Goal: Task Accomplishment & Management: Manage account settings

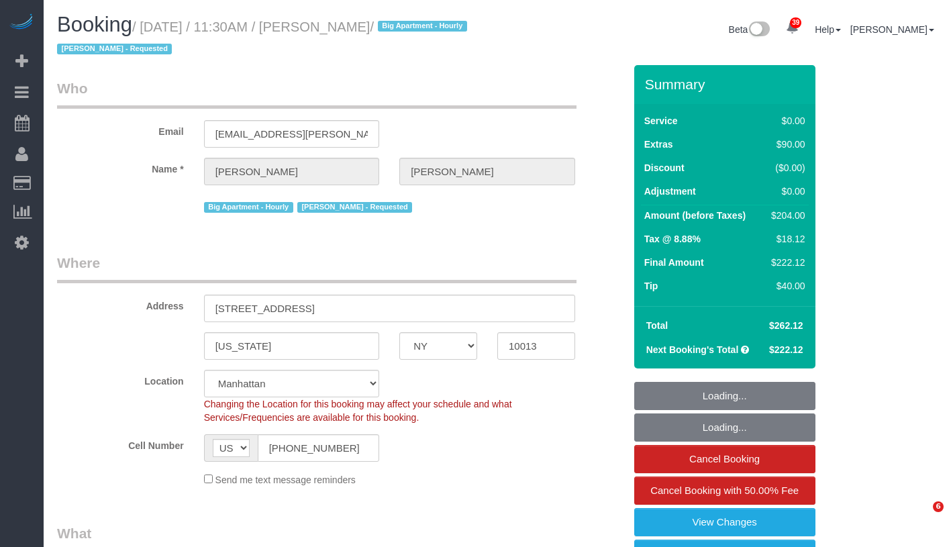
select select "NY"
select select "number:89"
select select "number:90"
select select "number:15"
select select "number:5"
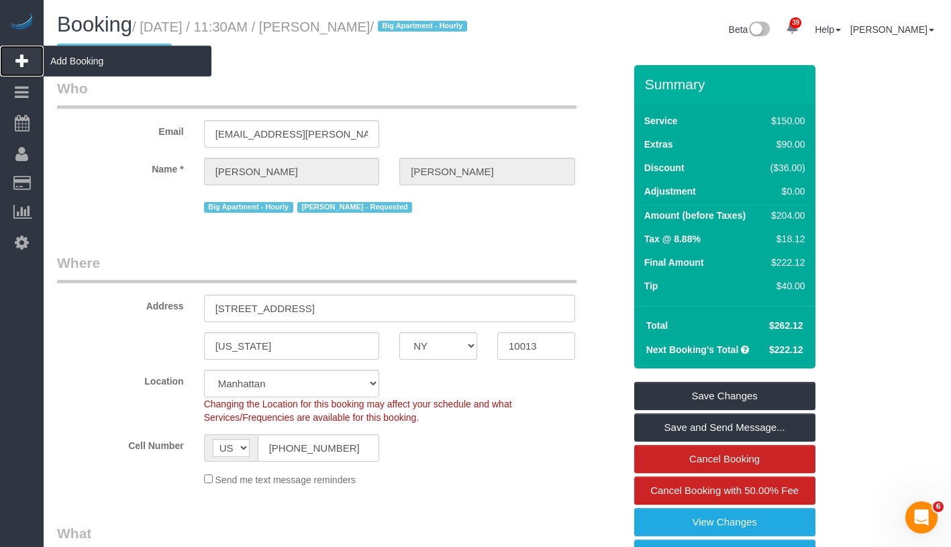
click at [110, 68] on span "Add Booking" at bounding box center [128, 61] width 168 height 31
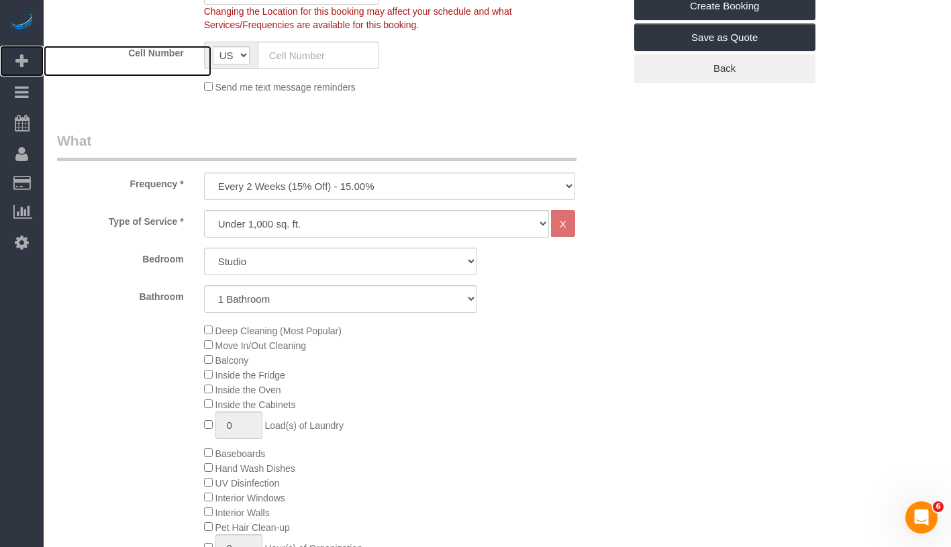
scroll to position [401, 0]
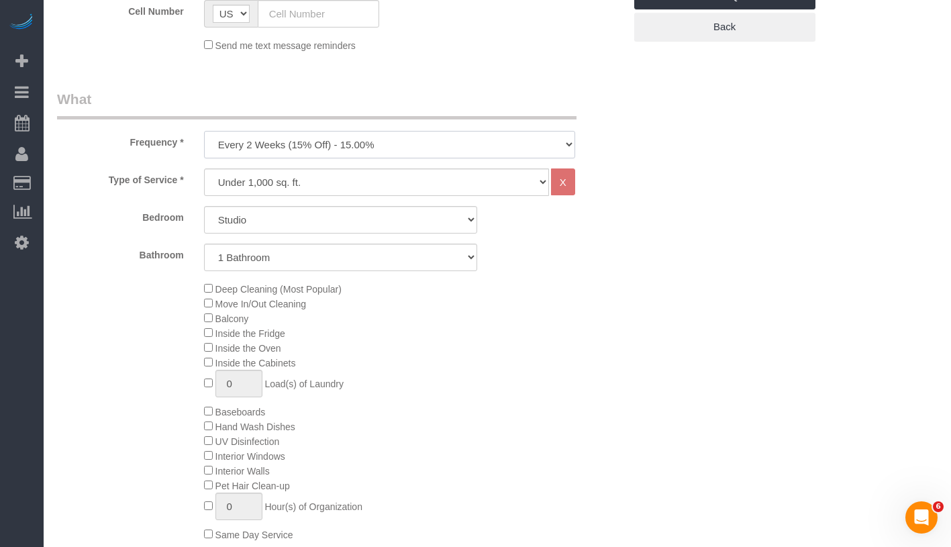
click at [350, 150] on select "One Time Weekly (20% Off) - 20.00% Every 2 Weeks (15% Off) - 15.00% Every 4 Wee…" at bounding box center [389, 145] width 371 height 28
select select "object:2570"
click at [204, 131] on select "One Time Weekly (20% Off) - 20.00% Every 2 Weeks (15% Off) - 15.00% Every 4 Wee…" at bounding box center [389, 145] width 371 height 28
click at [322, 183] on select "Under 1,000 sq. ft. 1,001 - 1,500 sq. ft. 1,500+ sq. ft. Custom Cleaning Office…" at bounding box center [376, 182] width 345 height 28
select select "308"
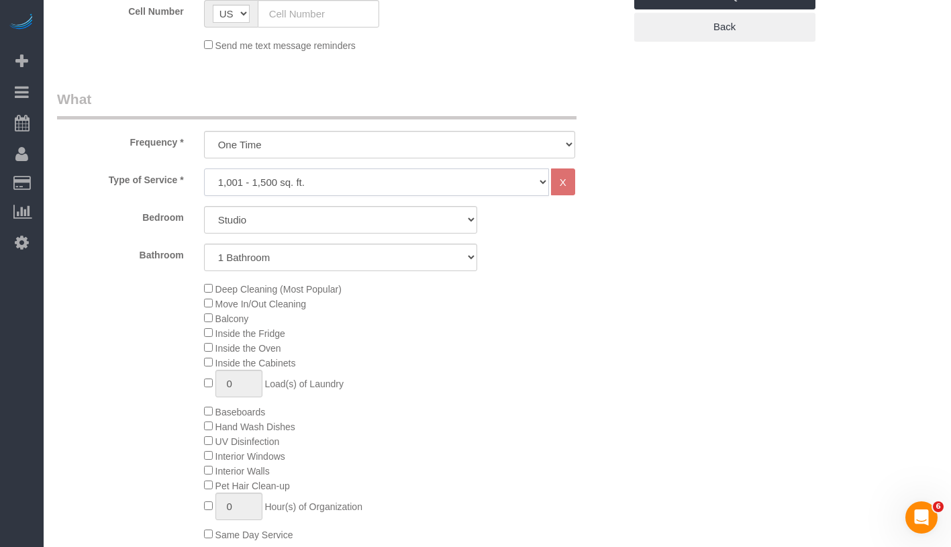
click at [204, 168] on select "Under 1,000 sq. ft. 1,001 - 1,500 sq. ft. 1,500+ sq. ft. Custom Cleaning Office…" at bounding box center [376, 182] width 345 height 28
select select "1"
select select "120"
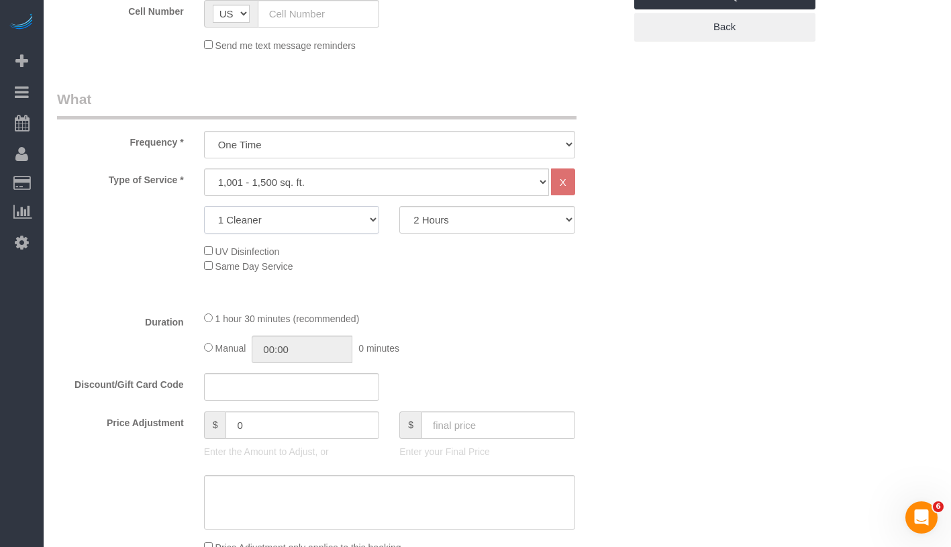
click at [319, 214] on select "1 Cleaner 2 Cleaners 3 Cleaners 4 Cleaners 5 Cleaners" at bounding box center [292, 220] width 176 height 28
click at [385, 184] on select "Under 1,000 sq. ft. 1,001 - 1,500 sq. ft. 1,500+ sq. ft. Custom Cleaning Office…" at bounding box center [376, 182] width 345 height 28
select select "216"
click at [204, 168] on select "Under 1,000 sq. ft. 1,001 - 1,500 sq. ft. 1,500+ sq. ft. Custom Cleaning Office…" at bounding box center [376, 182] width 345 height 28
click at [469, 134] on select "One Time Weekly (20% Off) - 20.00% Every 2 Weeks (15% Off) - 15.00% Every 4 Wee…" at bounding box center [389, 145] width 371 height 28
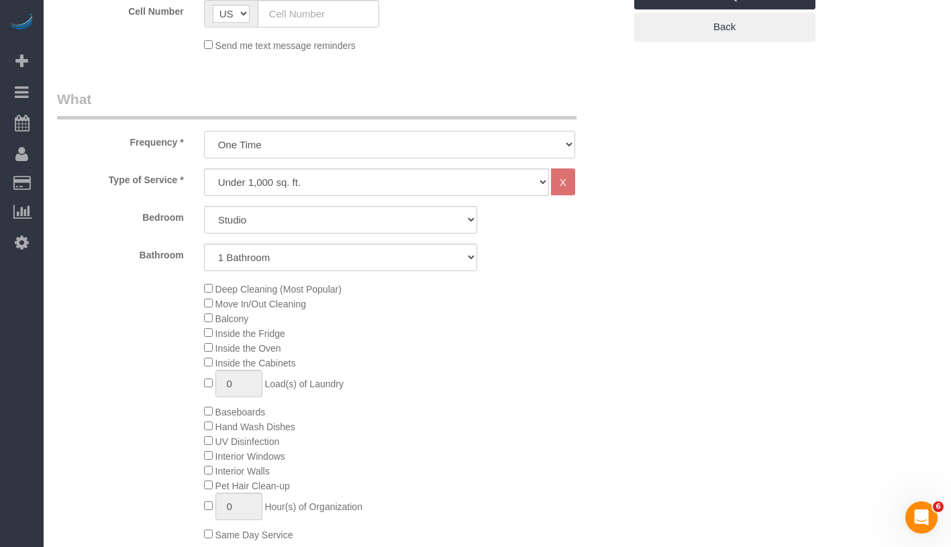
click at [350, 139] on select "One Time Weekly (20% Off) - 20.00% Every 2 Weeks (15% Off) - 15.00% Every 4 Wee…" at bounding box center [389, 145] width 371 height 28
click at [309, 215] on select "Studio 1 Bedroom 2 Bedrooms 3 Bedrooms" at bounding box center [340, 220] width 273 height 28
click at [333, 189] on select "Under 1,000 sq. ft. 1,001 - 1,500 sq. ft. 1,500+ sq. ft. Custom Cleaning Office…" at bounding box center [376, 182] width 345 height 28
click at [275, 218] on select "Studio 1 Bedroom 2 Bedrooms 3 Bedrooms" at bounding box center [340, 220] width 273 height 28
select select "3"
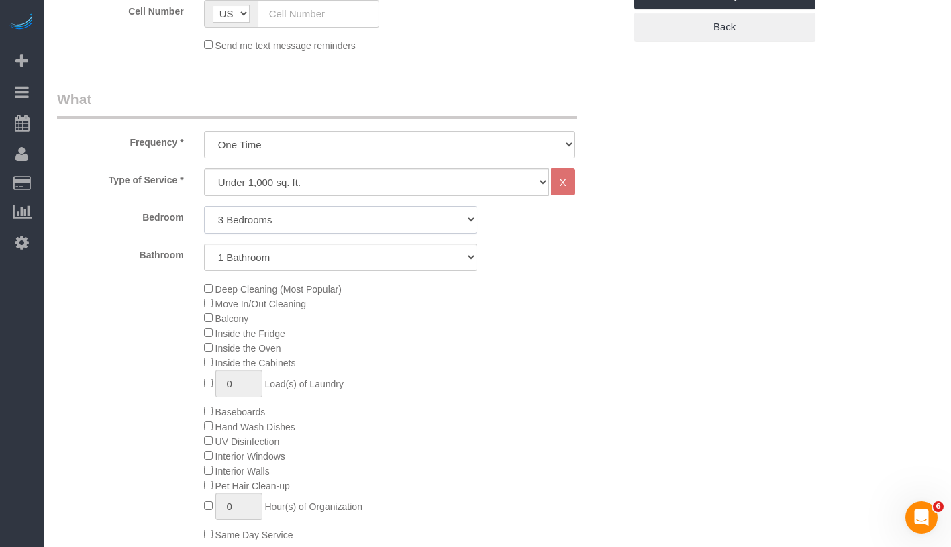
click at [204, 206] on select "Studio 1 Bedroom 2 Bedrooms 3 Bedrooms" at bounding box center [340, 220] width 273 height 28
click at [303, 254] on select "1 Bathroom 2 Bathrooms" at bounding box center [340, 258] width 273 height 28
select select "2"
click at [204, 244] on select "1 Bathroom 2 Bathrooms" at bounding box center [340, 258] width 273 height 28
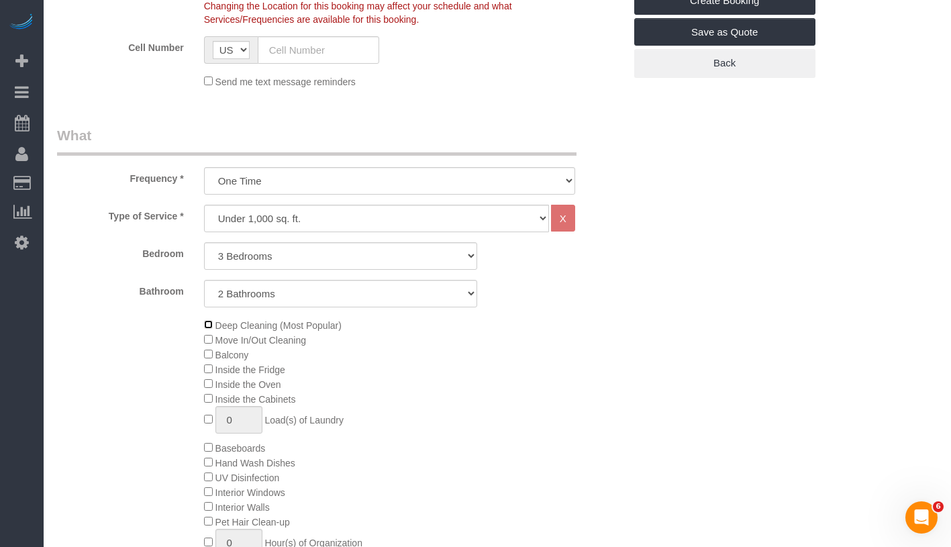
scroll to position [370, 0]
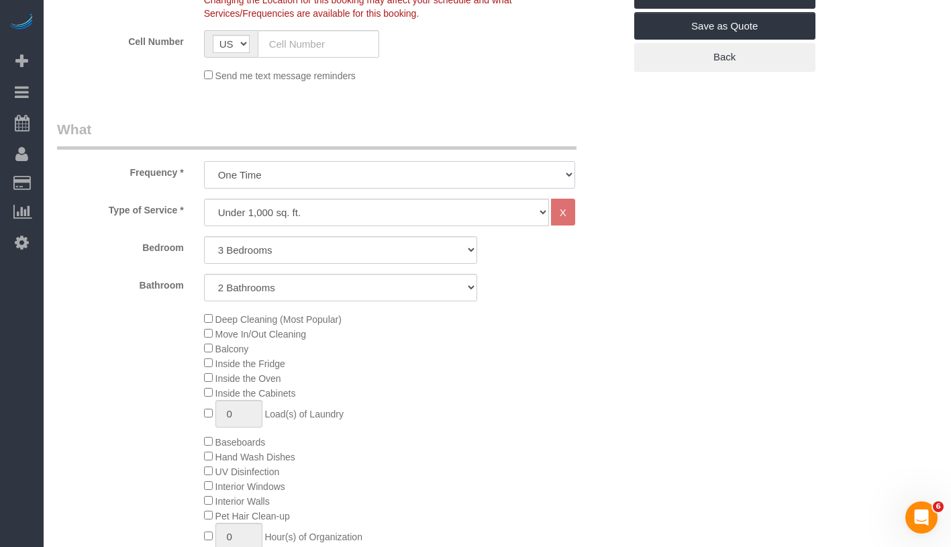
click at [334, 172] on select "One Time Weekly (20% Off) - 20.00% Every 2 Weeks (15% Off) - 15.00% Every 4 Wee…" at bounding box center [389, 175] width 371 height 28
select select "object:2572"
click at [204, 161] on select "One Time Weekly (20% Off) - 20.00% Every 2 Weeks (15% Off) - 15.00% Every 4 Wee…" at bounding box center [389, 175] width 371 height 28
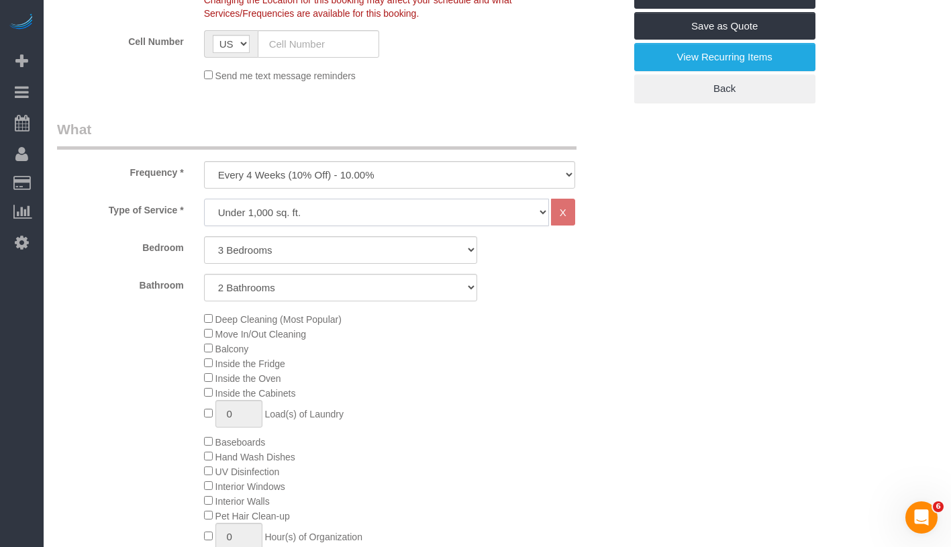
click at [336, 210] on select "Under 1,000 sq. ft. 1,001 - 1,500 sq. ft. 1,500+ sq. ft. Custom Cleaning Office…" at bounding box center [376, 213] width 345 height 28
select select "212"
click at [204, 199] on select "Under 1,000 sq. ft. 1,001 - 1,500 sq. ft. 1,500+ sq. ft. Custom Cleaning Office…" at bounding box center [376, 213] width 345 height 28
select select "2"
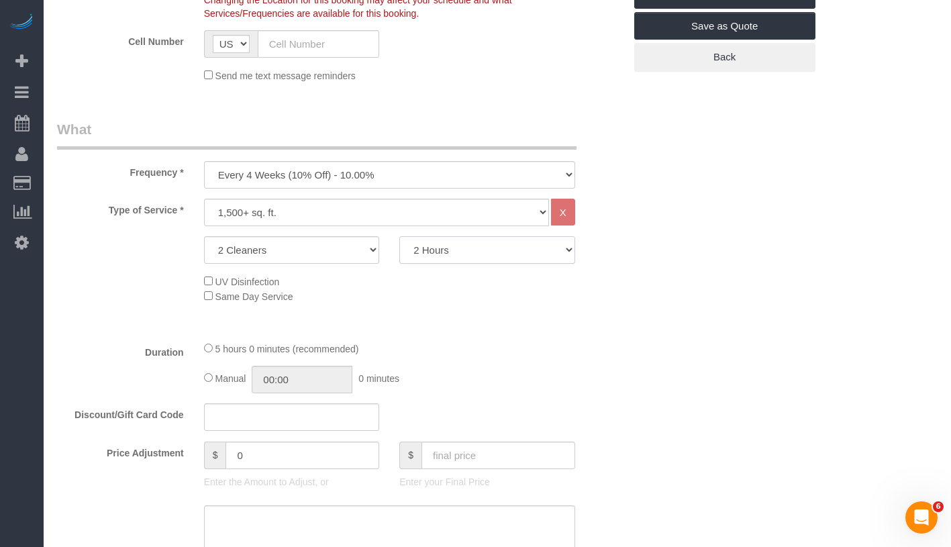
click at [488, 252] on select "2 Hours 2.5 Hours 3 Hours 3.5 Hours 4 Hours 4.5 Hours 5 Hours 5.5 Hours 6 Hours…" at bounding box center [487, 250] width 176 height 28
click at [399, 236] on select "2 Hours 2.5 Hours 3 Hours 3.5 Hours 4 Hours 4.5 Hours 5 Hours 5.5 Hours 6 Hours…" at bounding box center [487, 250] width 176 height 28
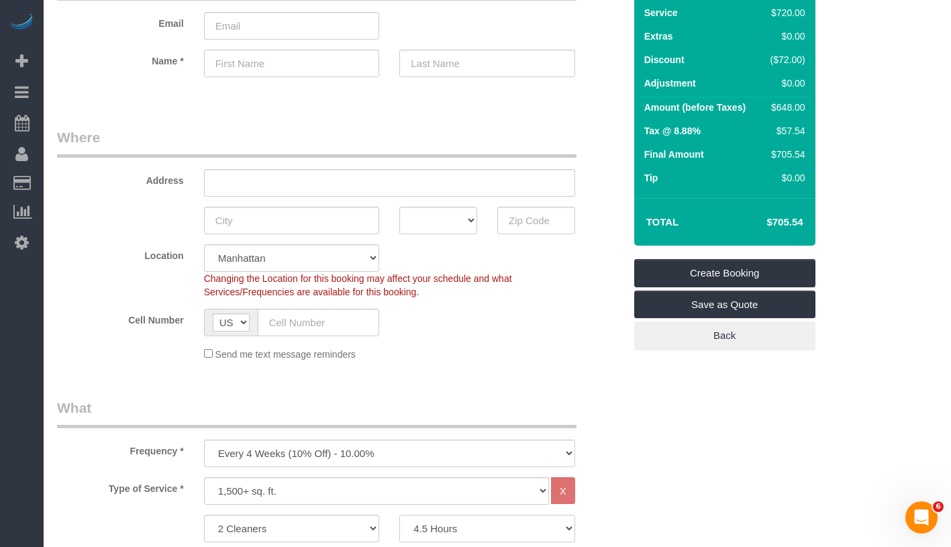
scroll to position [218, 0]
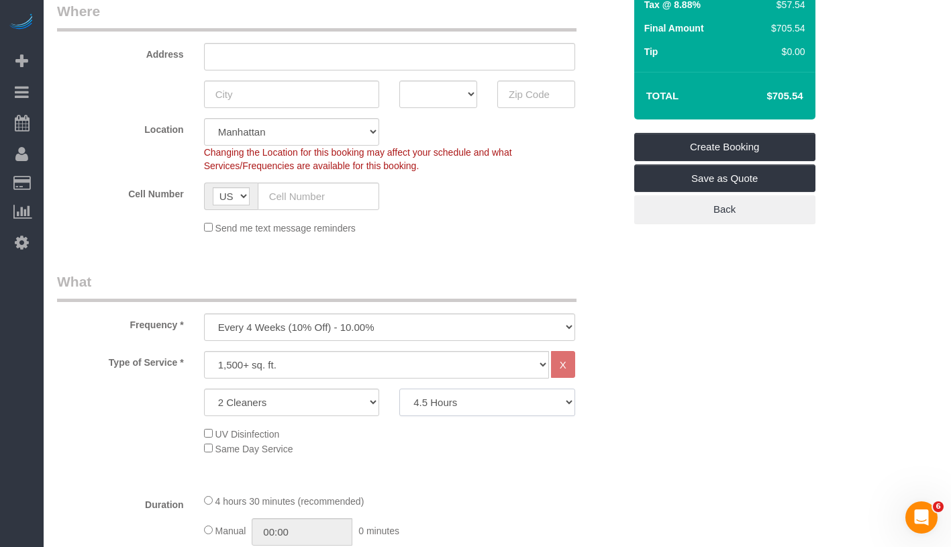
click at [496, 399] on select "2 Hours 2.5 Hours 3 Hours 3.5 Hours 4 Hours 4.5 Hours 5 Hours 5.5 Hours 6 Hours…" at bounding box center [487, 403] width 176 height 28
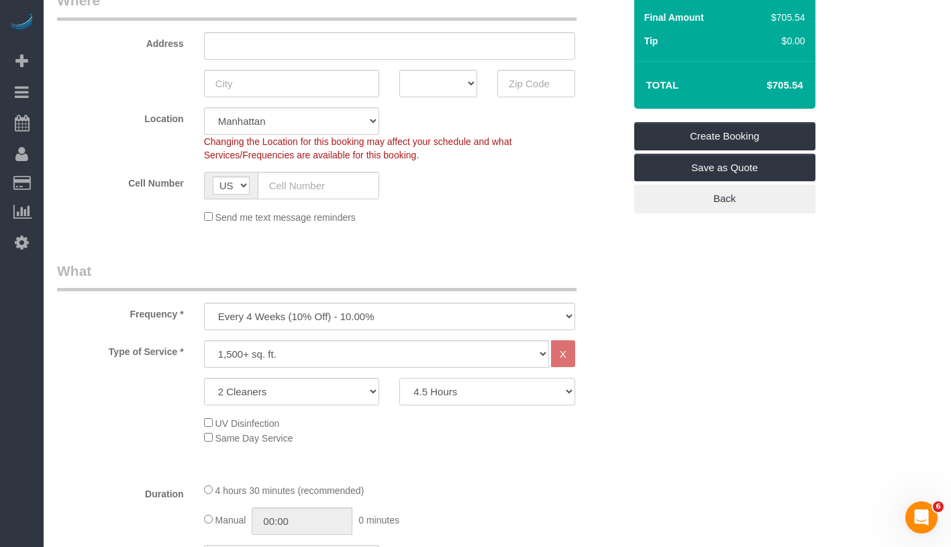
scroll to position [240, 0]
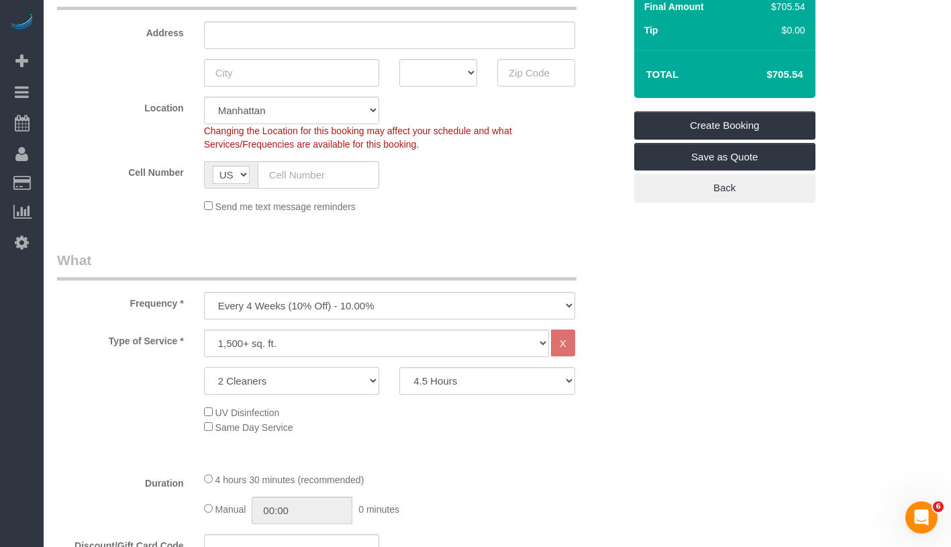
click at [358, 381] on select "2 Cleaners 3 Cleaners 4 Cleaners 5 Cleaners" at bounding box center [292, 381] width 176 height 28
click at [484, 380] on select "2 Hours 2.5 Hours 3 Hours 3.5 Hours 4 Hours 4.5 Hours 5 Hours 5.5 Hours 6 Hours…" at bounding box center [487, 381] width 176 height 28
select select "210"
click at [399, 367] on select "2 Hours 2.5 Hours 3 Hours 3.5 Hours 4 Hours 4.5 Hours 5 Hours 5.5 Hours 6 Hours…" at bounding box center [487, 381] width 176 height 28
click at [334, 379] on select "2 Cleaners 3 Cleaners 4 Cleaners 5 Cleaners" at bounding box center [292, 381] width 176 height 28
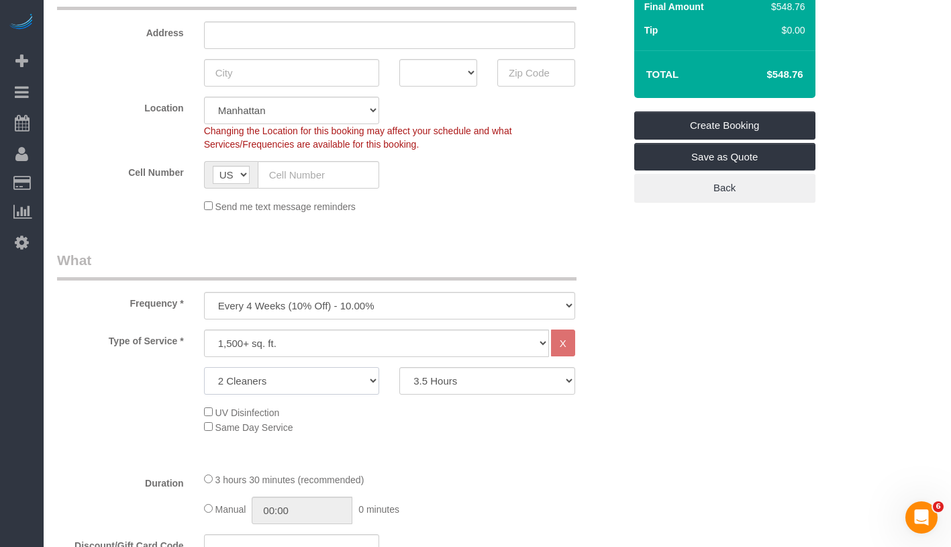
select select "3"
click at [204, 367] on select "2 Cleaners 3 Cleaners 4 Cleaners 5 Cleaners" at bounding box center [292, 381] width 176 height 28
click at [459, 385] on select "2 Hours 2.5 Hours 3 Hours 3.5 Hours 4 Hours 4.5 Hours 5 Hours 5.5 Hours 6 Hours…" at bounding box center [487, 381] width 176 height 28
click at [399, 367] on select "2 Hours 2.5 Hours 3 Hours 3.5 Hours 4 Hours 4.5 Hours 5 Hours 5.5 Hours 6 Hours…" at bounding box center [487, 381] width 176 height 28
click at [470, 376] on select "2 Hours 2.5 Hours 3 Hours 3.5 Hours 4 Hours 4.5 Hours 5 Hours 5.5 Hours 6 Hours…" at bounding box center [487, 381] width 176 height 28
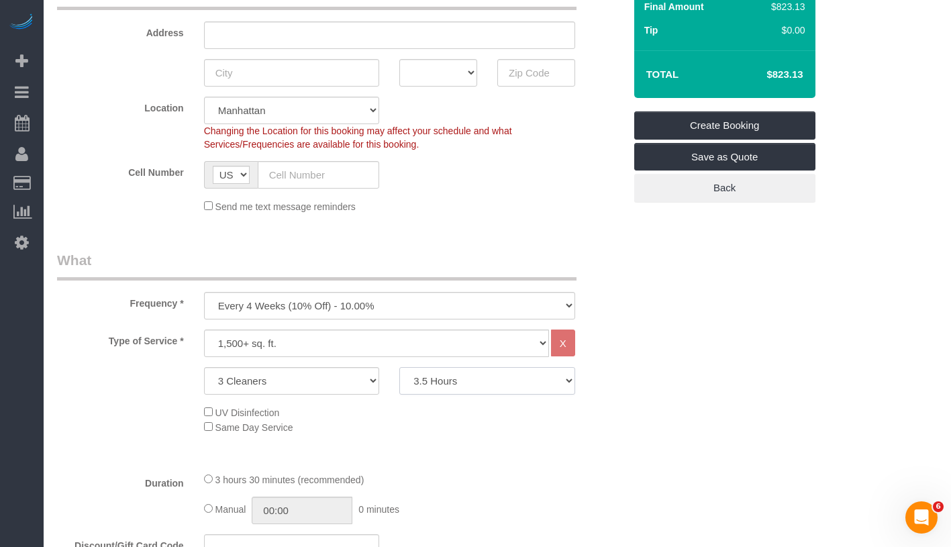
select select "180"
click at [399, 367] on select "2 Hours 2.5 Hours 3 Hours 3.5 Hours 4 Hours 4.5 Hours 5 Hours 5.5 Hours 6 Hours…" at bounding box center [487, 381] width 176 height 28
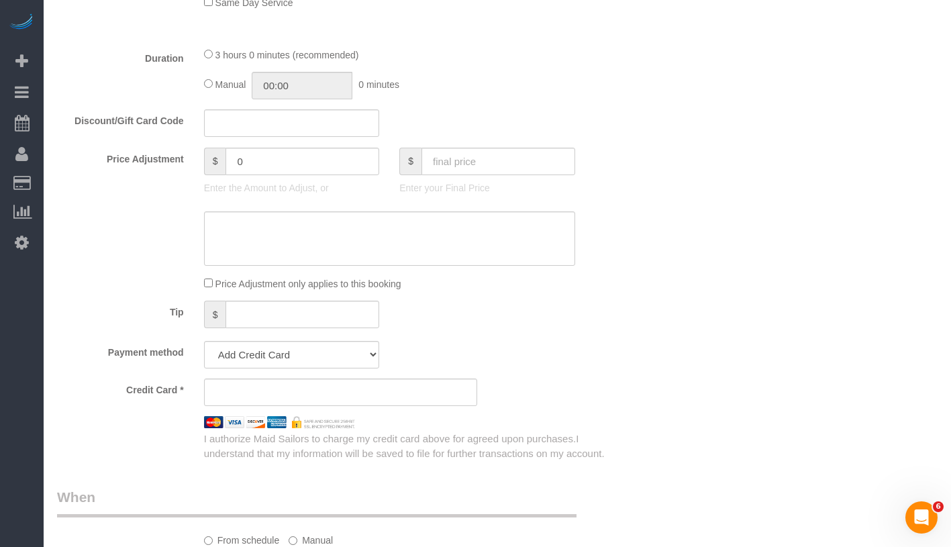
scroll to position [857, 0]
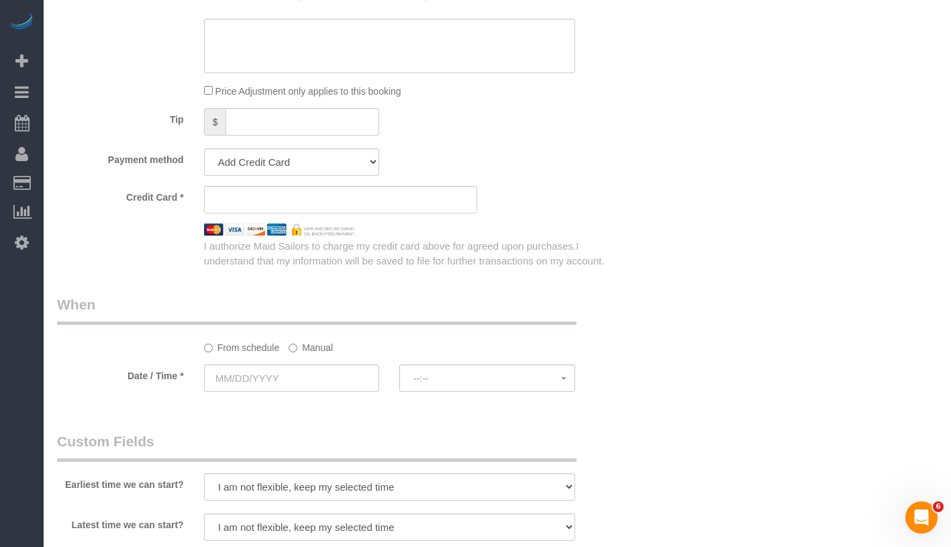
click at [319, 348] on label "Manual" at bounding box center [311, 345] width 44 height 18
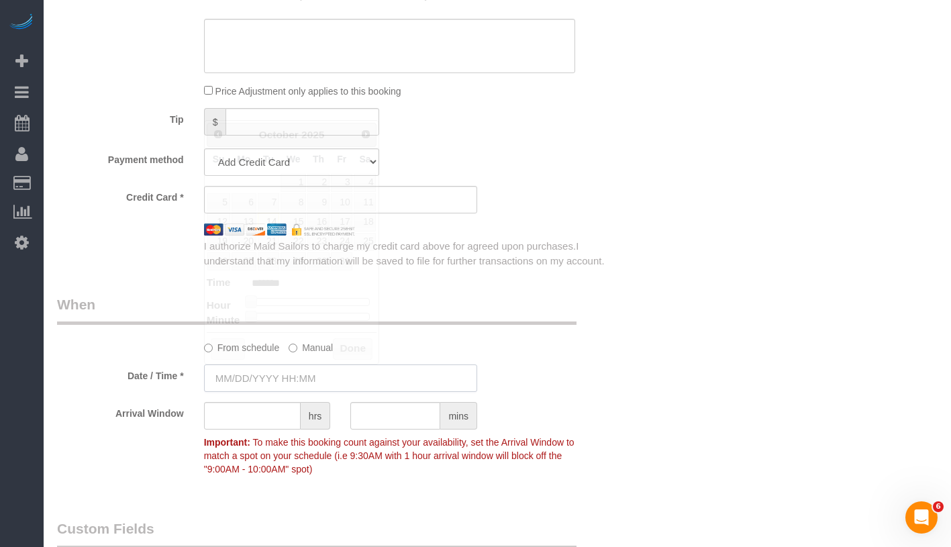
click at [307, 382] on input "text" at bounding box center [340, 378] width 273 height 28
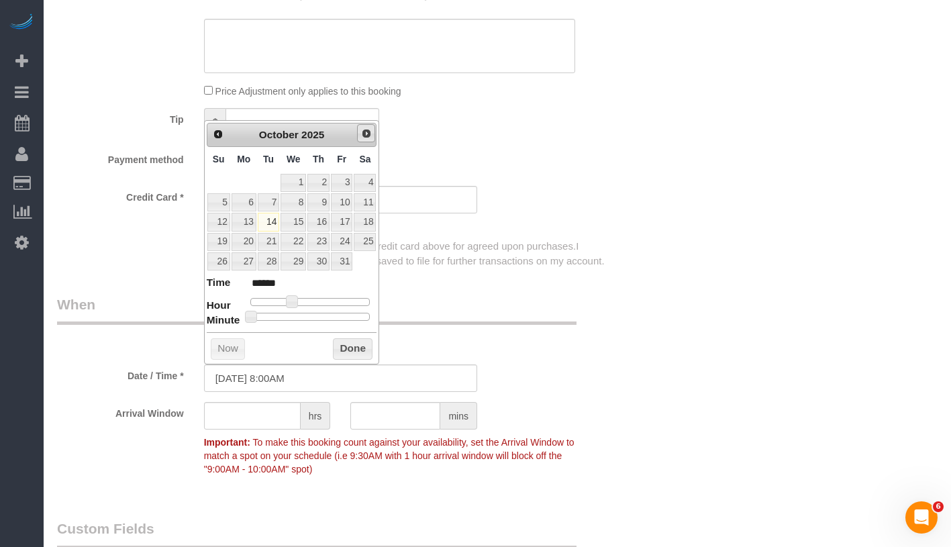
click at [372, 132] on link "Next" at bounding box center [366, 133] width 19 height 19
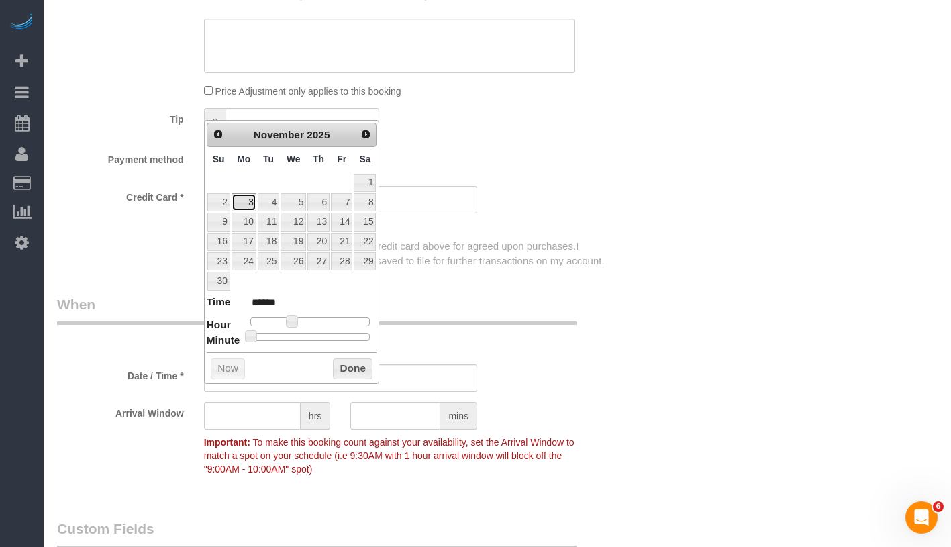
click at [249, 201] on link "3" at bounding box center [244, 202] width 25 height 18
type input "11/03/2025 9:00AM"
type input "******"
type input "11/03/2025 10:00AM"
type input "*******"
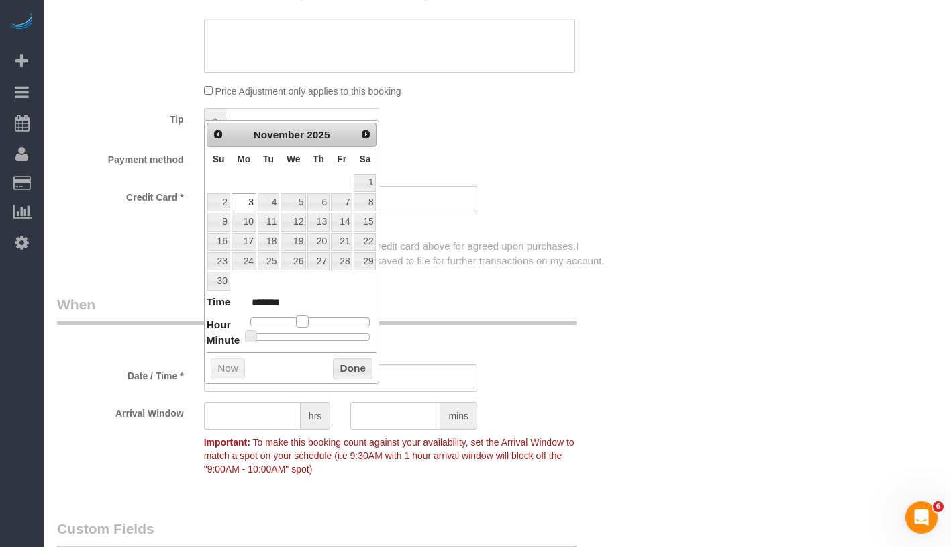
drag, startPoint x: 292, startPoint y: 322, endPoint x: 303, endPoint y: 322, distance: 10.7
click at [303, 322] on span at bounding box center [302, 321] width 12 height 12
type input "11/03/2025 9:00AM"
type input "******"
type input "11/03/2025 8:00AM"
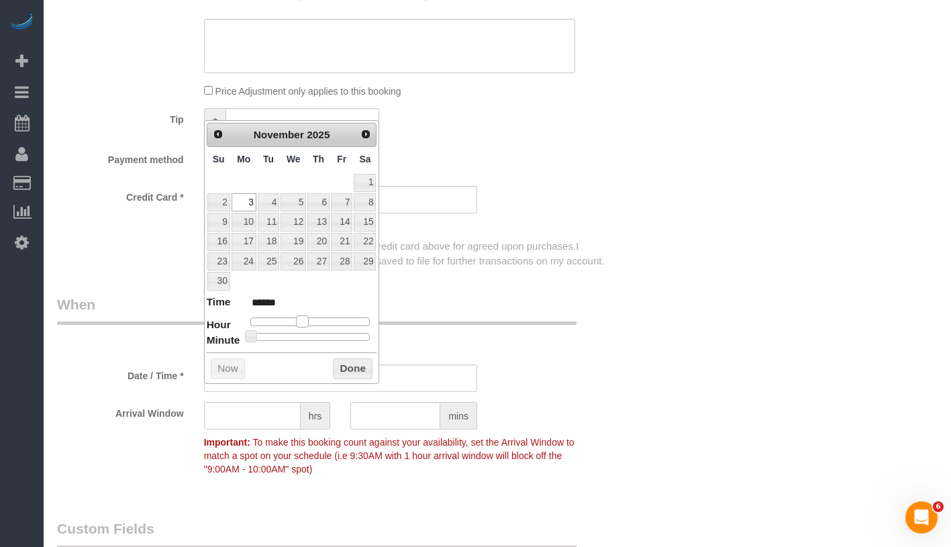
type input "******"
type input "11/03/2025 9:00AM"
type input "******"
click at [293, 319] on span at bounding box center [297, 321] width 12 height 12
click at [350, 362] on button "Done" at bounding box center [353, 368] width 40 height 21
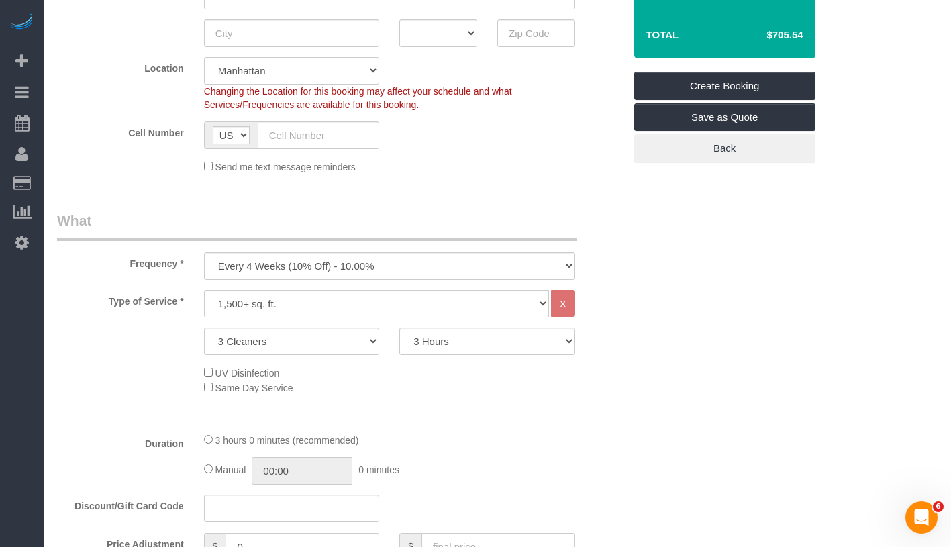
scroll to position [281, 0]
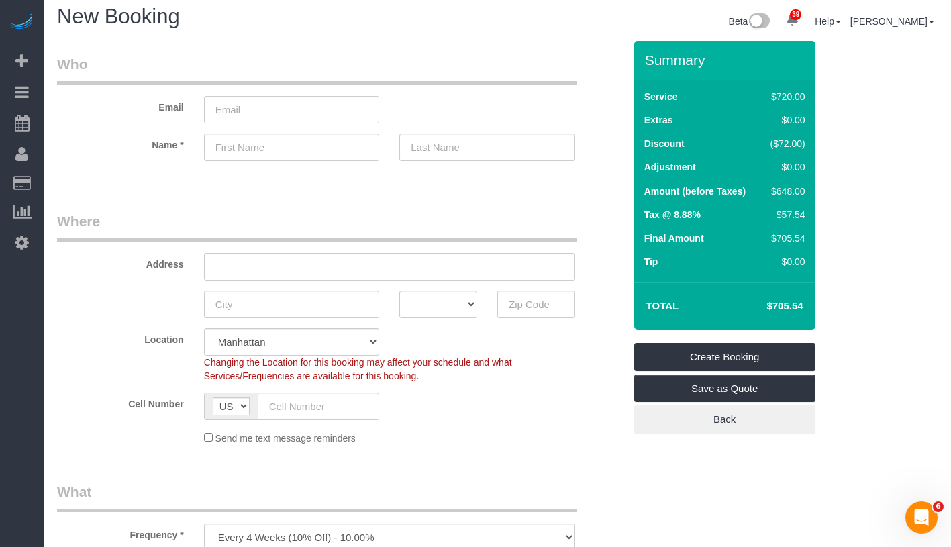
scroll to position [0, 0]
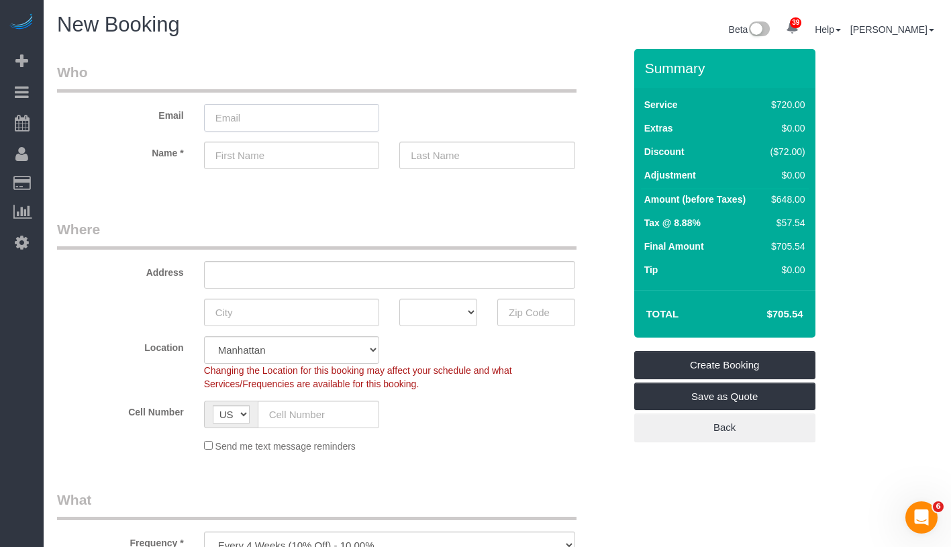
click at [255, 117] on input "email" at bounding box center [292, 118] width 176 height 28
type input "[EMAIL_ADDRESS][DOMAIN_NAME]"
click at [311, 150] on input "text" at bounding box center [292, 156] width 176 height 28
type input "[PERSON_NAME]"
drag, startPoint x: 221, startPoint y: 119, endPoint x: 260, endPoint y: 121, distance: 38.3
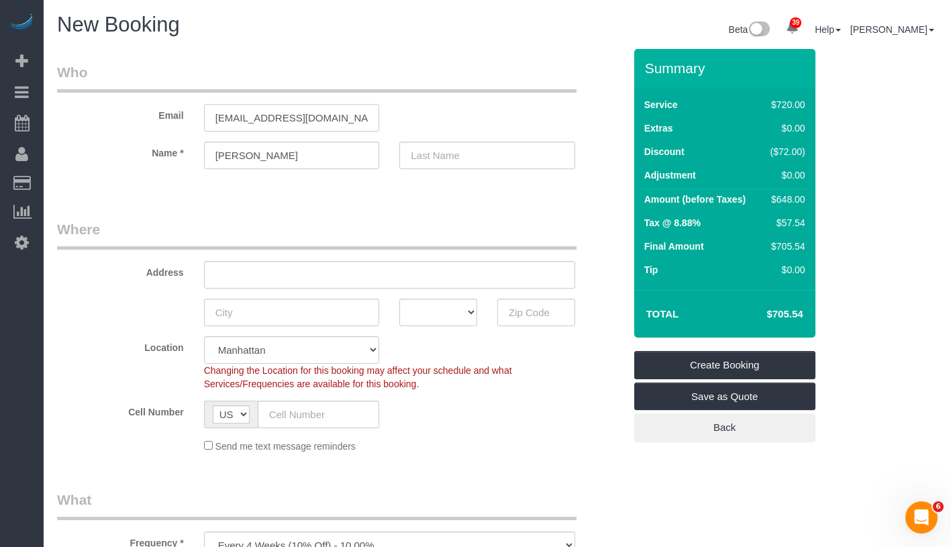
click at [260, 121] on input "[EMAIL_ADDRESS][DOMAIN_NAME]" at bounding box center [292, 118] width 176 height 28
click at [504, 167] on input "text" at bounding box center [487, 156] width 176 height 28
paste input "kroenlein"
drag, startPoint x: 415, startPoint y: 152, endPoint x: 422, endPoint y: 152, distance: 7.4
click at [415, 152] on input "kroenlein" at bounding box center [487, 156] width 176 height 28
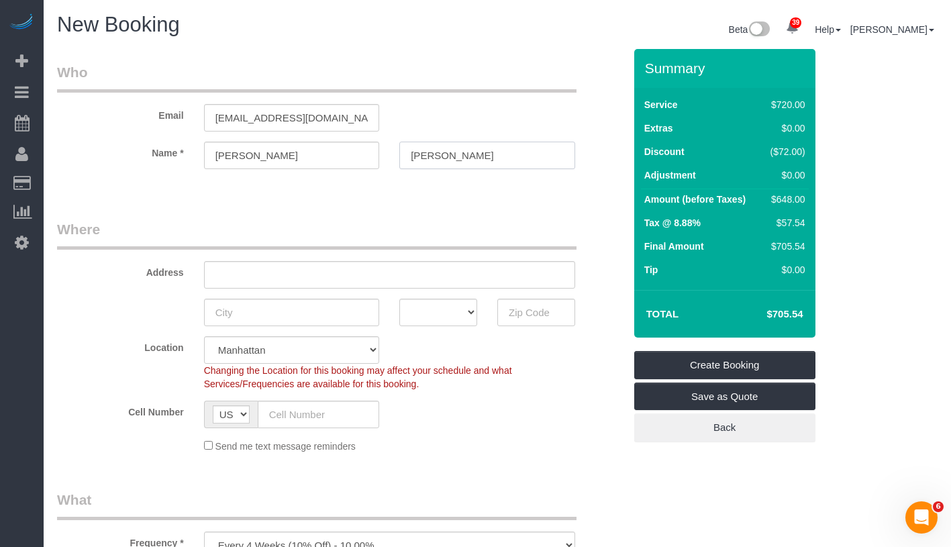
type input "[PERSON_NAME]"
click at [258, 277] on input "text" at bounding box center [389, 275] width 371 height 28
click at [327, 276] on input "text" at bounding box center [389, 275] width 371 height 28
paste input "192 Madison Street, Brooklyn, NY 11216"
drag, startPoint x: 309, startPoint y: 274, endPoint x: 350, endPoint y: 274, distance: 40.9
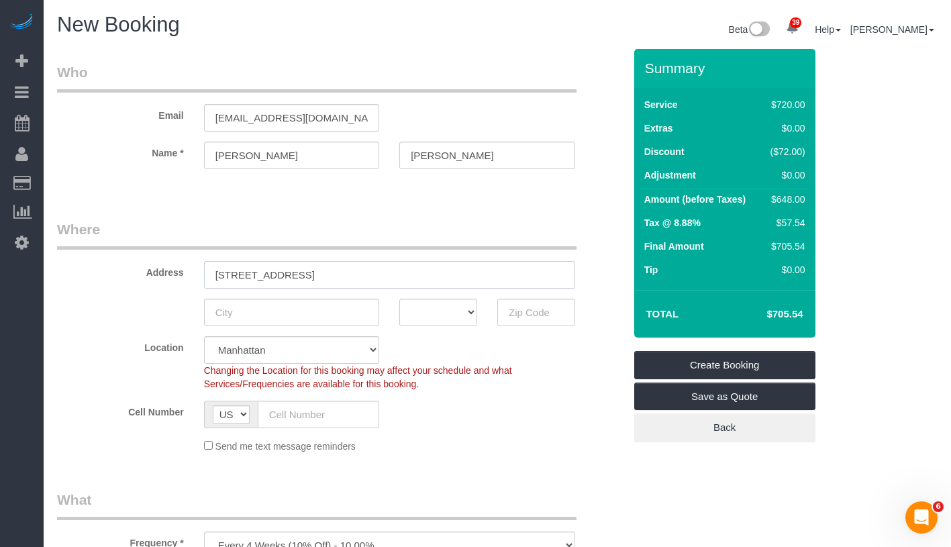
click at [350, 274] on input "192 Madison Street, Brooklyn, NY 11216" at bounding box center [389, 275] width 371 height 28
type input "192 Madison Street, NY 11216"
click at [313, 316] on input "text" at bounding box center [292, 313] width 176 height 28
paste input "[GEOGRAPHIC_DATA],"
type input "[GEOGRAPHIC_DATA],"
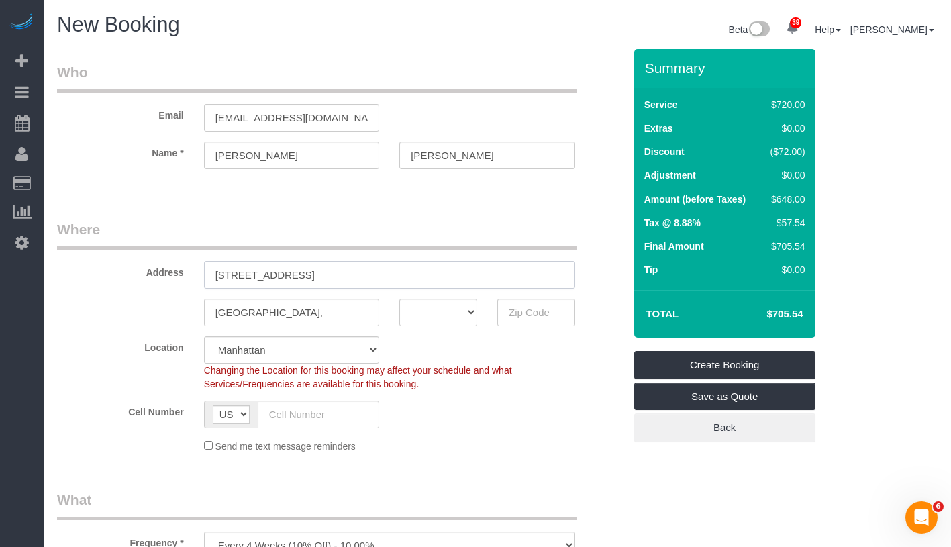
drag, startPoint x: 330, startPoint y: 274, endPoint x: 380, endPoint y: 271, distance: 50.4
click at [380, 271] on input "192 Madison Street, NY 11216" at bounding box center [389, 275] width 371 height 28
type input "192 Madison Street, NY"
click at [517, 305] on input "text" at bounding box center [536, 313] width 78 height 28
paste input "11216"
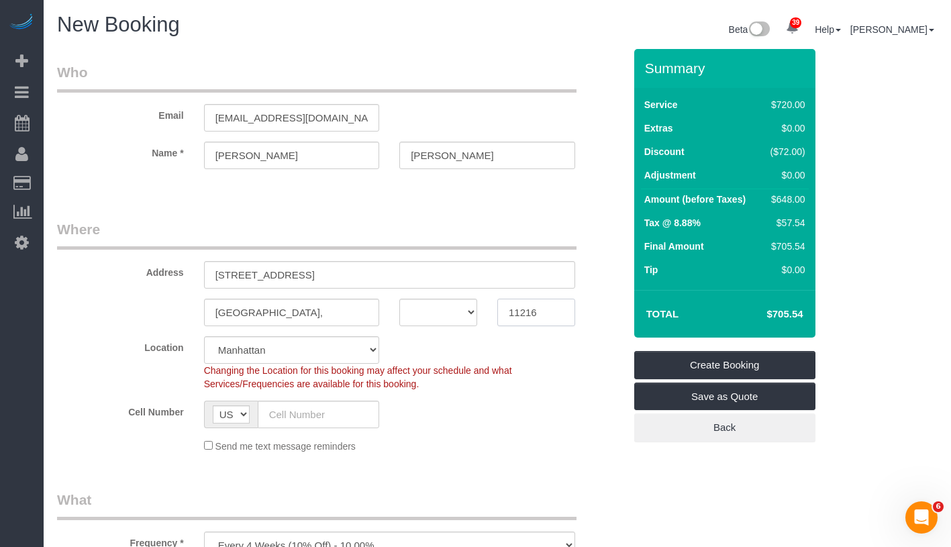
type input "11216"
click at [438, 311] on select "AK AL AR AZ CA CO CT DC DE FL GA HI IA ID IL IN KS KY LA MA MD ME MI MN MO MS M…" at bounding box center [438, 313] width 78 height 28
select select "6"
select select "object:4540"
select select "NY"
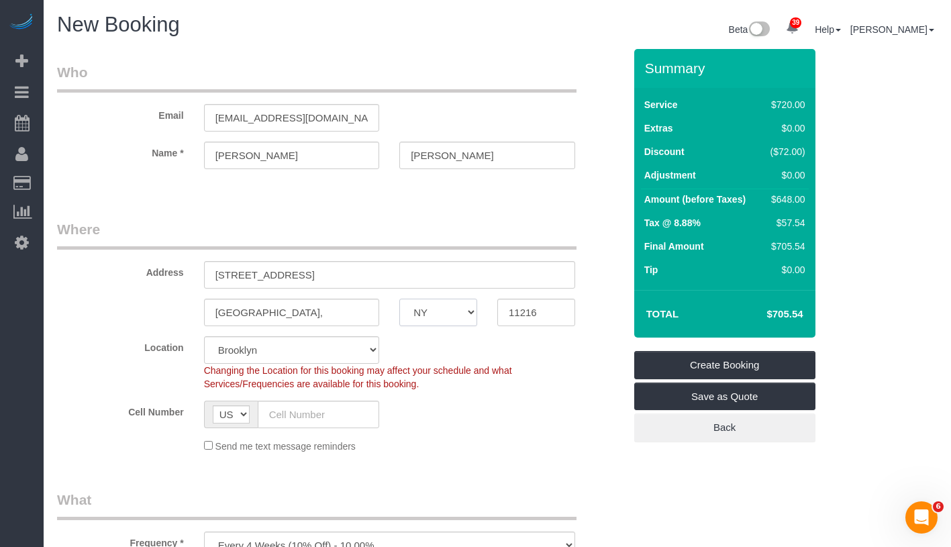
click at [399, 299] on select "AK AL AR AZ CA CO CT DC DE FL GA HI IA ID IL IN KS KY LA MA MD ME MI MN MO MS M…" at bounding box center [438, 313] width 78 height 28
click at [305, 271] on input "192 Madison Street, NY" at bounding box center [389, 275] width 371 height 28
drag, startPoint x: 304, startPoint y: 271, endPoint x: 398, endPoint y: 268, distance: 94.0
click at [398, 268] on input "192 Madison Street, NY" at bounding box center [389, 275] width 371 height 28
type input "192 Madison Street"
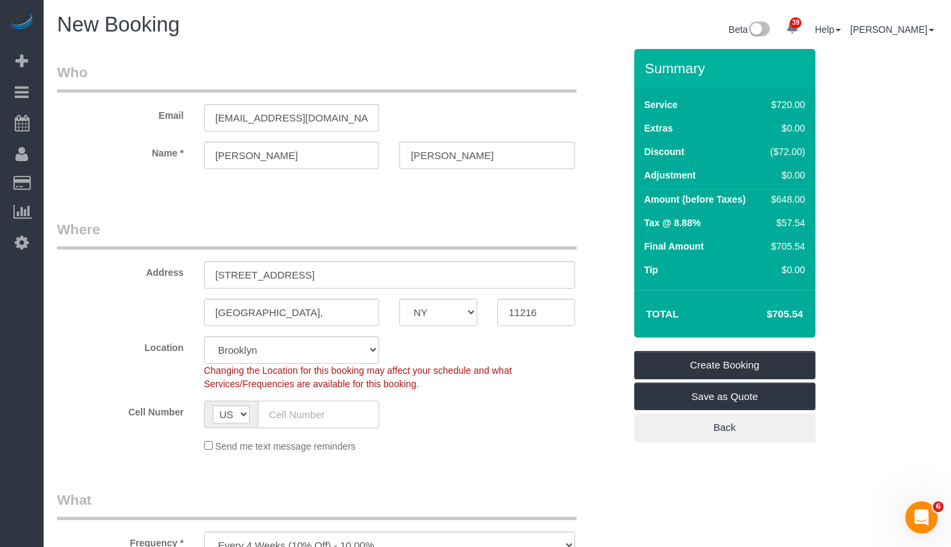
click at [328, 420] on input "text" at bounding box center [319, 415] width 122 height 28
paste input "1 (917) 589-2444"
click at [278, 415] on input "1 (917) 589-2444" at bounding box center [319, 415] width 122 height 28
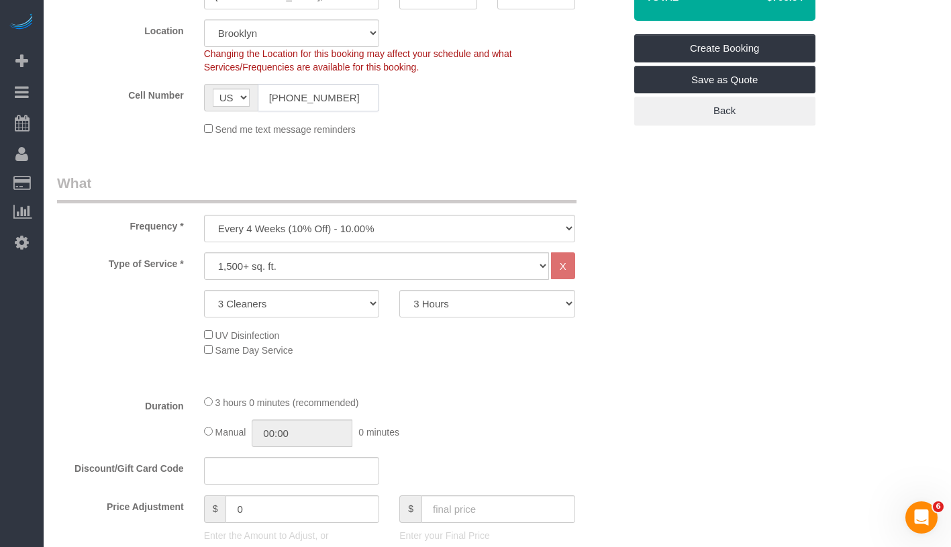
scroll to position [452, 0]
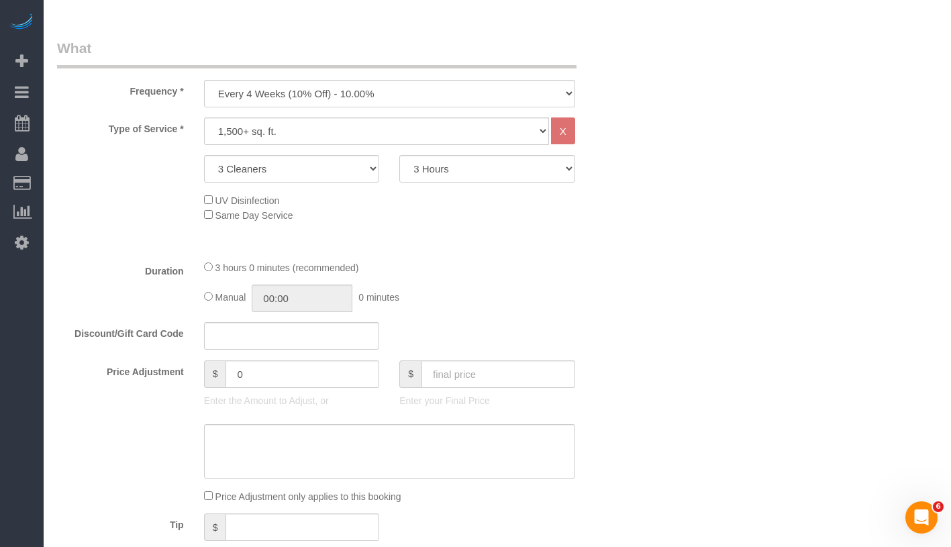
type input "(917) 589-2444"
type input "03:00"
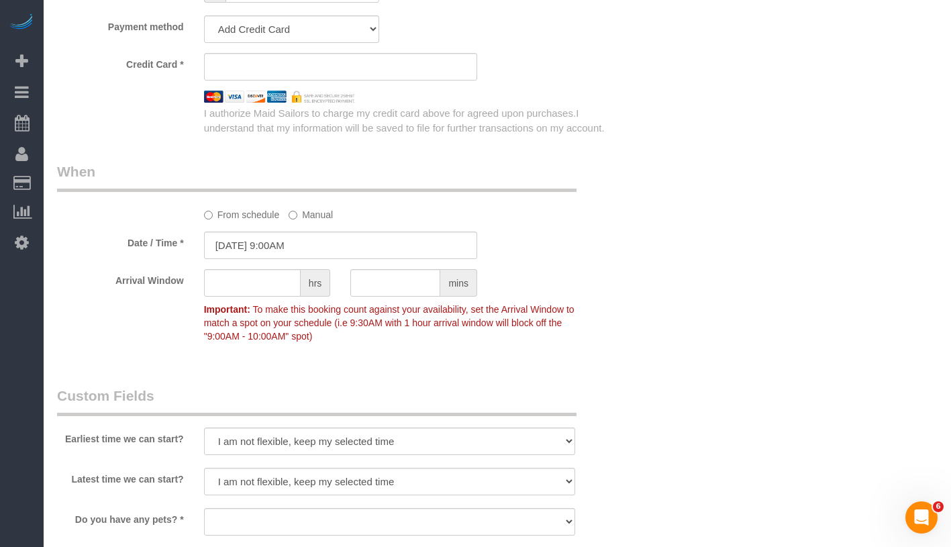
scroll to position [1117, 0]
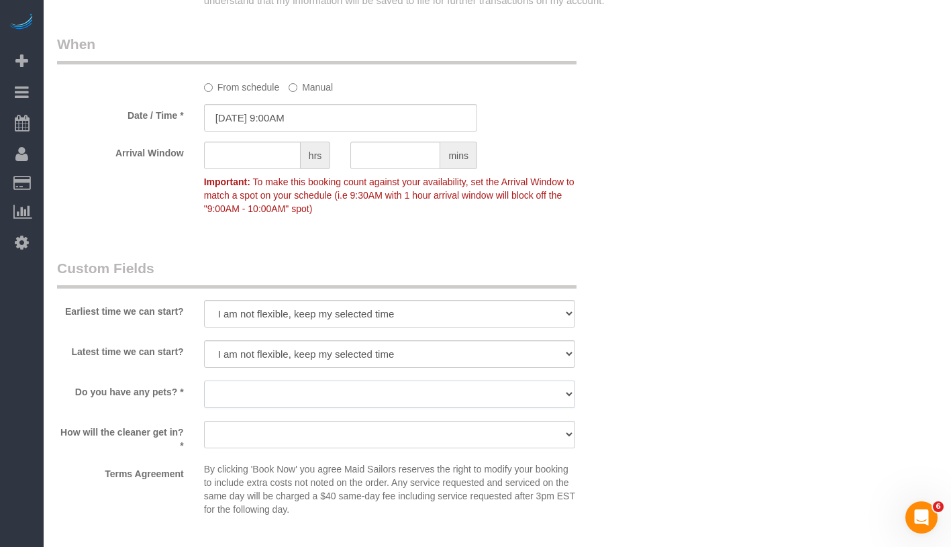
click at [393, 390] on select "Dog Cat None" at bounding box center [389, 395] width 371 height 28
select select "number:15"
click at [204, 381] on select "Dog Cat None" at bounding box center [389, 395] width 371 height 28
click at [350, 442] on select "We'll let you in. Doorman/Front Desk has the key. Other (Provide details)" at bounding box center [389, 435] width 371 height 28
select select "number:5"
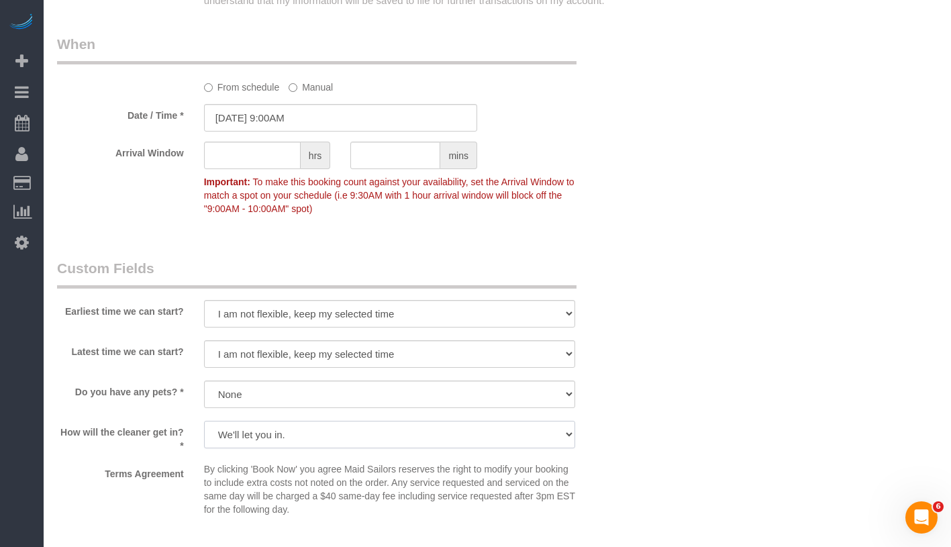
click at [204, 421] on select "We'll let you in. Doorman/Front Desk has the key. Other (Provide details)" at bounding box center [389, 435] width 371 height 28
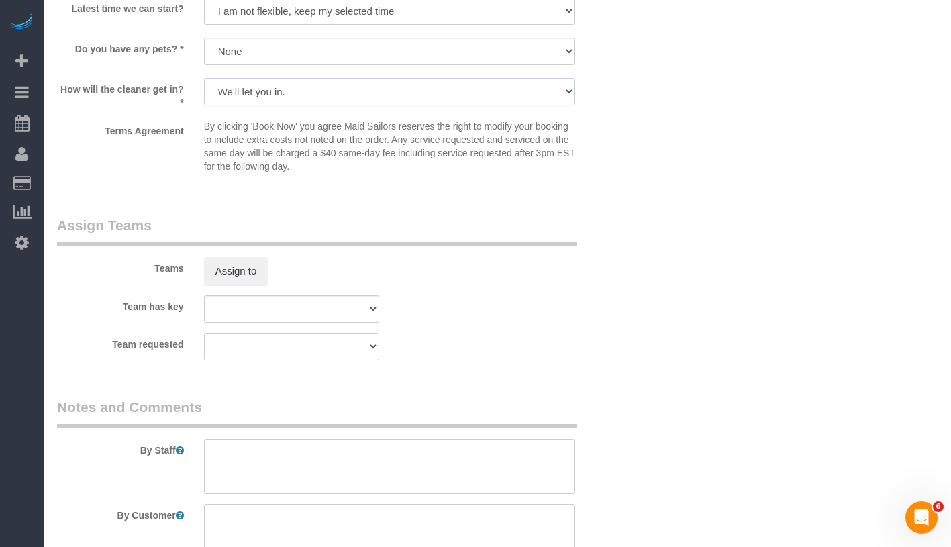
scroll to position [1268, 0]
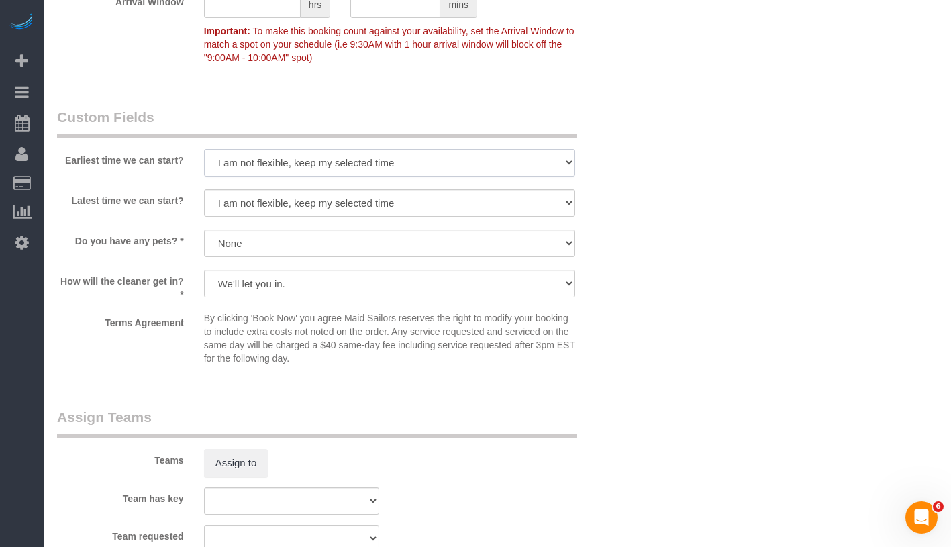
click at [330, 158] on select "I am not flexible, keep my selected time 8:00 AM 9:00 AM 10:00 AM 11:00 AM 12:0…" at bounding box center [389, 163] width 371 height 28
select select "number:57"
click at [204, 149] on select "I am not flexible, keep my selected time 8:00 AM 9:00 AM 10:00 AM 11:00 AM 12:0…" at bounding box center [389, 163] width 371 height 28
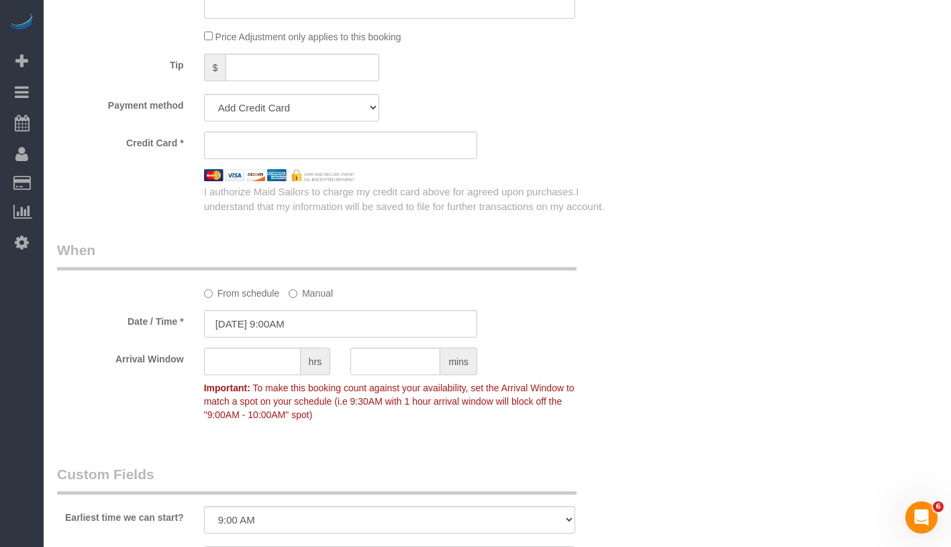
scroll to position [791, 0]
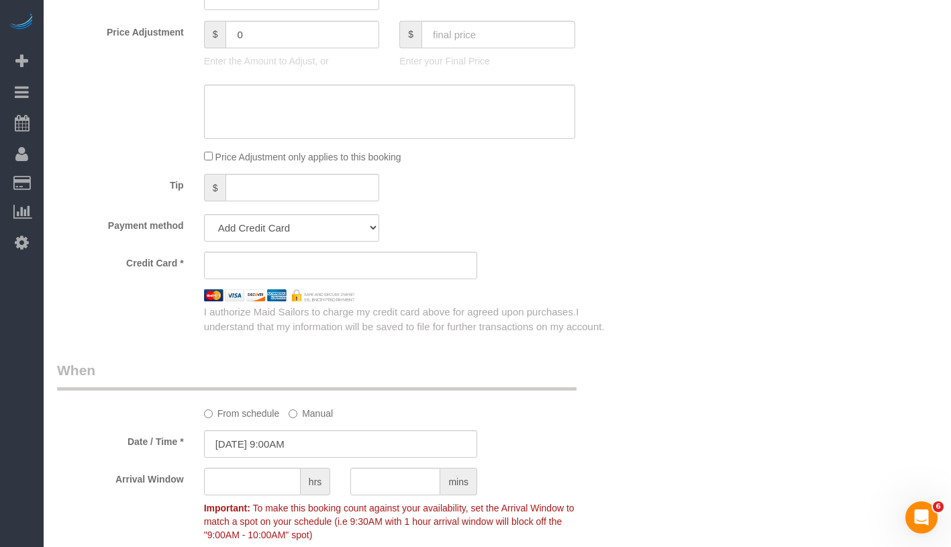
click at [585, 216] on div "Payment method Add Credit Card Cash Check Paypal" at bounding box center [340, 228] width 587 height 28
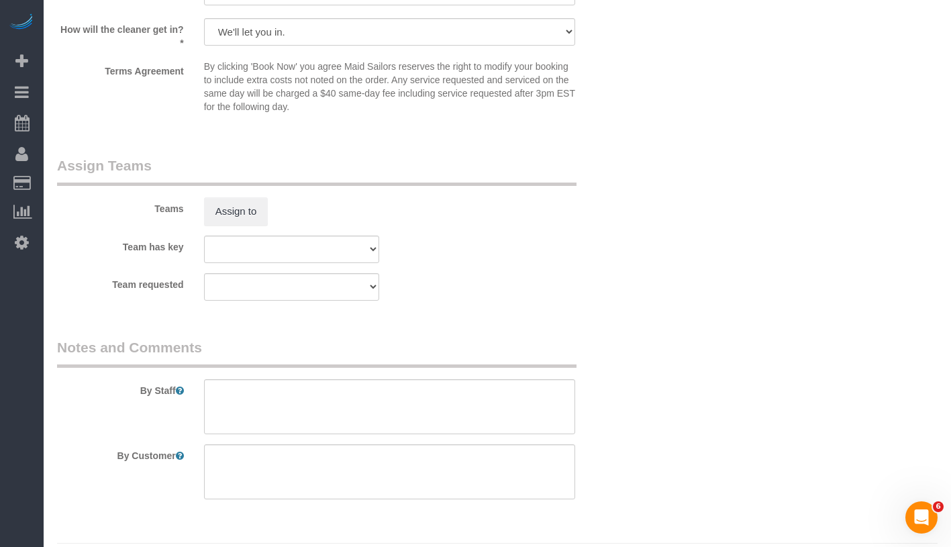
scroll to position [1556, 0]
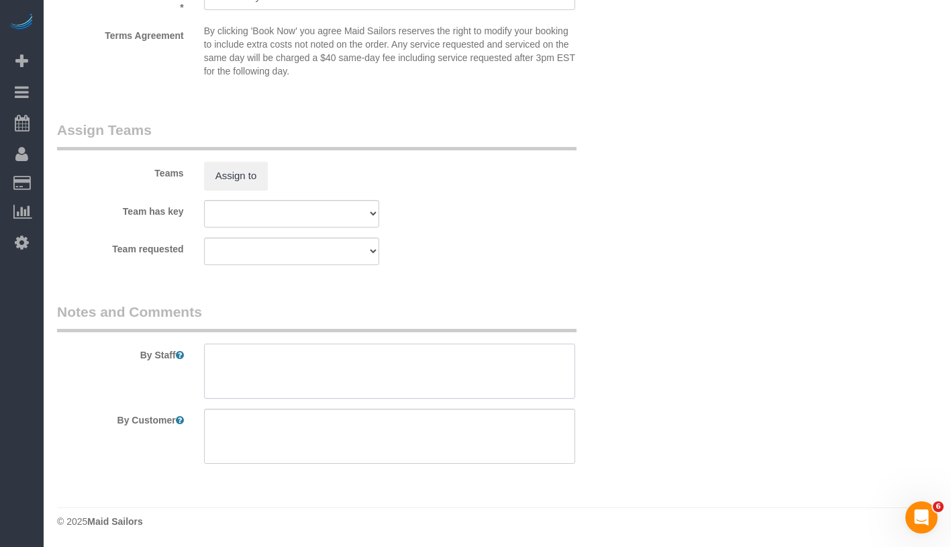
click at [427, 361] on textarea at bounding box center [389, 371] width 371 height 55
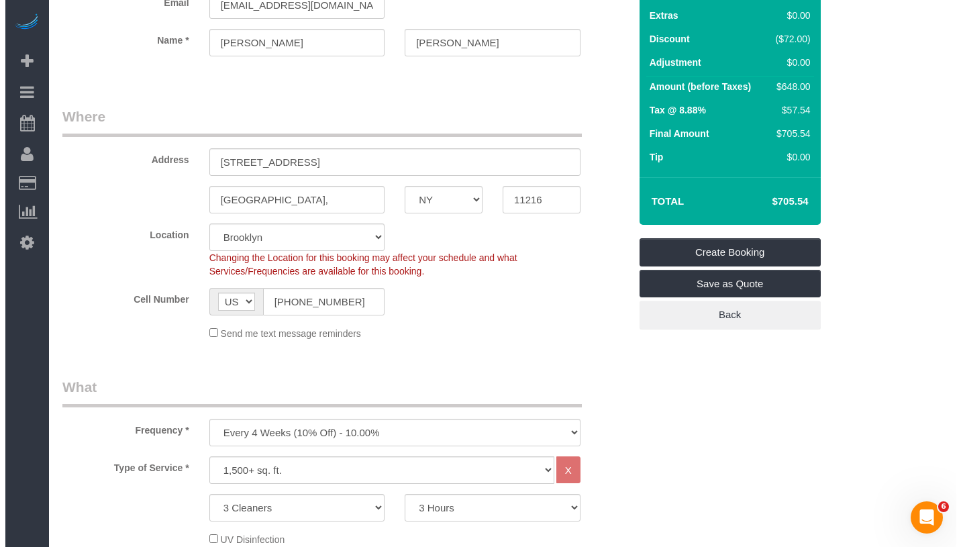
scroll to position [0, 0]
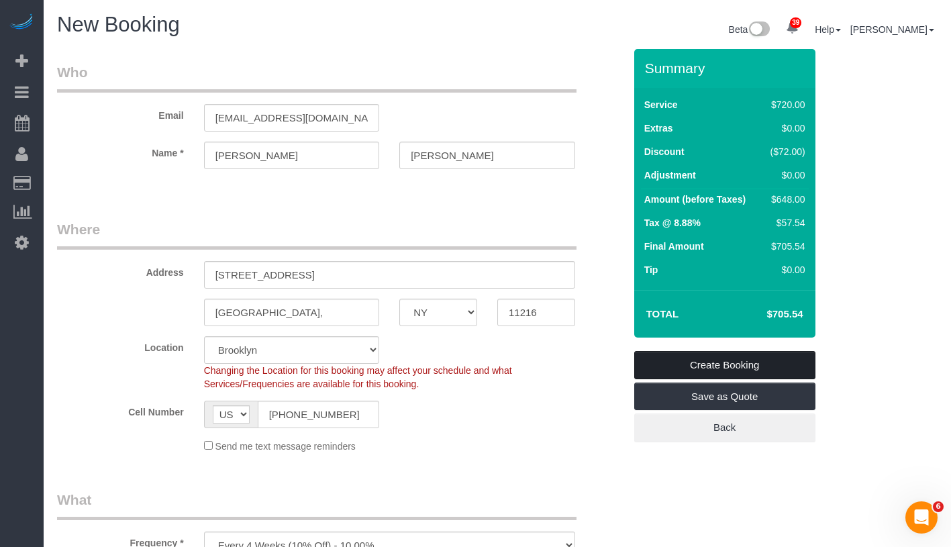
type textarea "This is a deep cleaning + oven, fridge and cabinets."
click at [790, 364] on link "Create Booking" at bounding box center [724, 365] width 181 height 28
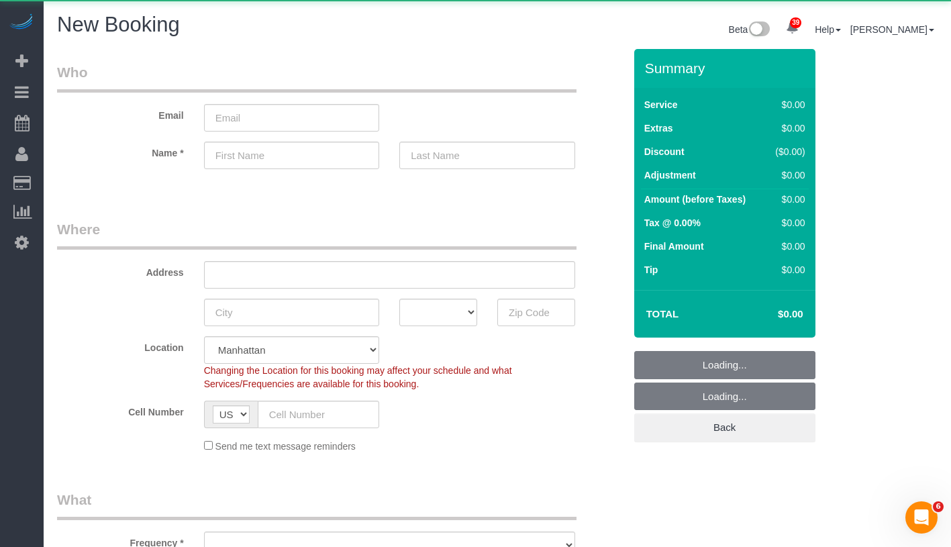
select select "object:3179"
select select "number:89"
select select "number:90"
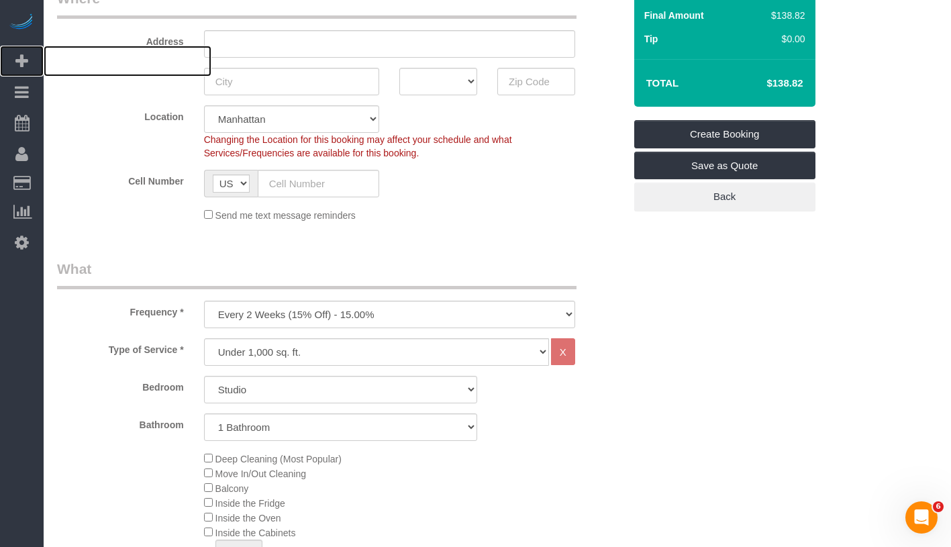
scroll to position [281, 0]
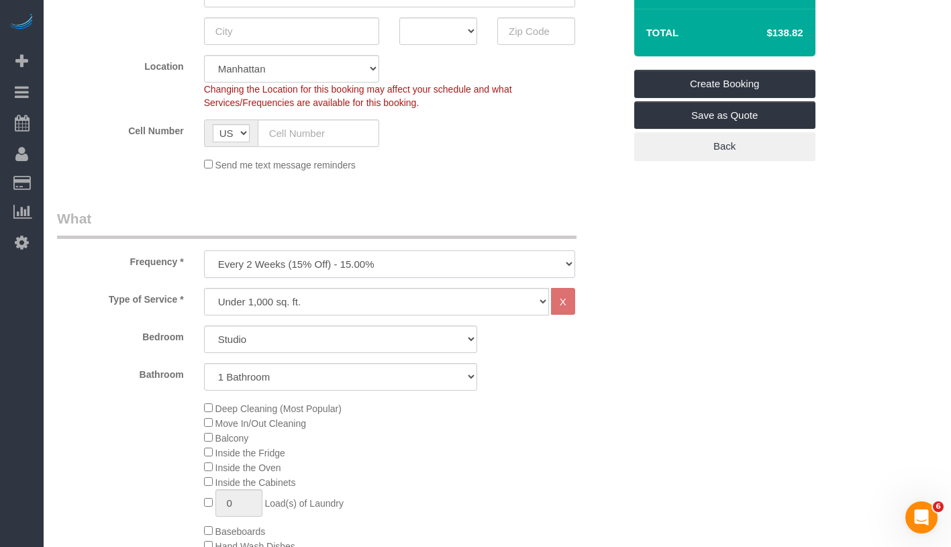
click at [406, 255] on select "One Time Weekly (20% Off) - 20.00% Every 2 Weeks (15% Off) - 15.00% Every 4 Wee…" at bounding box center [389, 264] width 371 height 28
select select "object:3761"
click at [204, 250] on select "One Time Weekly (20% Off) - 20.00% Every 2 Weeks (15% Off) - 15.00% Every 4 Wee…" at bounding box center [389, 264] width 371 height 28
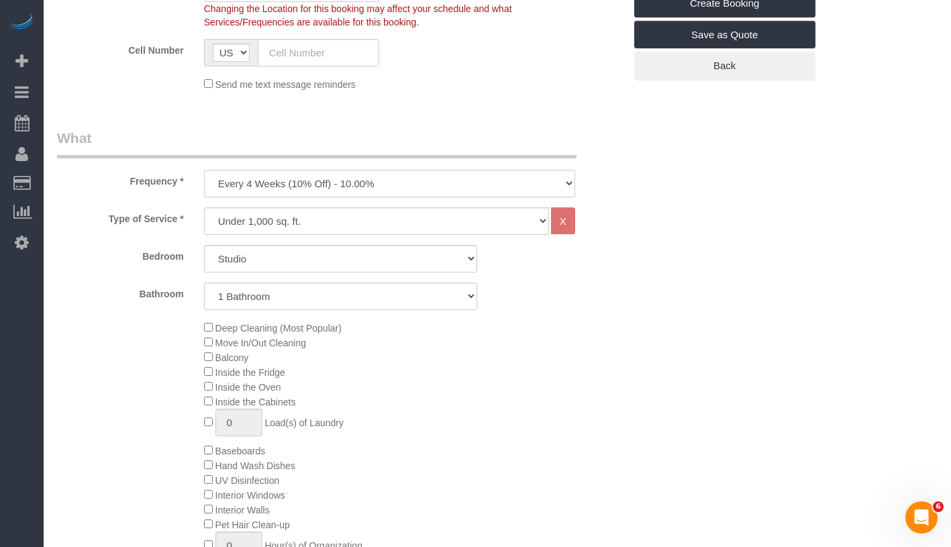
scroll to position [366, 0]
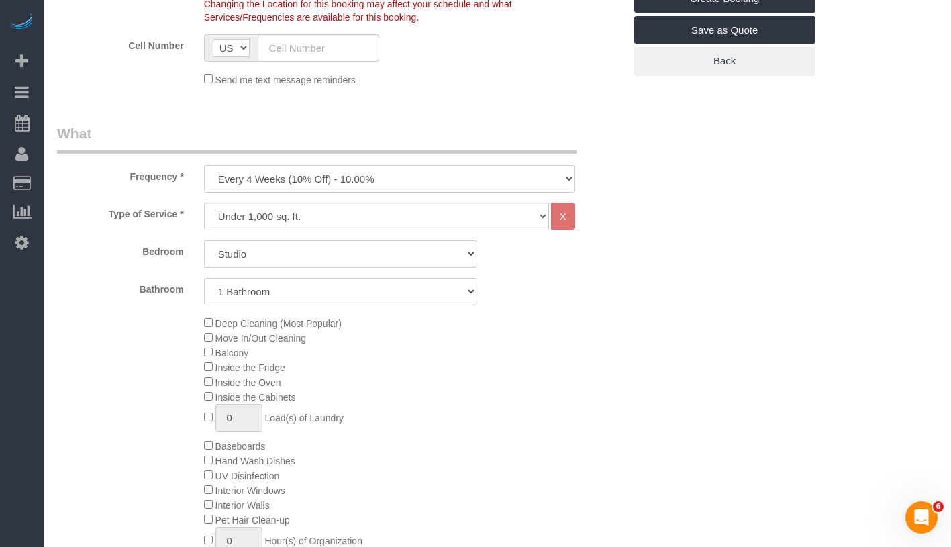
click at [307, 253] on select "Studio 1 Bedroom 2 Bedrooms 3 Bedrooms" at bounding box center [340, 254] width 273 height 28
select select "3"
click at [204, 240] on select "Studio 1 Bedroom 2 Bedrooms 3 Bedrooms" at bounding box center [340, 254] width 273 height 28
click at [297, 294] on select "1 Bathroom 2 Bathrooms" at bounding box center [340, 292] width 273 height 28
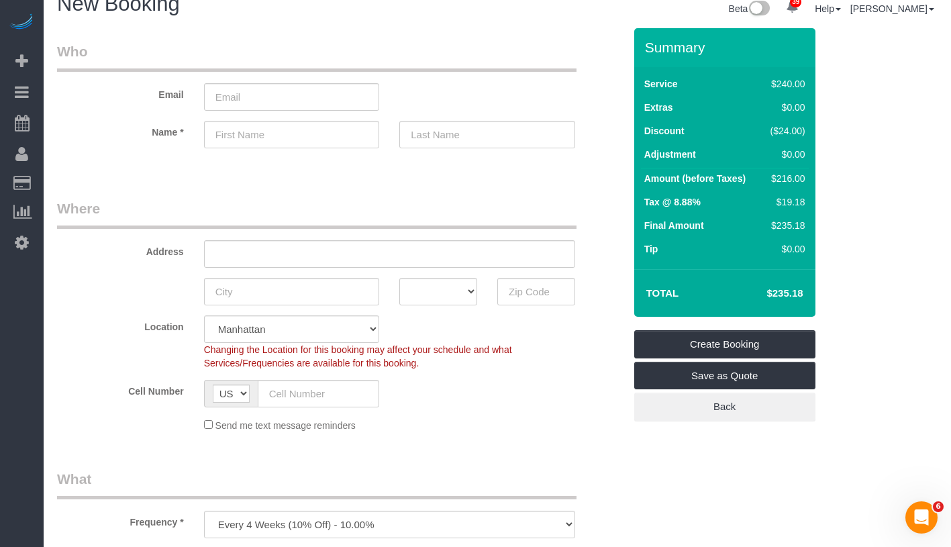
scroll to position [20, 0]
click at [307, 99] on input "email" at bounding box center [292, 98] width 176 height 28
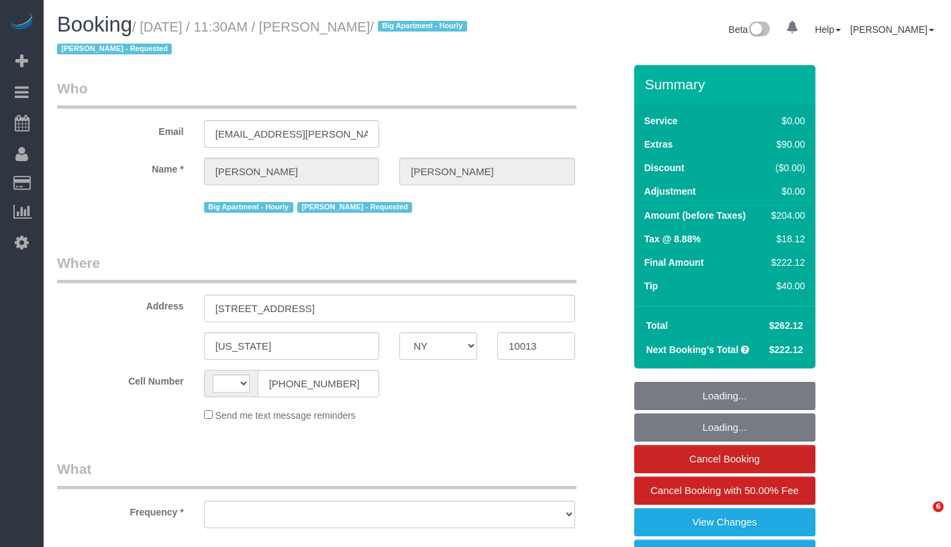
select select "NY"
select select "string:[GEOGRAPHIC_DATA]"
select select "object:828"
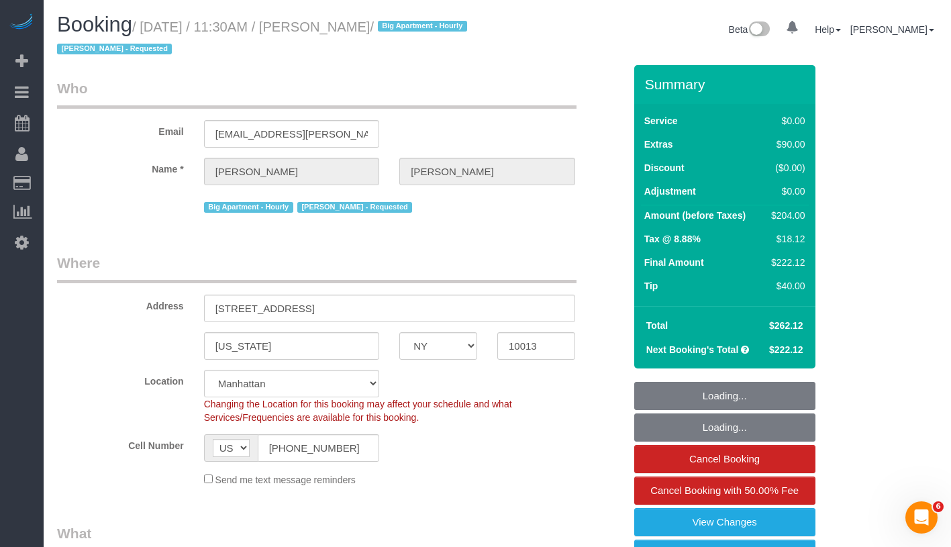
select select "string:stripe-pm_1Q1zy64VGloSiKo7nrLUa1GT"
select select "object:838"
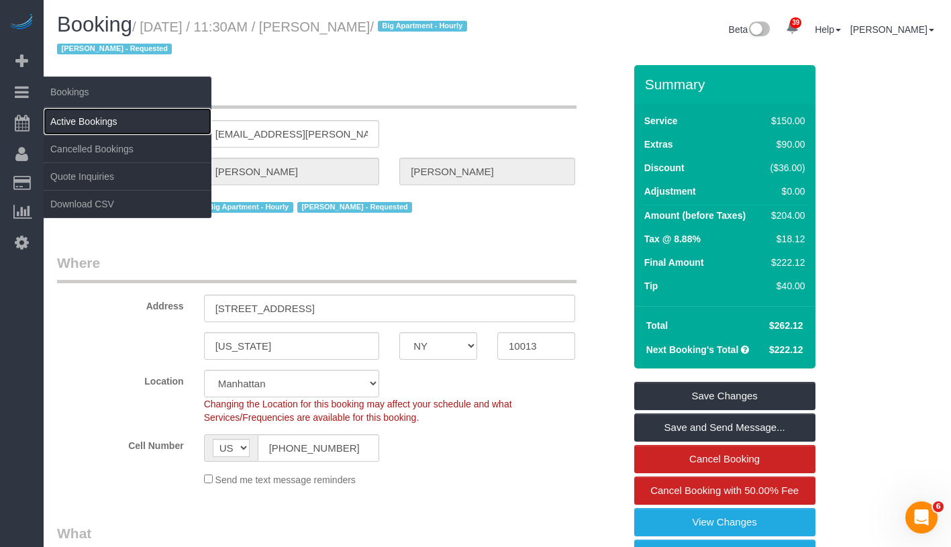
click at [81, 115] on link "Active Bookings" at bounding box center [128, 121] width 168 height 27
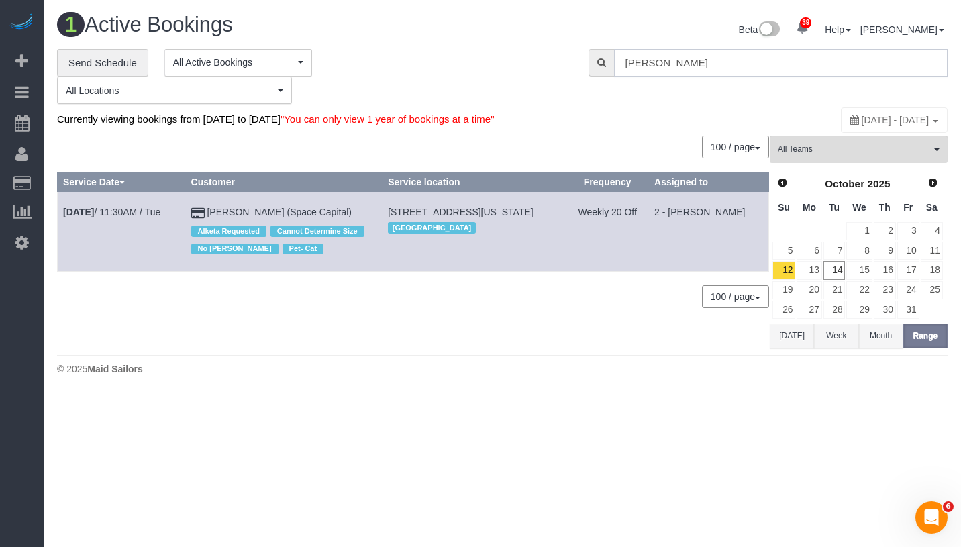
click at [732, 66] on input "Chad Anderson" at bounding box center [781, 63] width 334 height 28
paste input "Giovanna Pietanza"
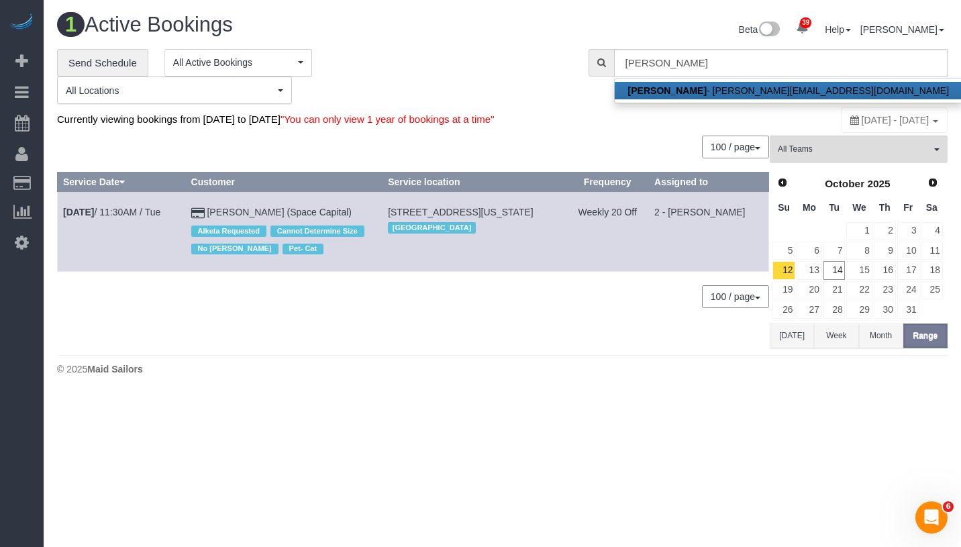
click at [724, 97] on link "Giovanna Pietanza - giovanna@sumcov.com" at bounding box center [789, 90] width 348 height 17
type input "giovanna@sumcov.com"
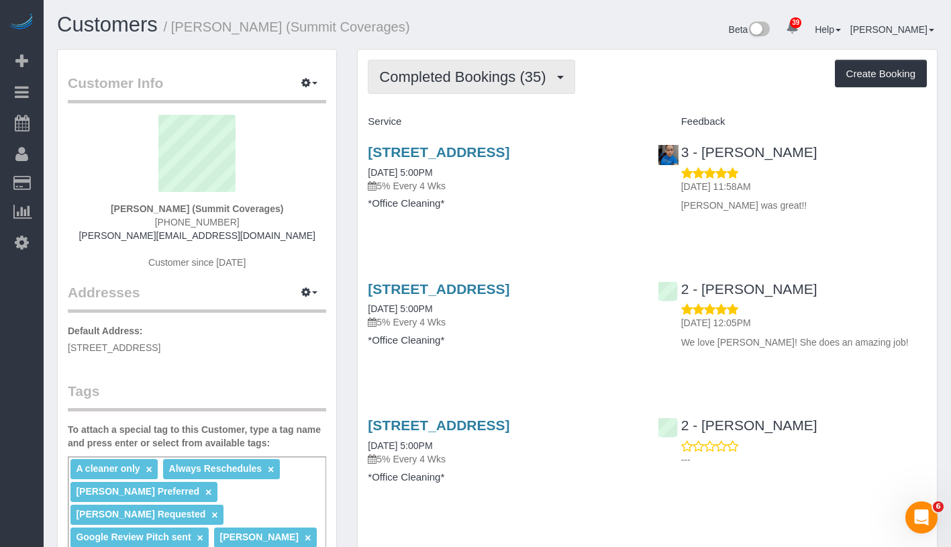
click at [480, 79] on span "Completed Bookings (35)" at bounding box center [465, 76] width 173 height 17
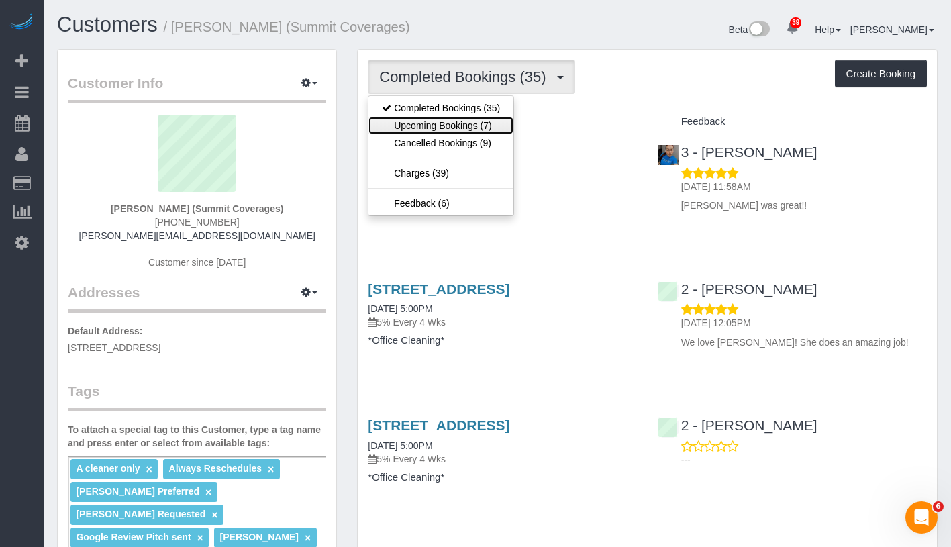
click at [454, 123] on link "Upcoming Bookings (7)" at bounding box center [440, 125] width 145 height 17
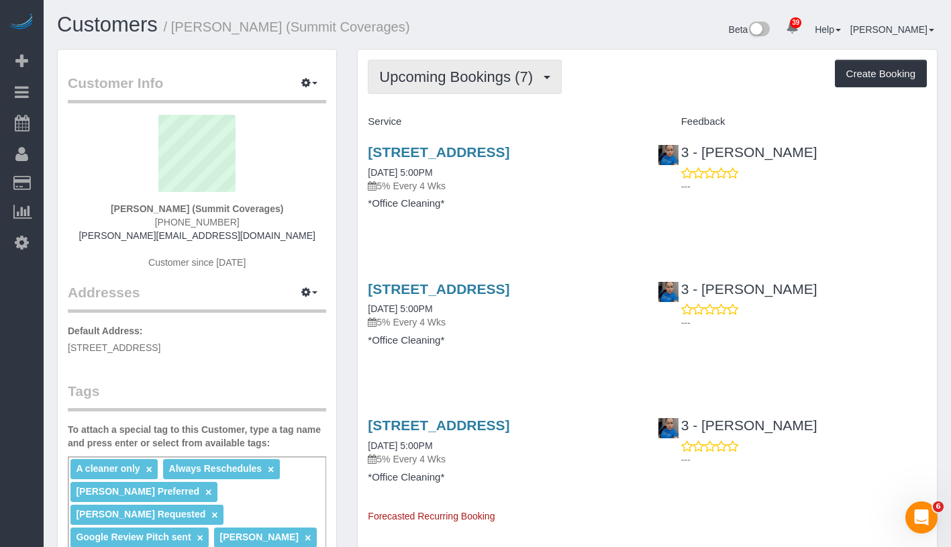
click at [420, 75] on span "Upcoming Bookings (7)" at bounding box center [459, 76] width 160 height 17
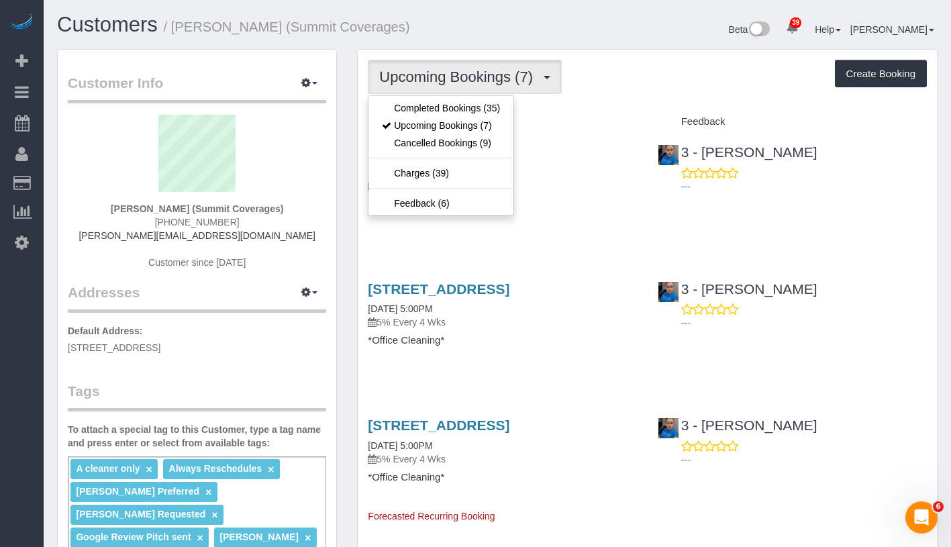
click at [417, 97] on ul "Completed Bookings (35) Upcoming Bookings (7) Cancelled Bookings (9) Charges (3…" at bounding box center [441, 155] width 146 height 121
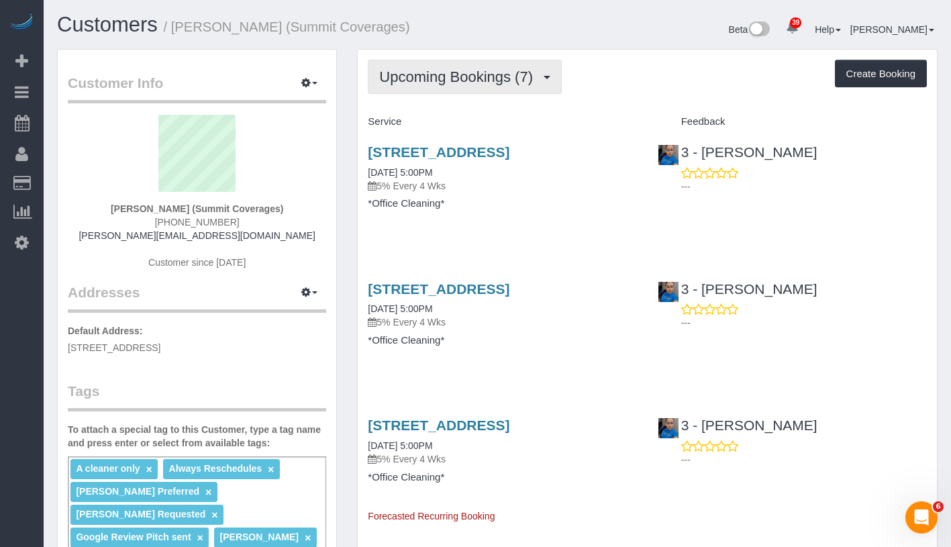
click at [447, 72] on span "Upcoming Bookings (7)" at bounding box center [459, 76] width 160 height 17
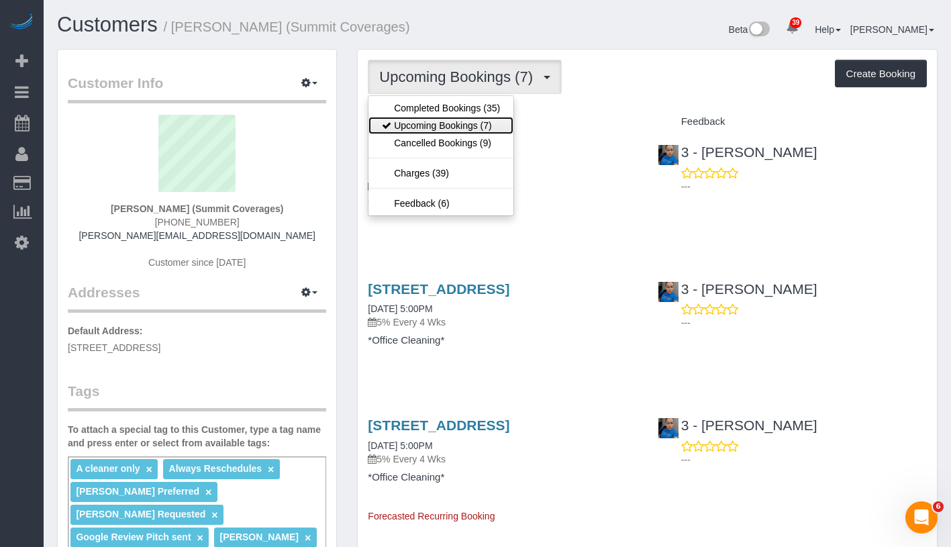
click at [436, 117] on link "Upcoming Bookings (7)" at bounding box center [440, 125] width 145 height 17
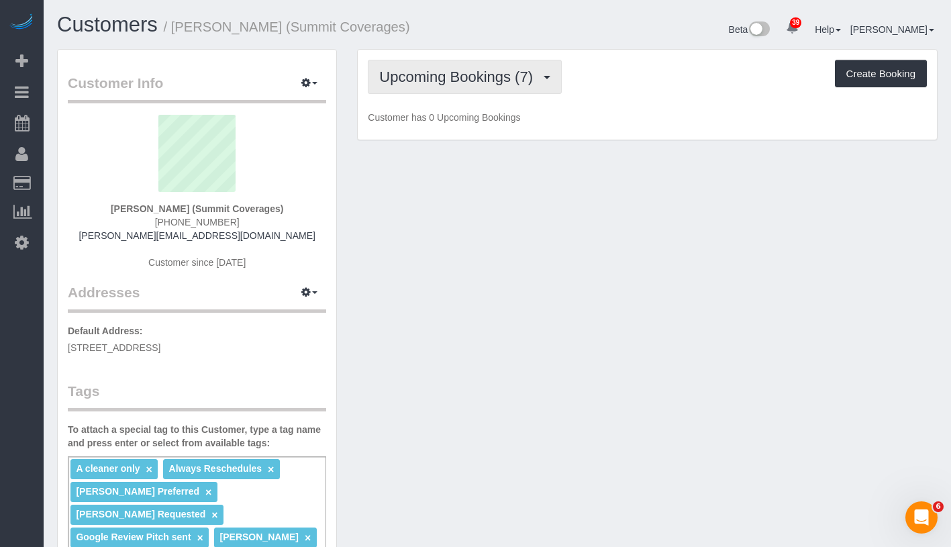
click at [458, 84] on span "Upcoming Bookings (7)" at bounding box center [459, 76] width 160 height 17
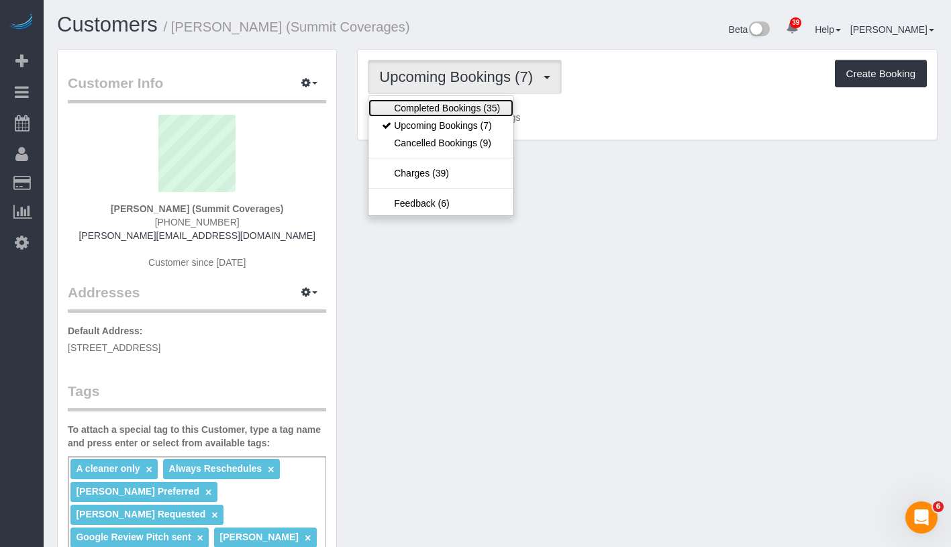
click at [446, 107] on link "Completed Bookings (35)" at bounding box center [440, 107] width 145 height 17
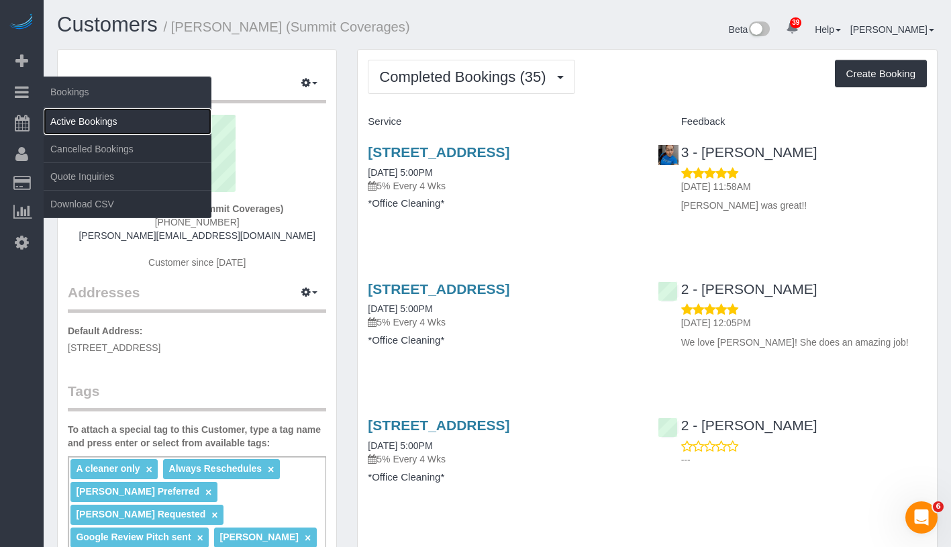
click at [107, 131] on link "Active Bookings" at bounding box center [128, 121] width 168 height 27
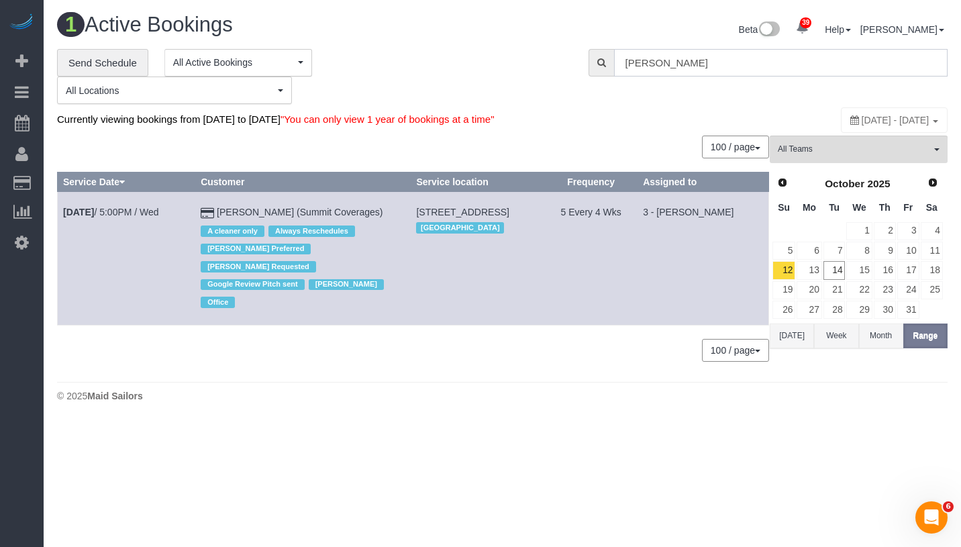
click at [731, 62] on input "Giovanna Pietanza" at bounding box center [781, 63] width 334 height 28
click at [768, 63] on input "Giovanna Pietanza" at bounding box center [781, 63] width 334 height 28
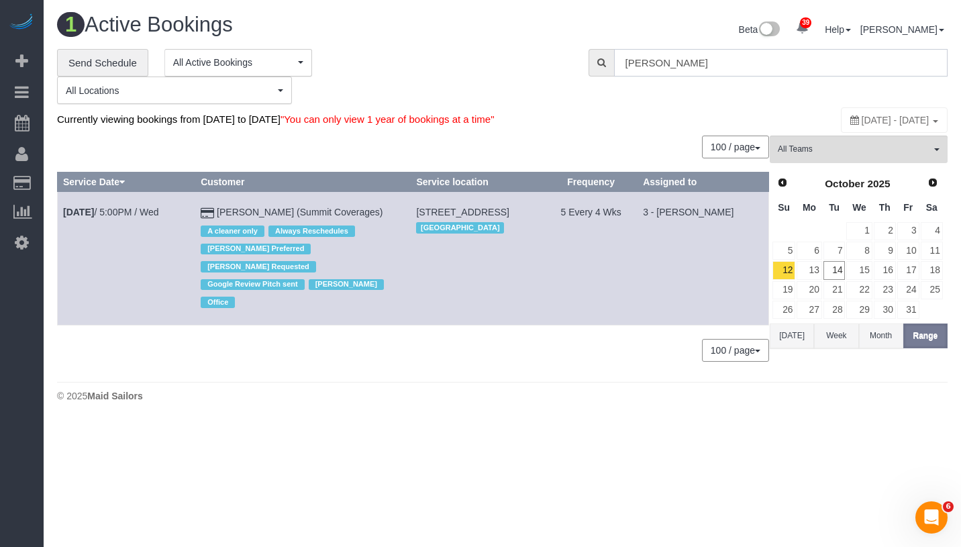
click at [768, 63] on input "Giovanna Pietanza" at bounding box center [781, 63] width 334 height 28
paste input "Rachael Sheeter"
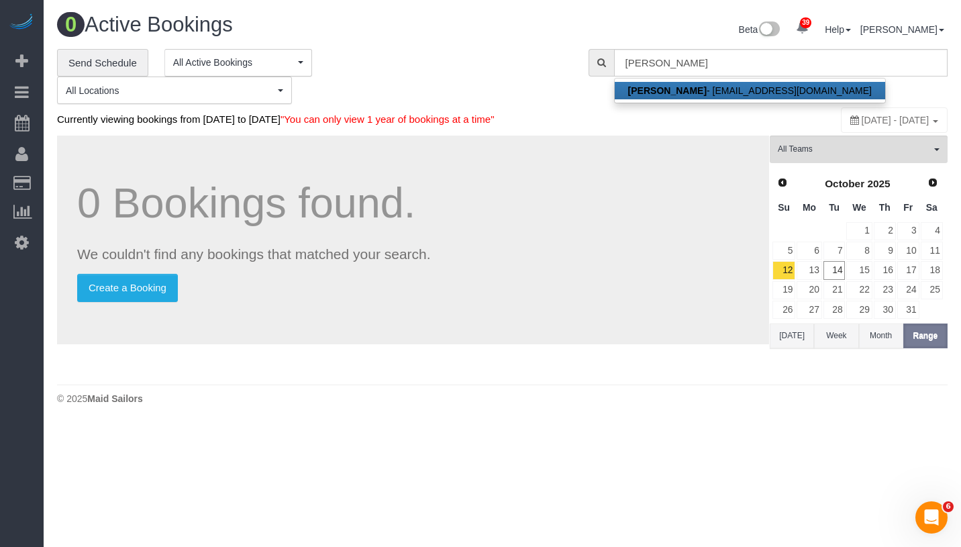
click at [733, 85] on link "Rachael Sheeter - rachael.sheeter@gmail.com" at bounding box center [750, 90] width 270 height 17
type input "rachael.sheeter@gmail.com"
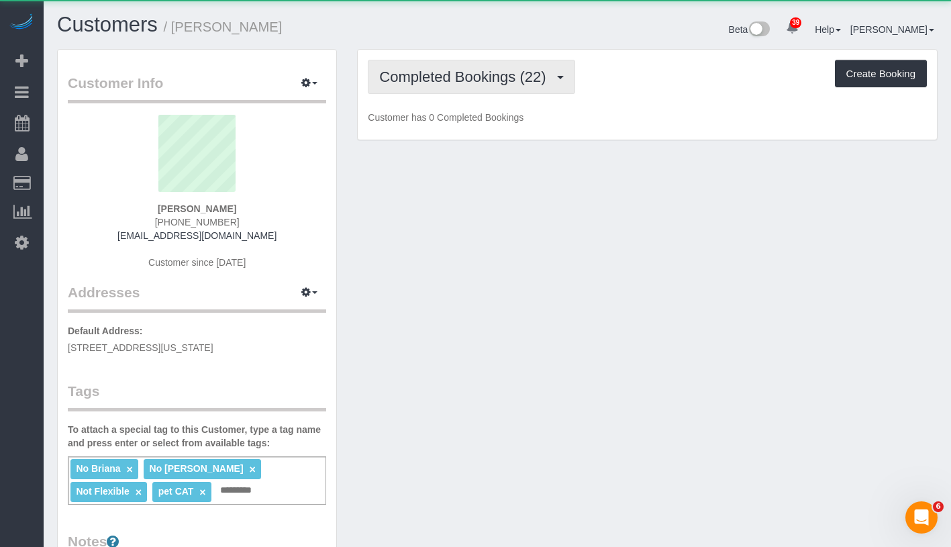
click at [463, 80] on span "Completed Bookings (22)" at bounding box center [465, 76] width 173 height 17
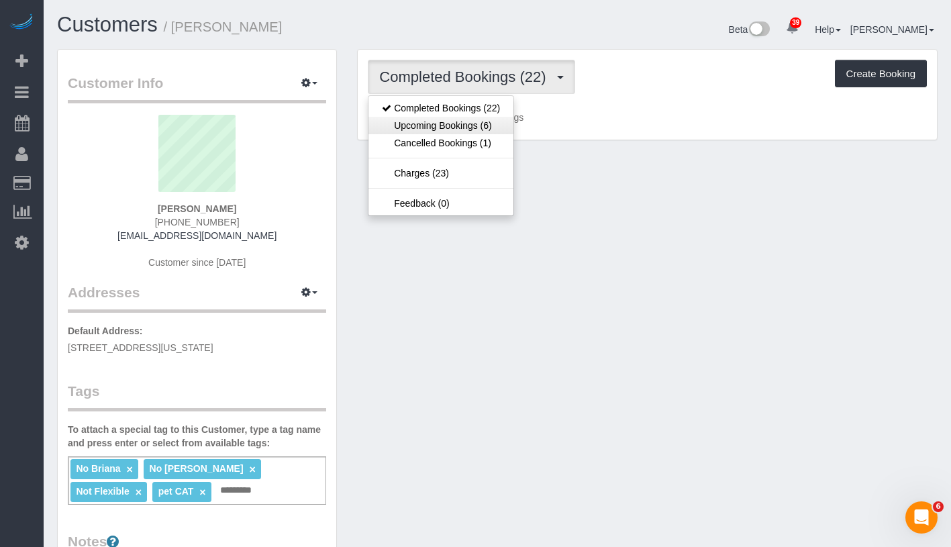
click at [456, 122] on link "Upcoming Bookings (6)" at bounding box center [440, 125] width 145 height 17
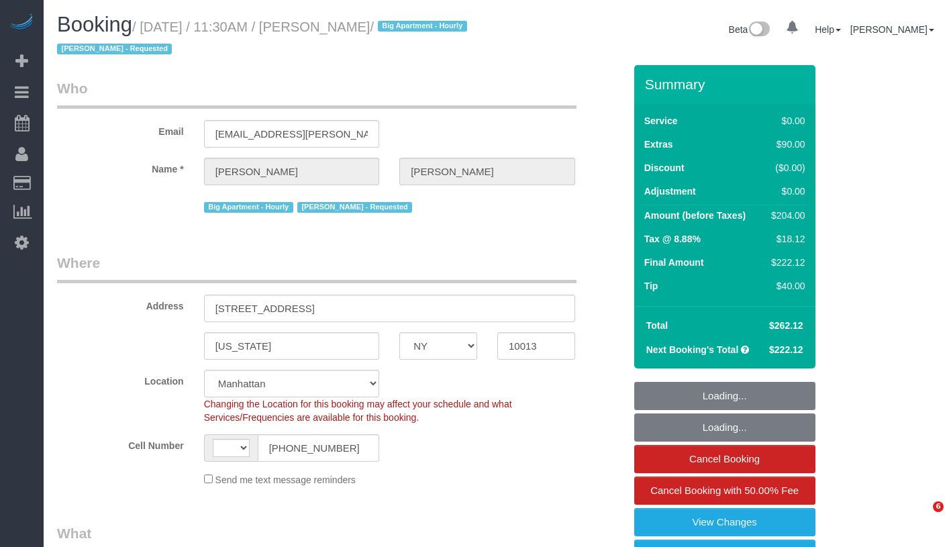
select select "NY"
select select "string:stripe-pm_1Q1zy64VGloSiKo7nrLUa1GT"
select select "number:89"
select select "number:90"
select select "number:15"
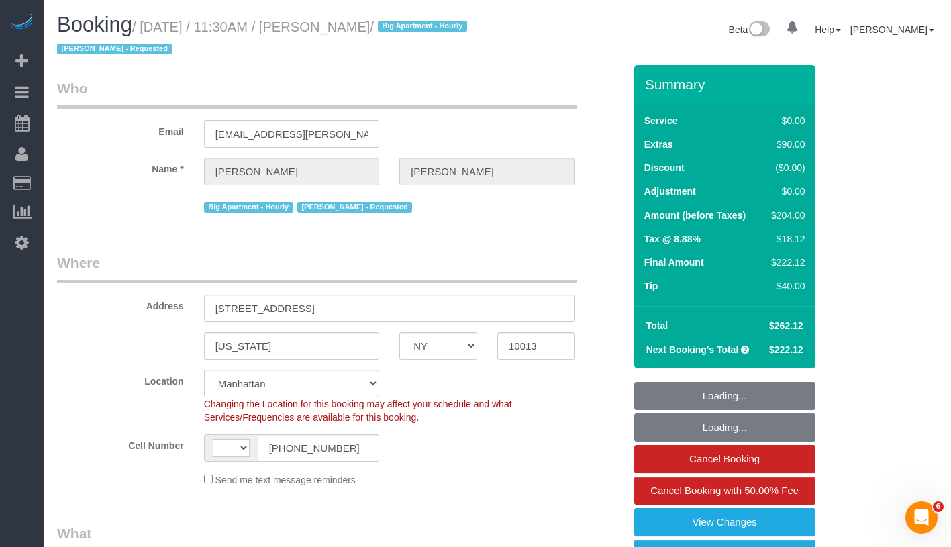
select select "number:5"
select select "string:[GEOGRAPHIC_DATA]"
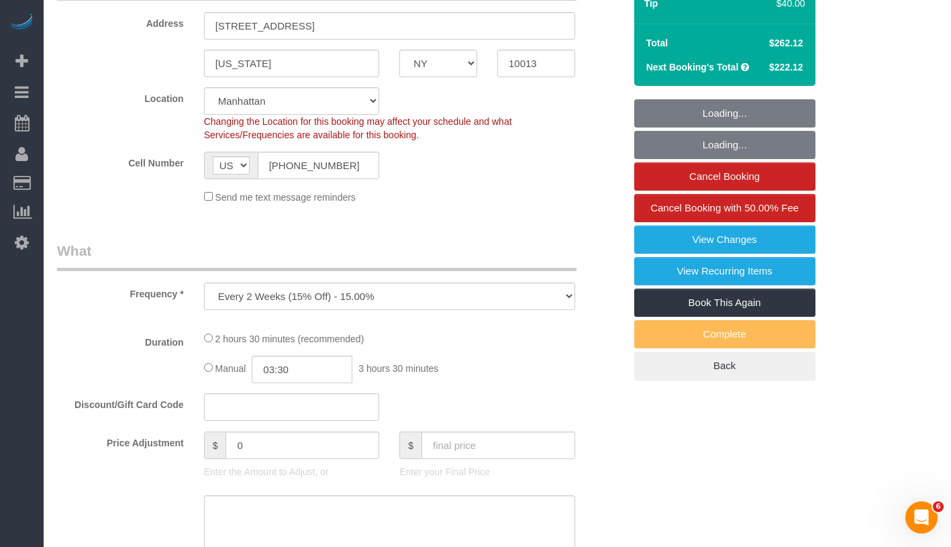
select select "object:1099"
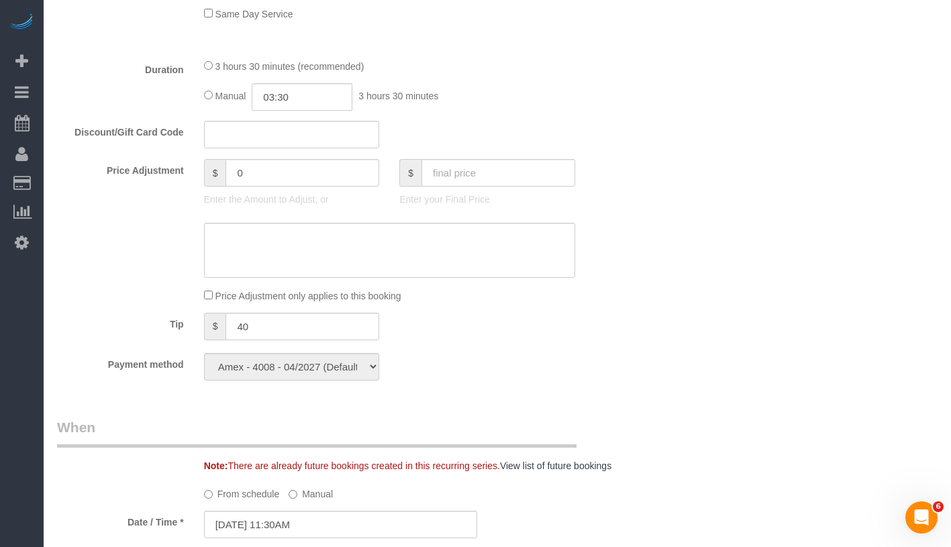
scroll to position [952, 0]
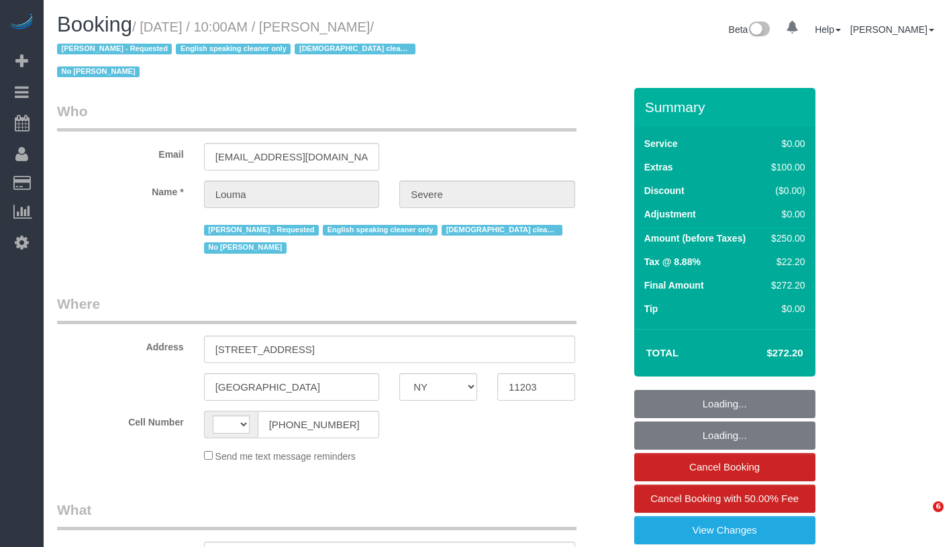
select select "NY"
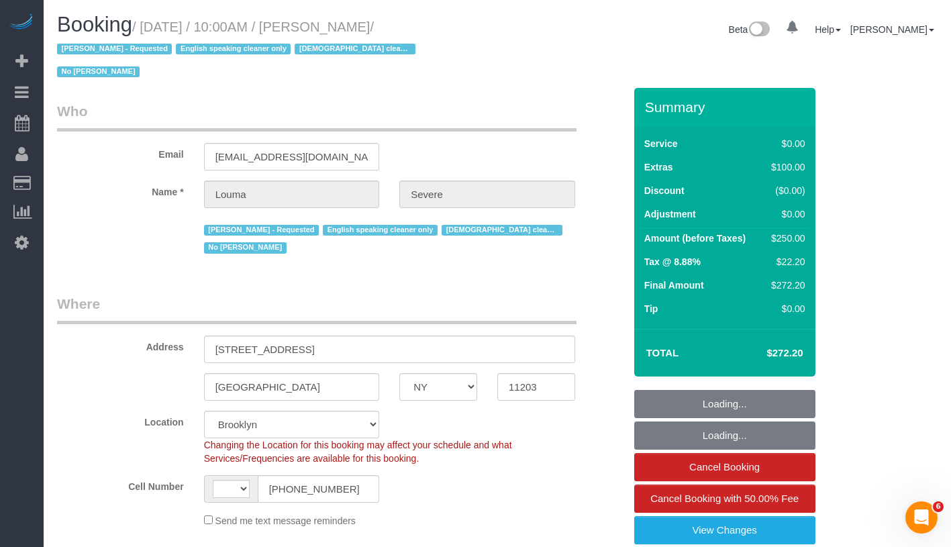
select select "string:[GEOGRAPHIC_DATA]"
select select "object:833"
select select "string:stripe-pm_1SHsO54VGloSiKo7rFzr8mYS"
select select "spot1"
select select "number:58"
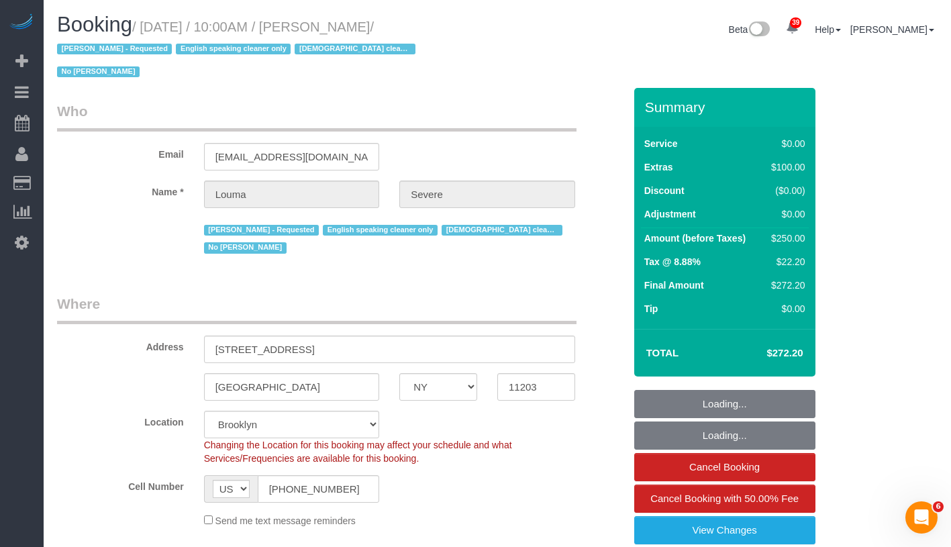
select select "number:70"
select select "number:15"
select select "number:5"
select select "object:1453"
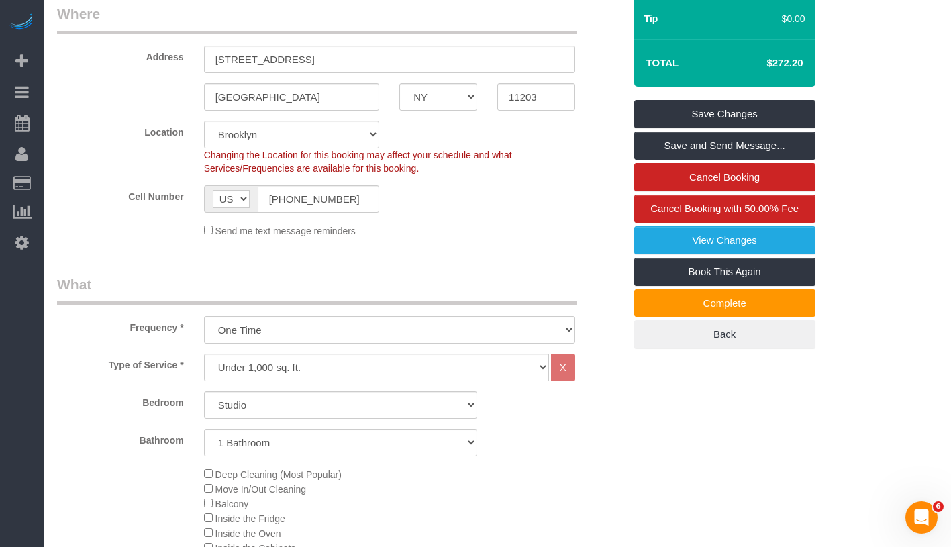
scroll to position [10, 0]
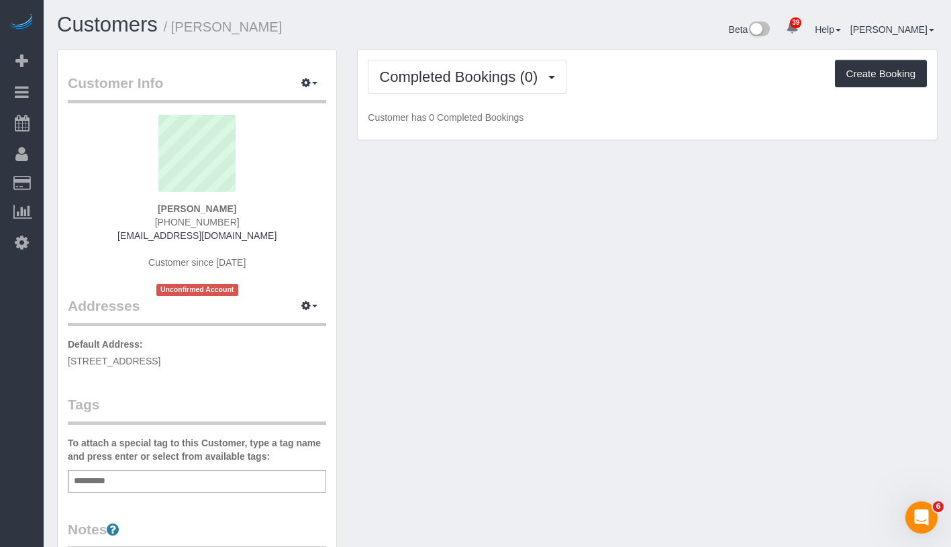
click at [213, 475] on div "Add a tag" at bounding box center [197, 481] width 258 height 23
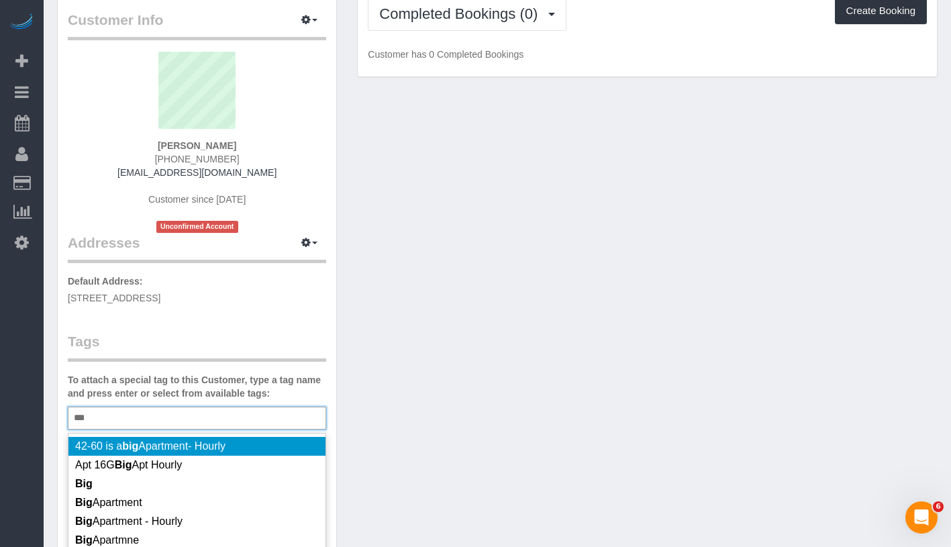
scroll to position [87, 0]
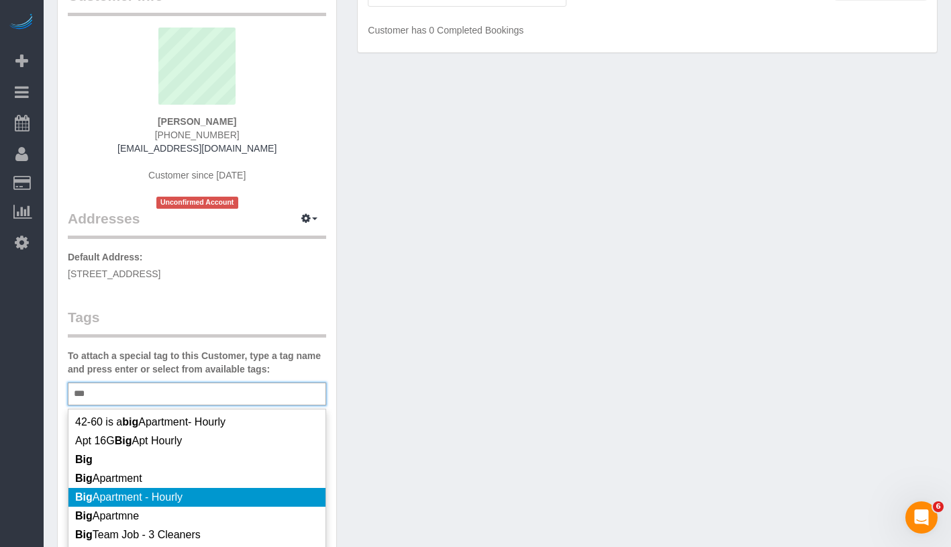
type input "***"
click at [250, 493] on li "Big Apartment - Hourly" at bounding box center [196, 497] width 257 height 19
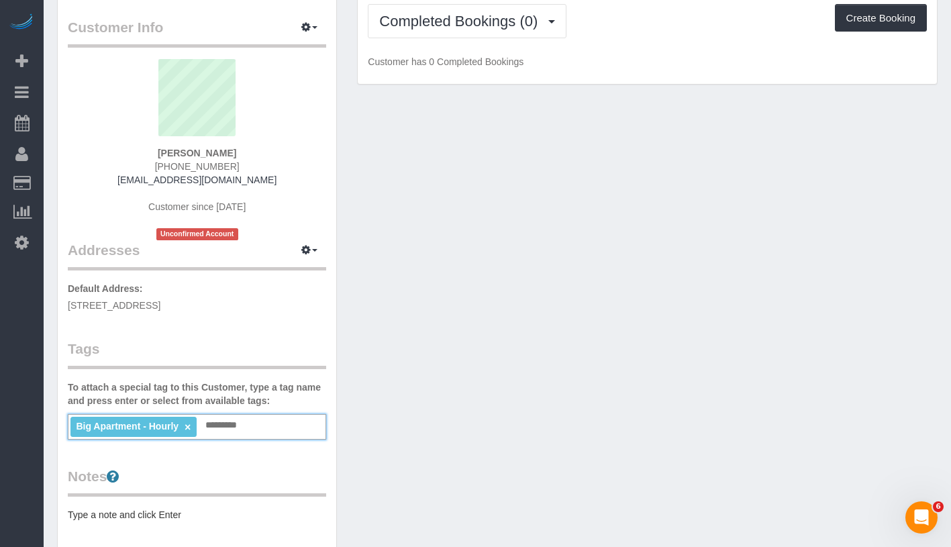
scroll to position [0, 0]
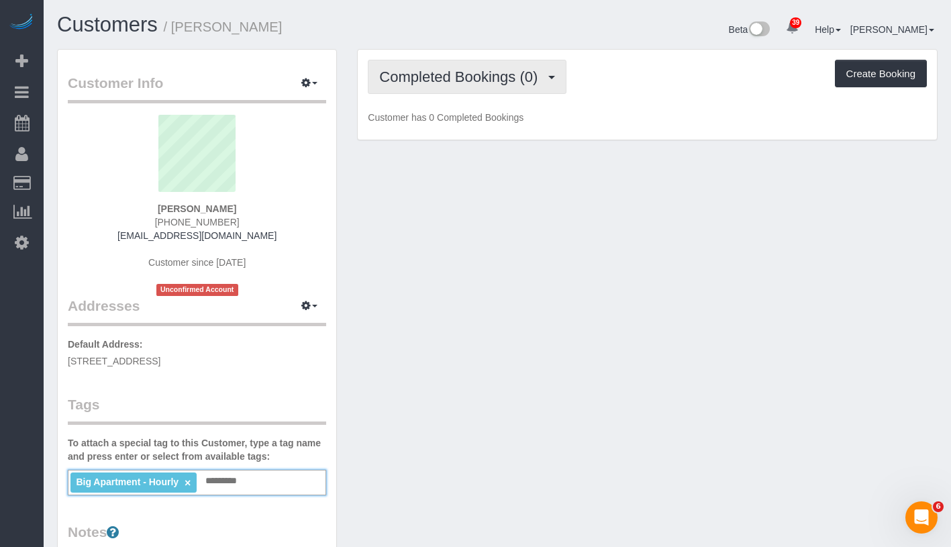
click at [448, 82] on span "Completed Bookings (0)" at bounding box center [461, 76] width 165 height 17
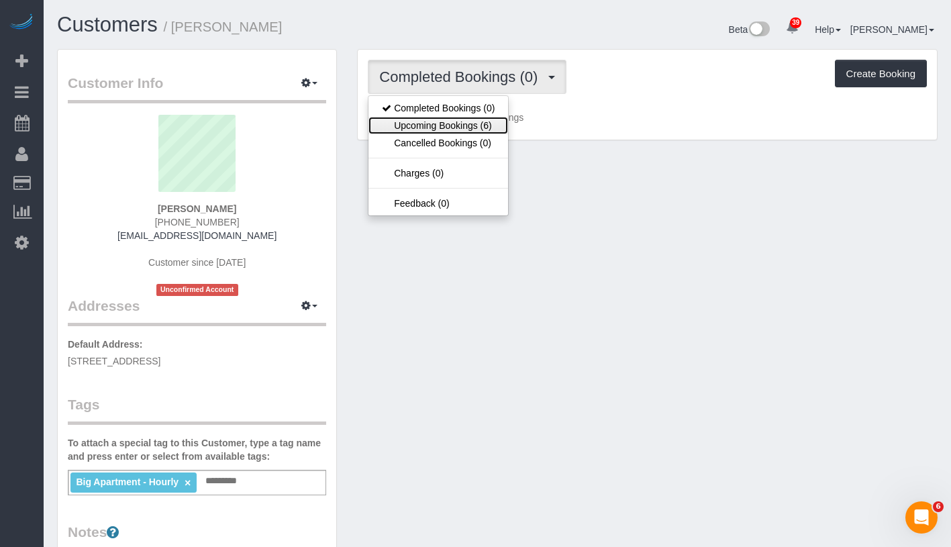
click at [439, 121] on link "Upcoming Bookings (6)" at bounding box center [438, 125] width 140 height 17
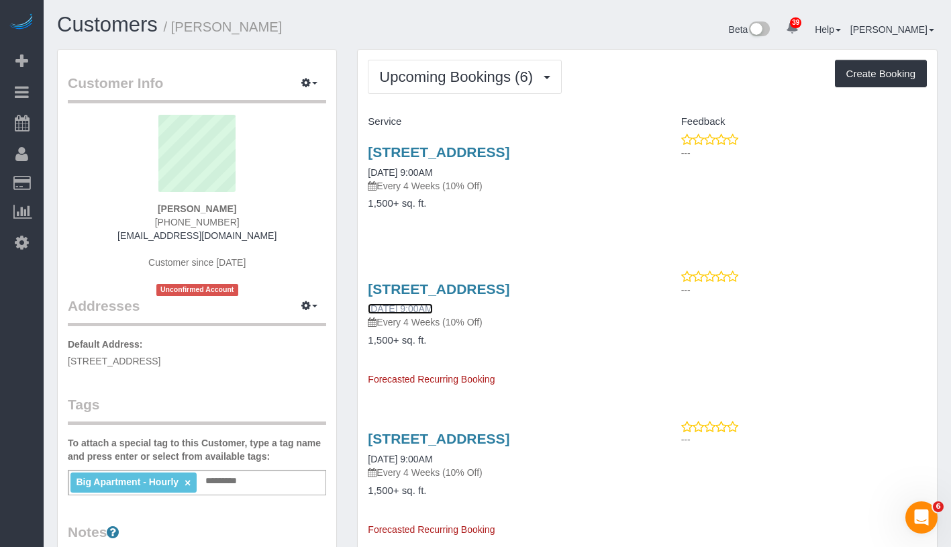
click at [412, 314] on link "[DATE] 9:00AM" at bounding box center [400, 308] width 64 height 11
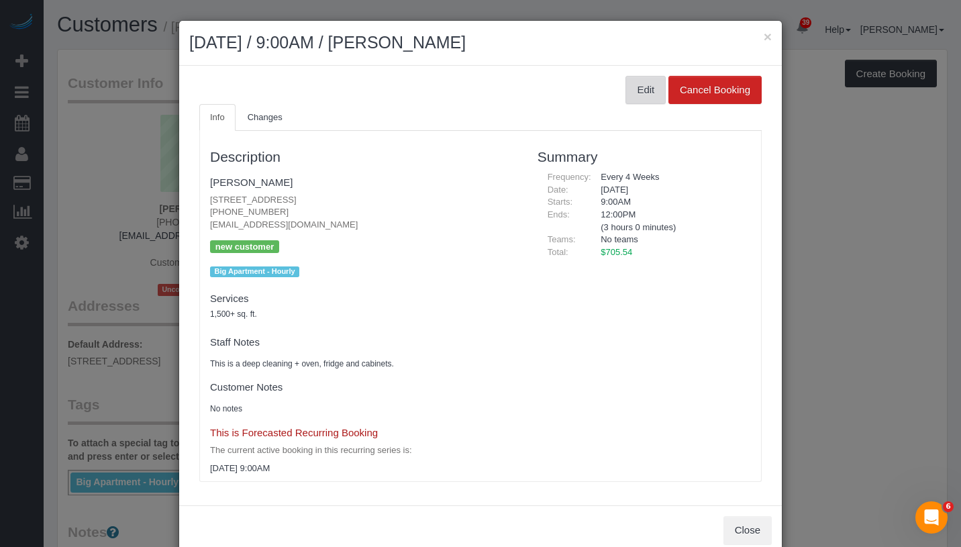
click at [637, 98] on button "Edit" at bounding box center [645, 90] width 40 height 28
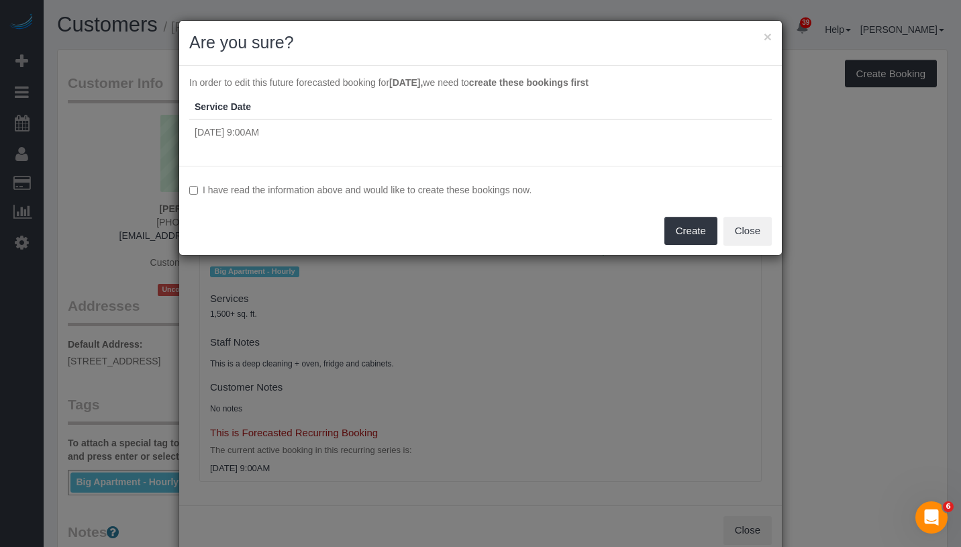
click at [281, 182] on div "I have read the information above and would like to create these bookings now. …" at bounding box center [480, 210] width 603 height 89
click at [281, 185] on label "I have read the information above and would like to create these bookings now." at bounding box center [480, 189] width 583 height 13
click at [680, 230] on button "Create" at bounding box center [690, 231] width 53 height 28
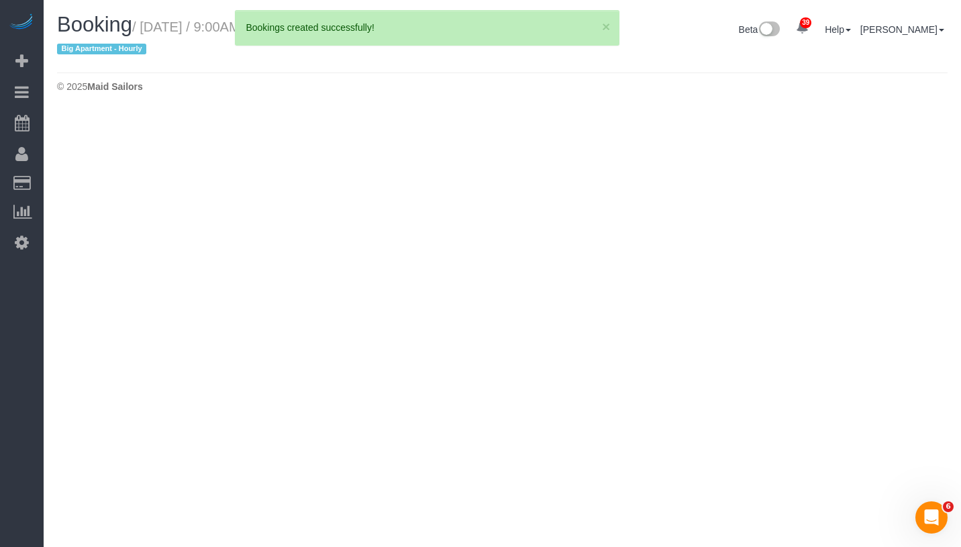
select select "NY"
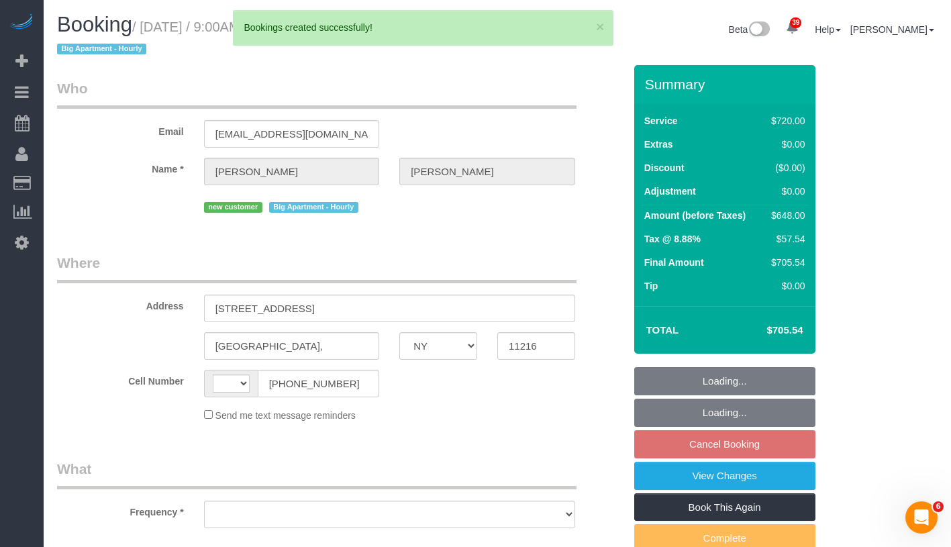
select select "object:1060"
select select "number:57"
select select "number:90"
select select "number:15"
select select "number:5"
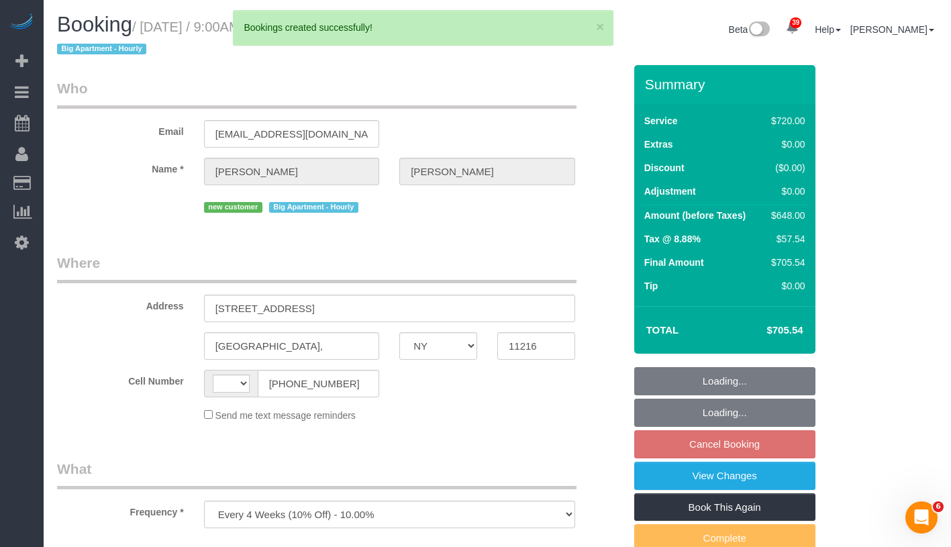
select select "string:stripe-pm_1SIB204VGloSiKo7jHGONpcf"
select select "string:US"
select select "spot2"
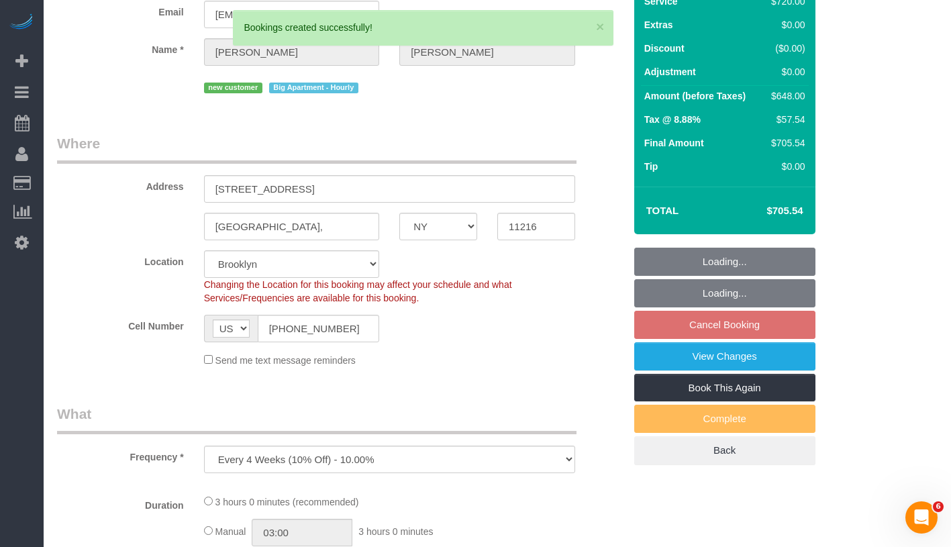
select select "object:1915"
select select "3"
select select "180"
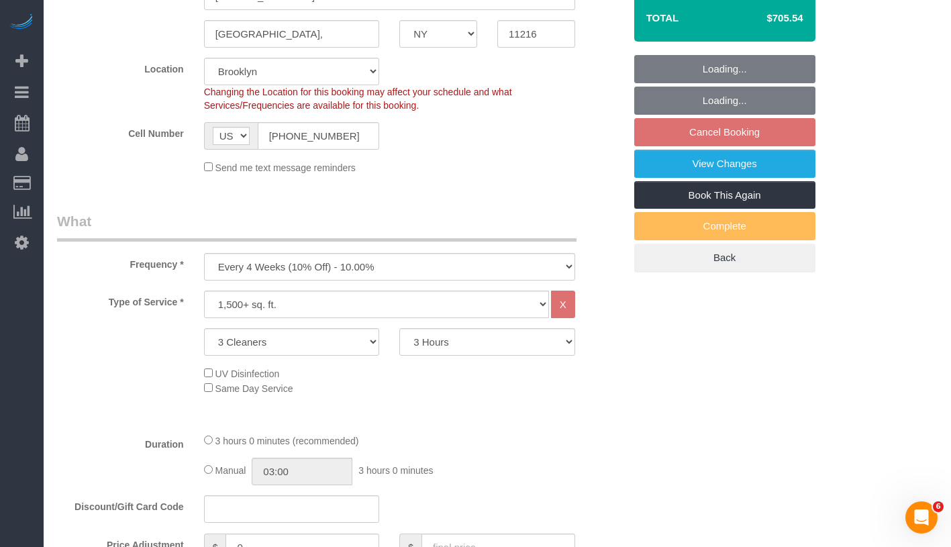
scroll to position [356, 0]
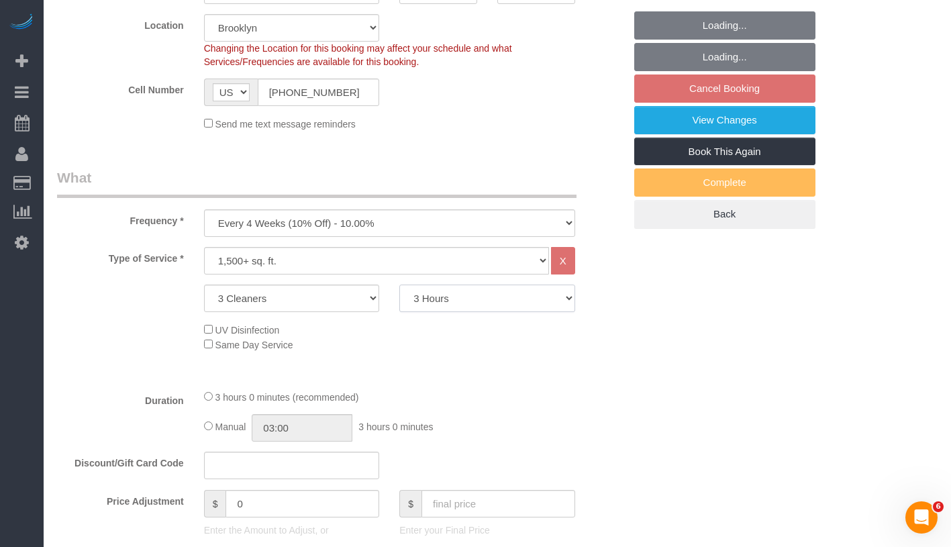
click at [470, 295] on select "2 Hours 2.5 Hours 3 Hours 3.5 Hours 4 Hours 4.5 Hours 5 Hours 5.5 Hours 6 Hours…" at bounding box center [487, 299] width 176 height 28
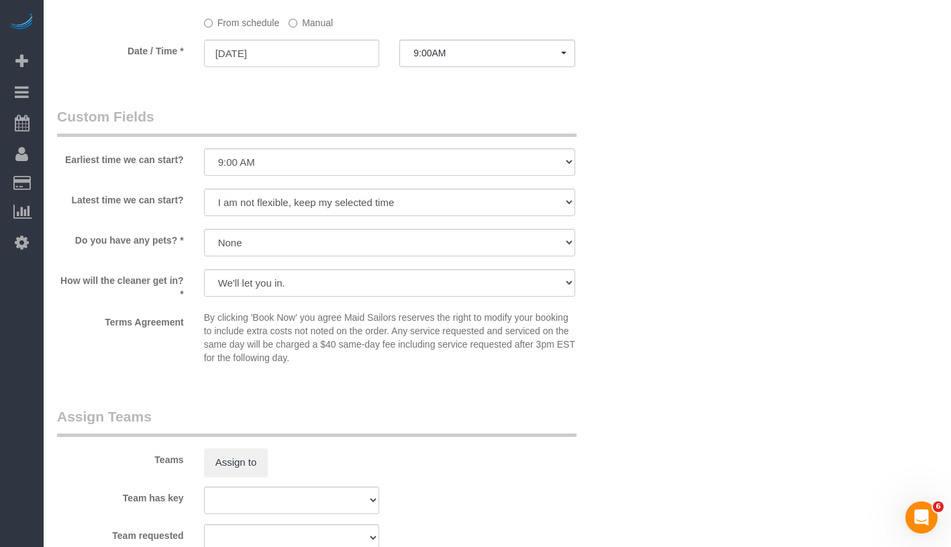
scroll to position [1537, 0]
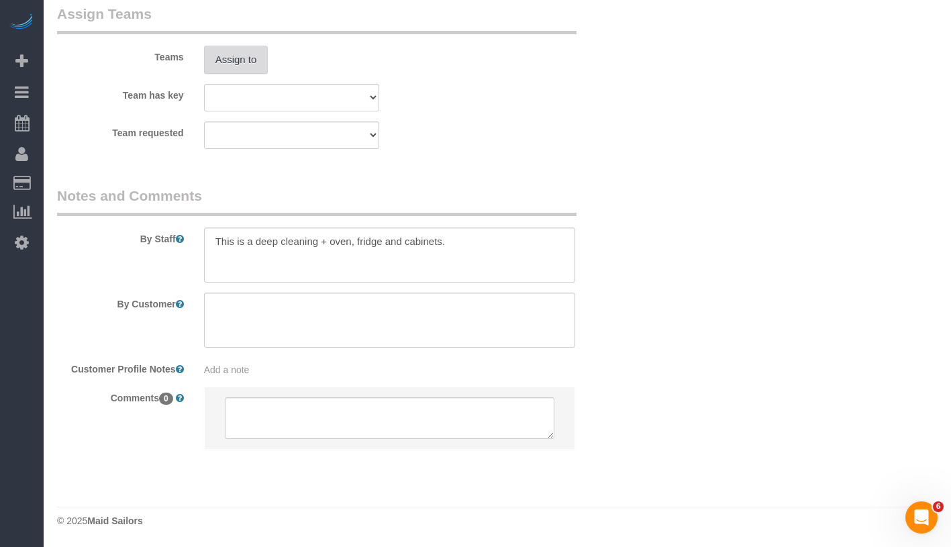
click at [248, 58] on button "Assign to" at bounding box center [236, 60] width 64 height 28
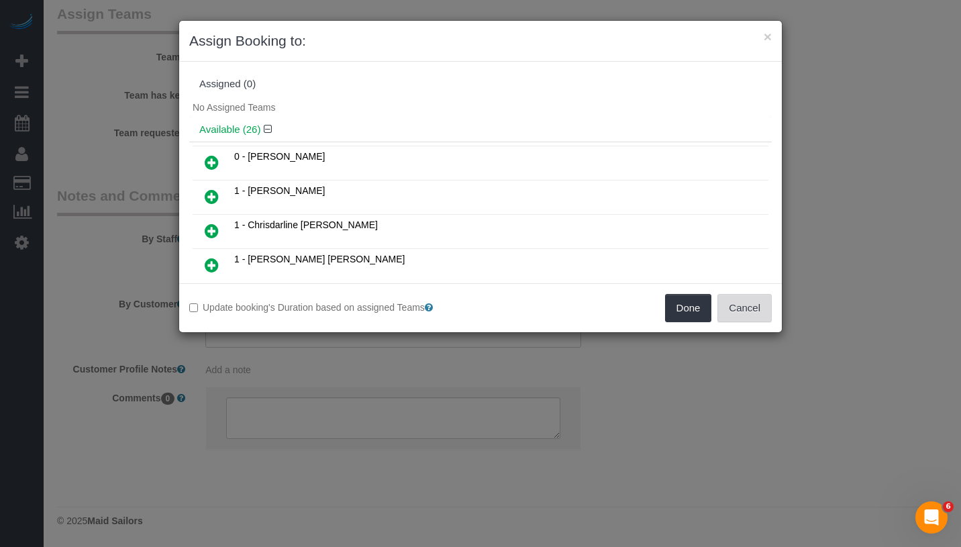
click at [748, 301] on button "Cancel" at bounding box center [744, 308] width 54 height 28
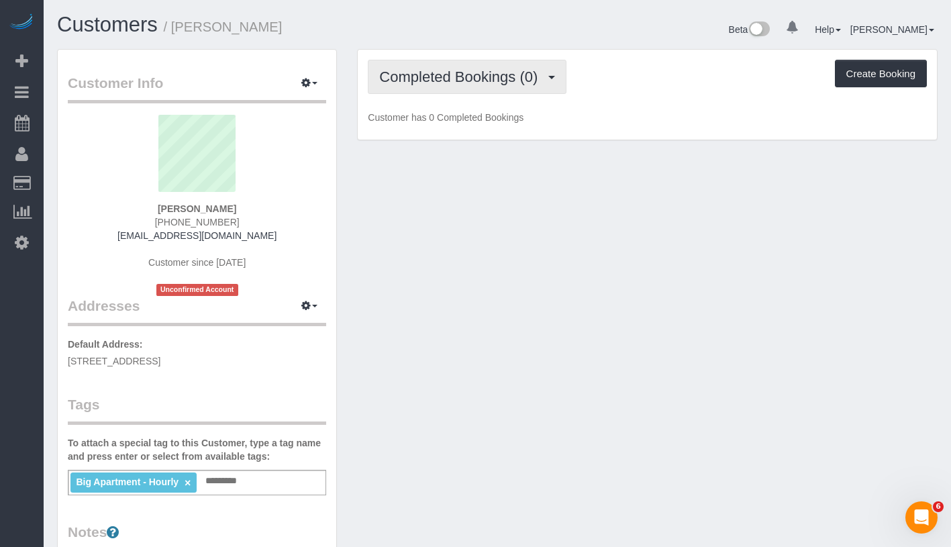
click at [516, 72] on span "Completed Bookings (0)" at bounding box center [461, 76] width 165 height 17
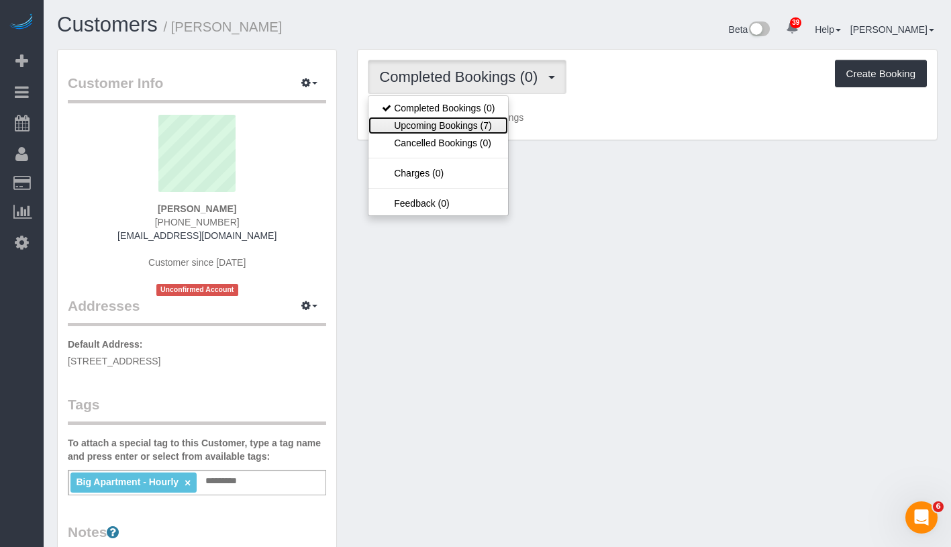
click at [466, 132] on link "Upcoming Bookings (7)" at bounding box center [438, 125] width 140 height 17
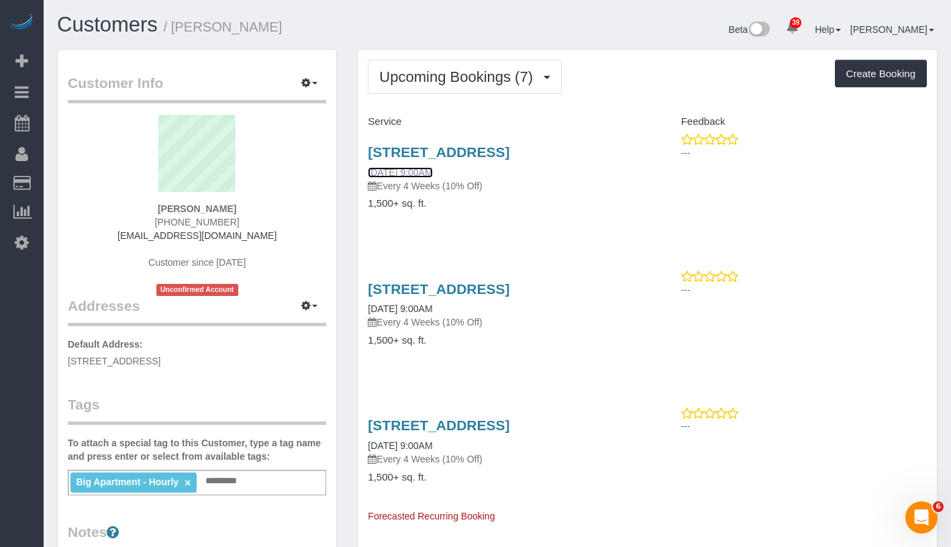
click at [401, 178] on link "[DATE] 9:00AM" at bounding box center [400, 172] width 64 height 11
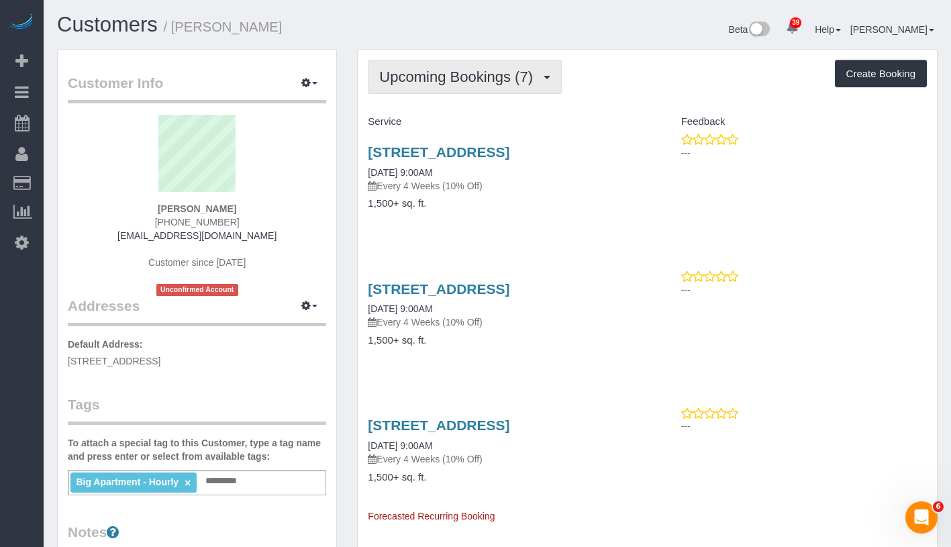
click at [499, 89] on button "Upcoming Bookings (7)" at bounding box center [465, 77] width 194 height 34
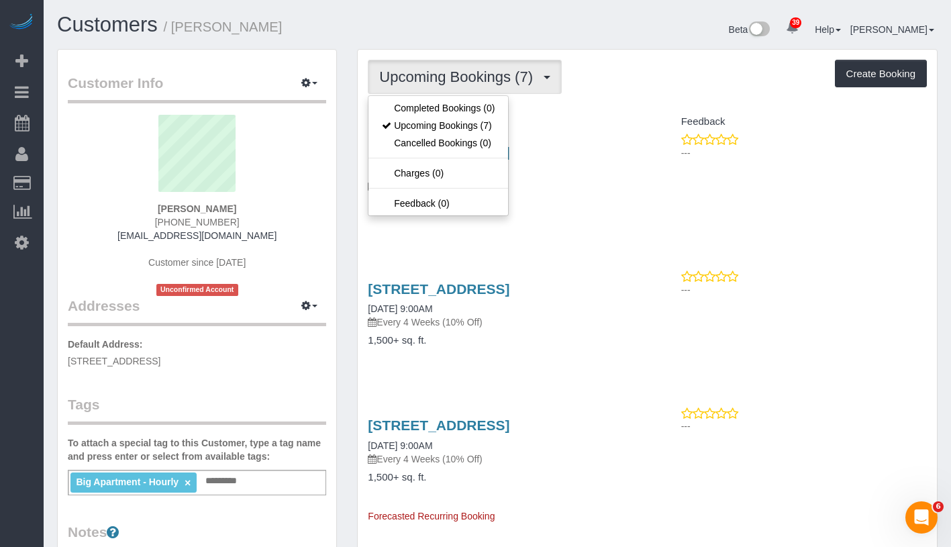
click at [613, 90] on div "Upcoming Bookings (7) Completed Bookings (0) Upcoming Bookings (7) Cancelled Bo…" at bounding box center [647, 77] width 559 height 34
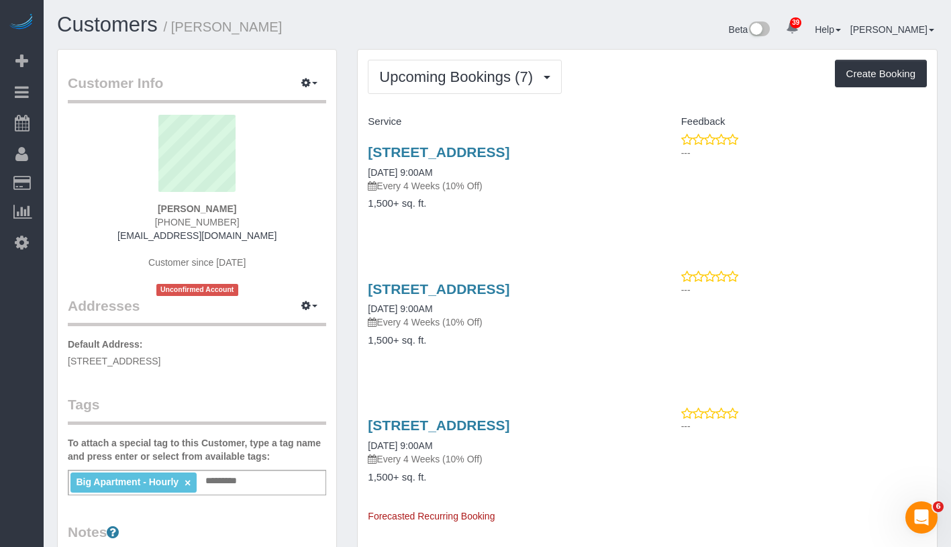
click at [261, 496] on div "Customer Info Edit Contact Info Send Message Email Preferences Special Sales Ta…" at bounding box center [197, 493] width 279 height 887
click at [279, 488] on div "Big Apartment - Hourly × Add a tag" at bounding box center [197, 483] width 258 height 26
type input "*"
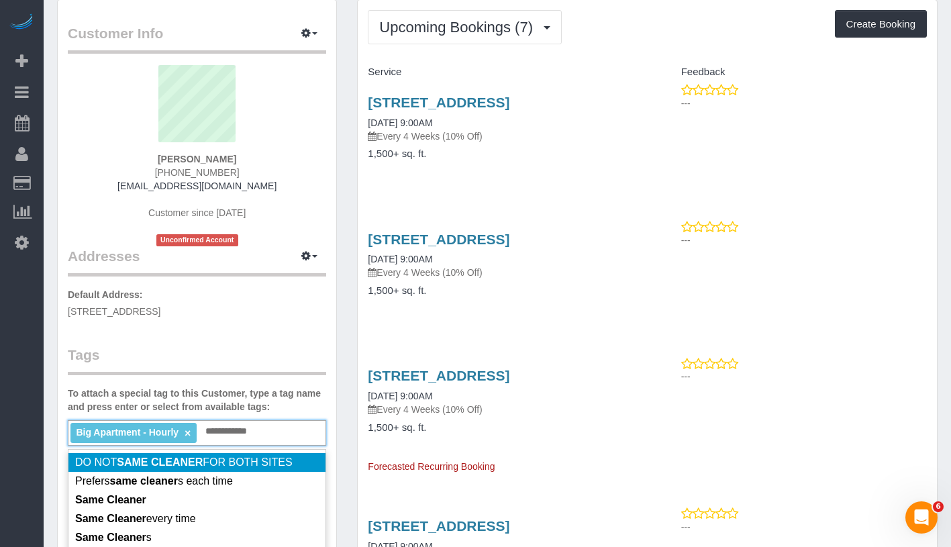
scroll to position [55, 0]
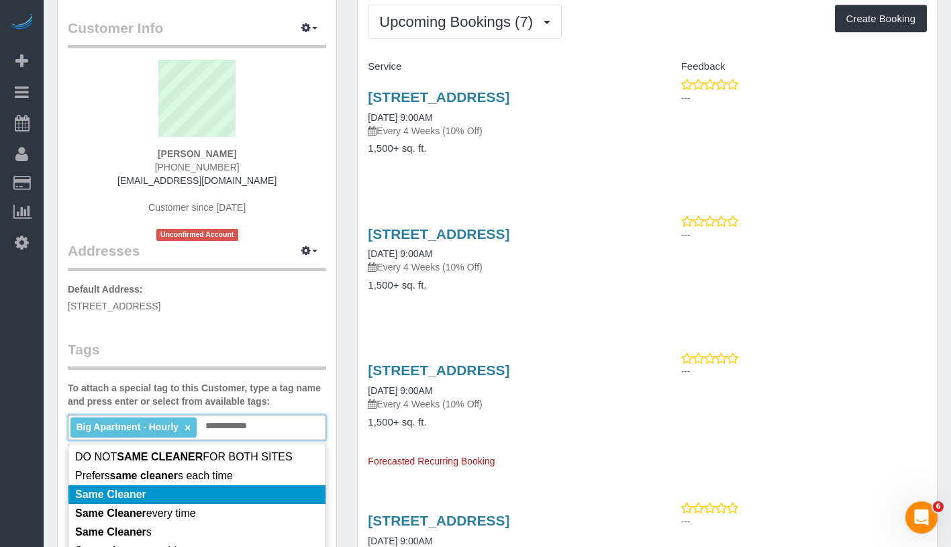
type input "**********"
click at [254, 497] on li "Same Cleaner" at bounding box center [196, 494] width 257 height 19
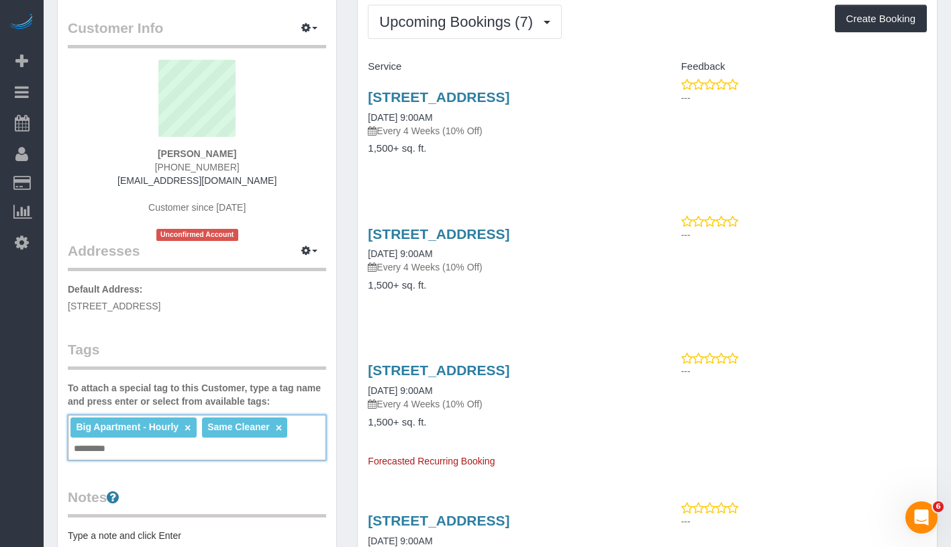
scroll to position [25, 0]
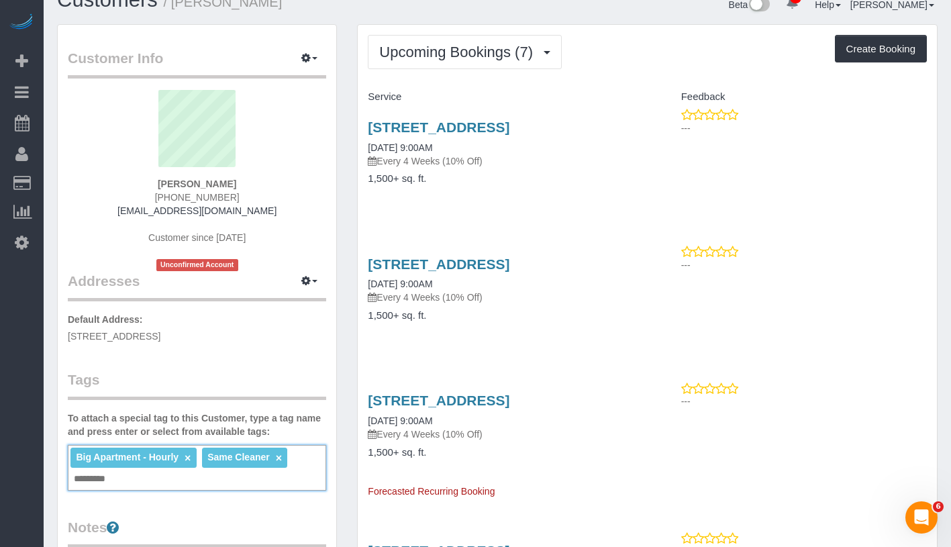
click at [425, 156] on div "192 Madison Street, Brooklyn,, NY 11216 11/03/2025 9:00AM Every 4 Weeks (10% Of…" at bounding box center [502, 143] width 269 height 48
click at [400, 153] on link "11/03/2025 9:00AM" at bounding box center [400, 147] width 64 height 11
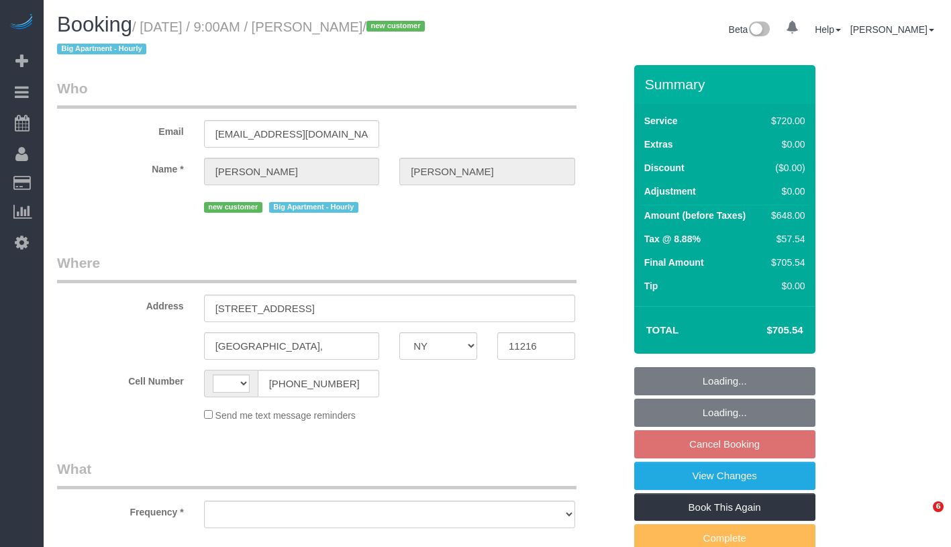
select select "NY"
select select "string:[GEOGRAPHIC_DATA]"
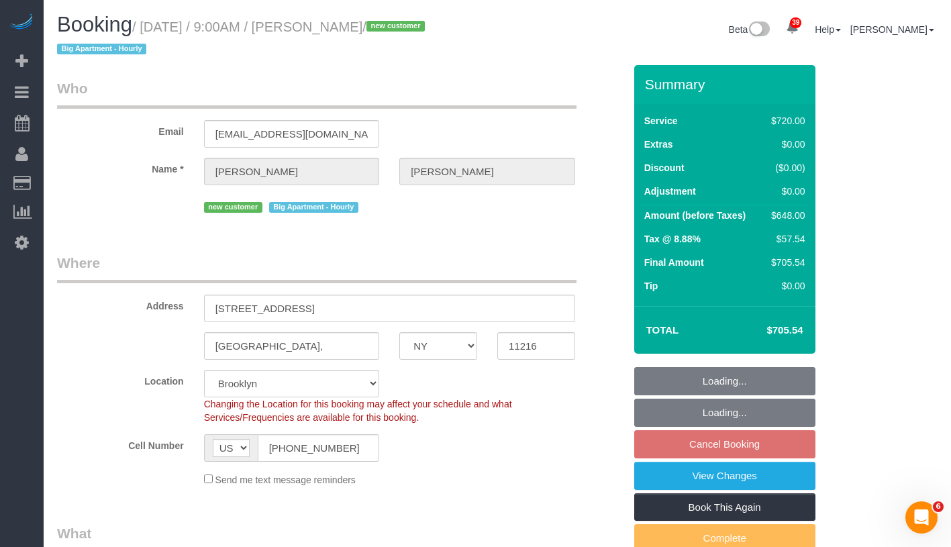
select select "string:stripe-pm_1SIB204VGloSiKo7jHGONpcf"
select select "number:57"
select select "number:90"
select select "number:15"
select select "number:5"
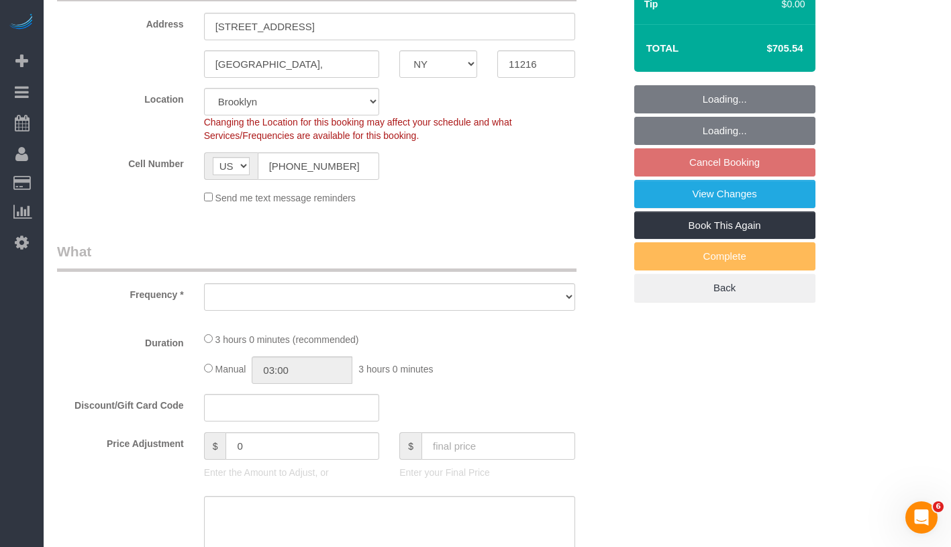
select select "object:960"
select select "spot2"
select select "object:1333"
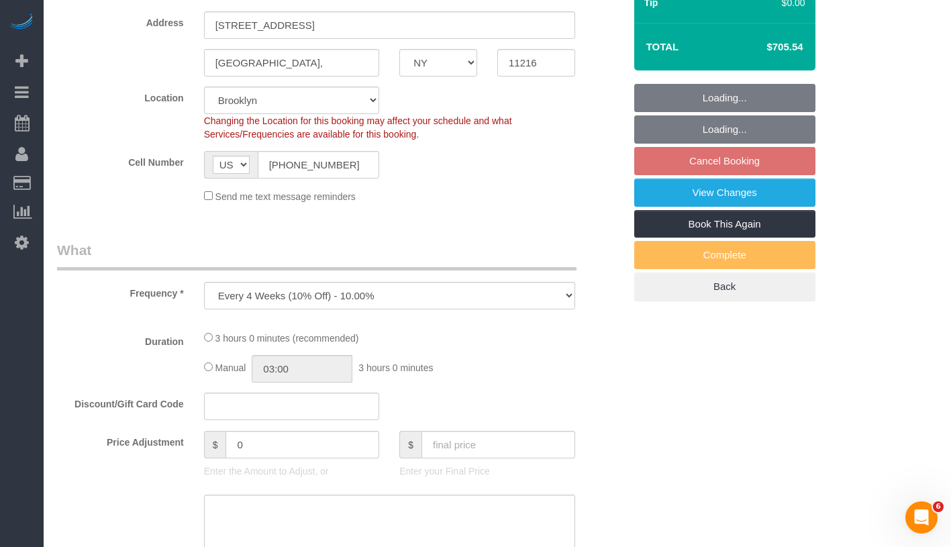
select select "3"
select select "180"
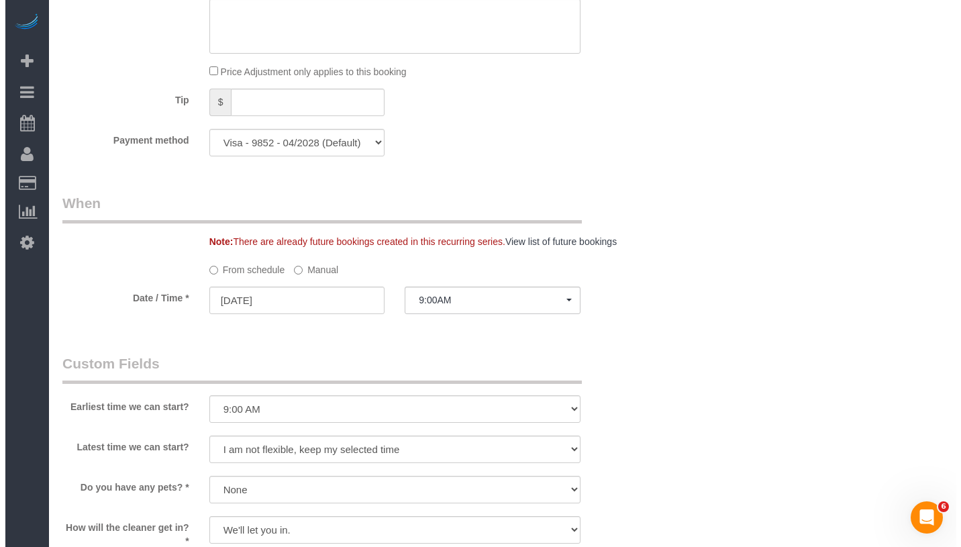
scroll to position [1381, 0]
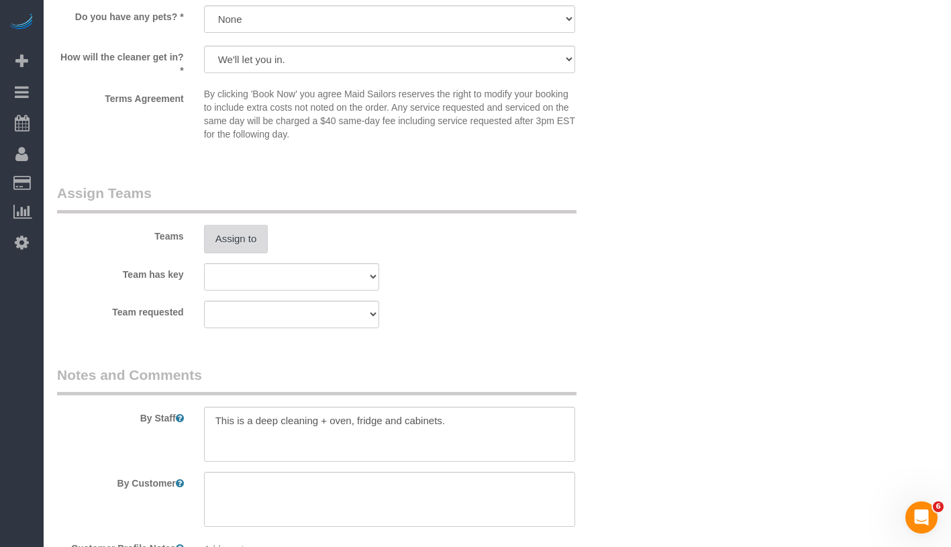
click at [236, 242] on button "Assign to" at bounding box center [236, 239] width 64 height 28
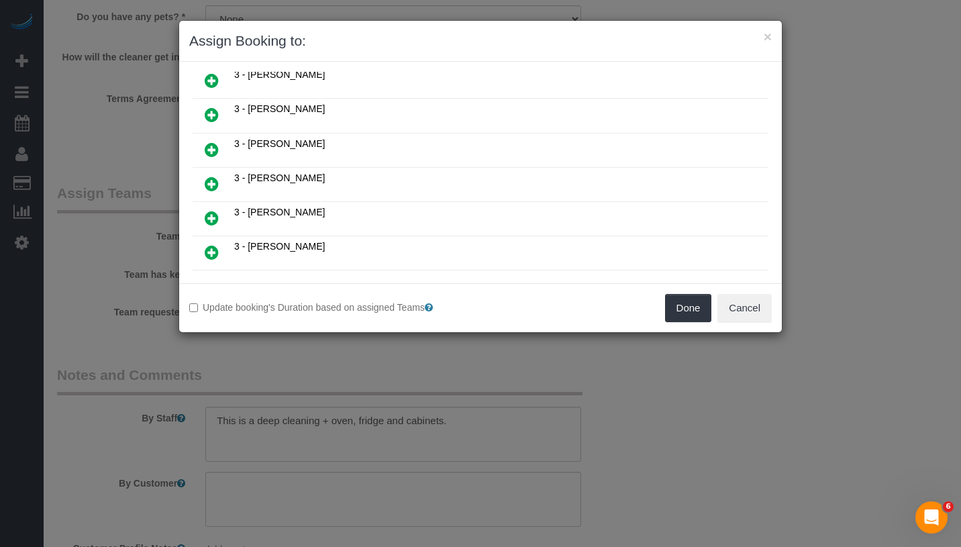
scroll to position [697, 0]
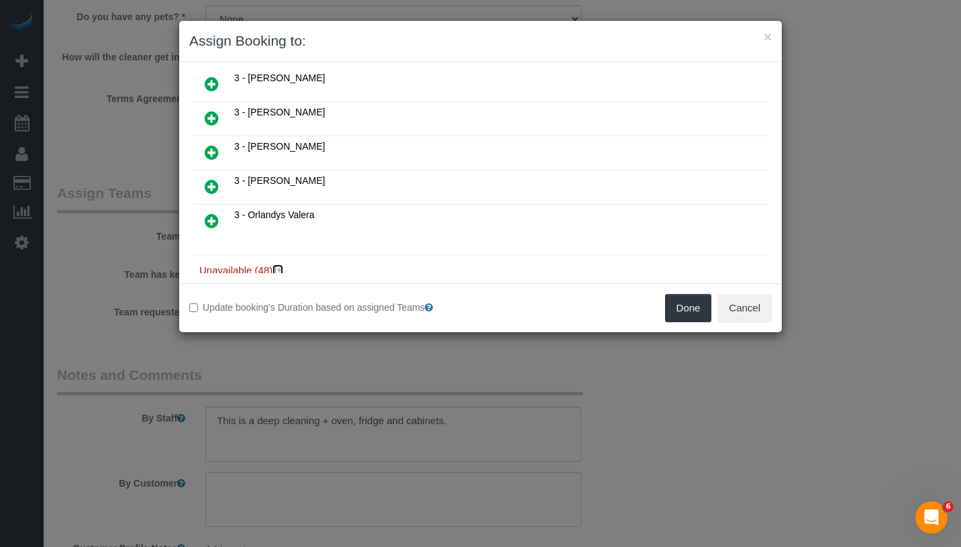
click at [280, 265] on icon at bounding box center [279, 270] width 8 height 10
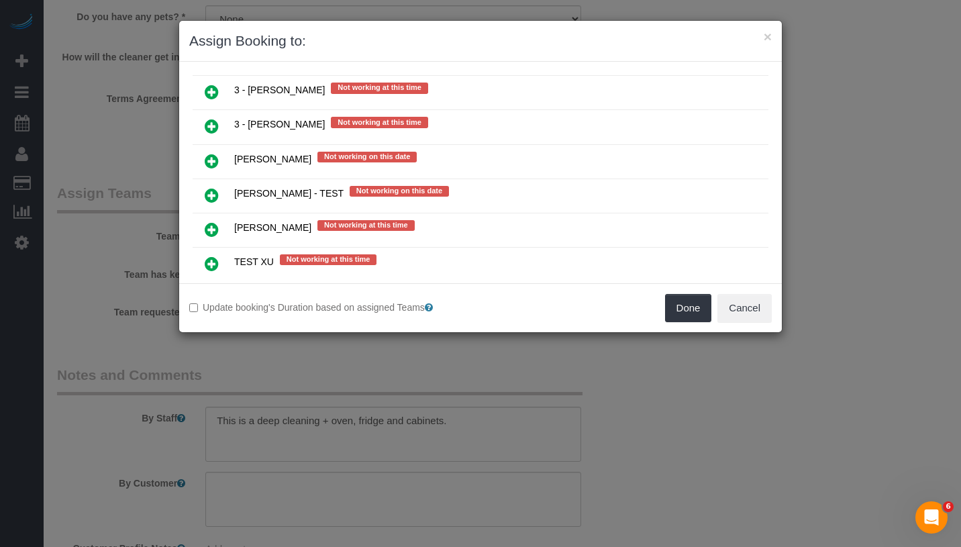
scroll to position [2289, 0]
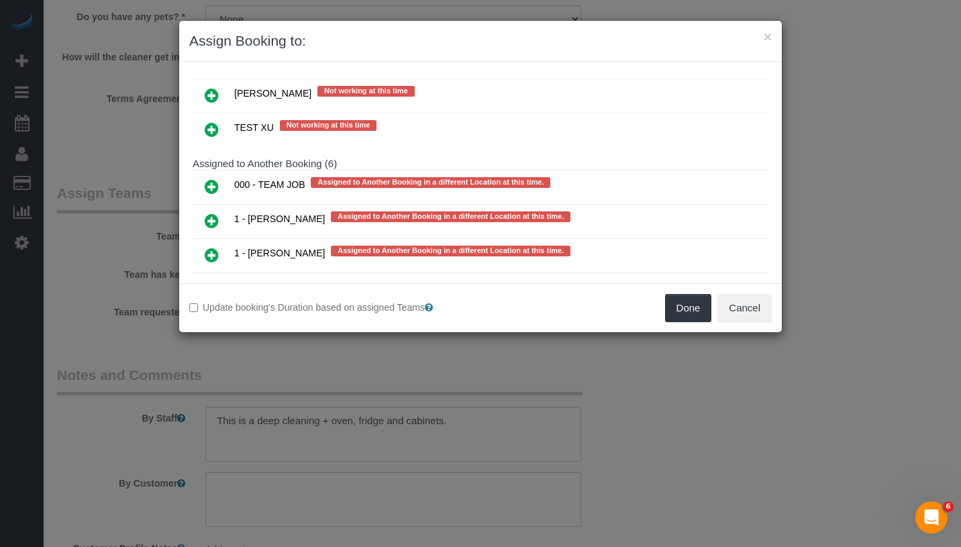
click at [209, 179] on icon at bounding box center [212, 187] width 14 height 16
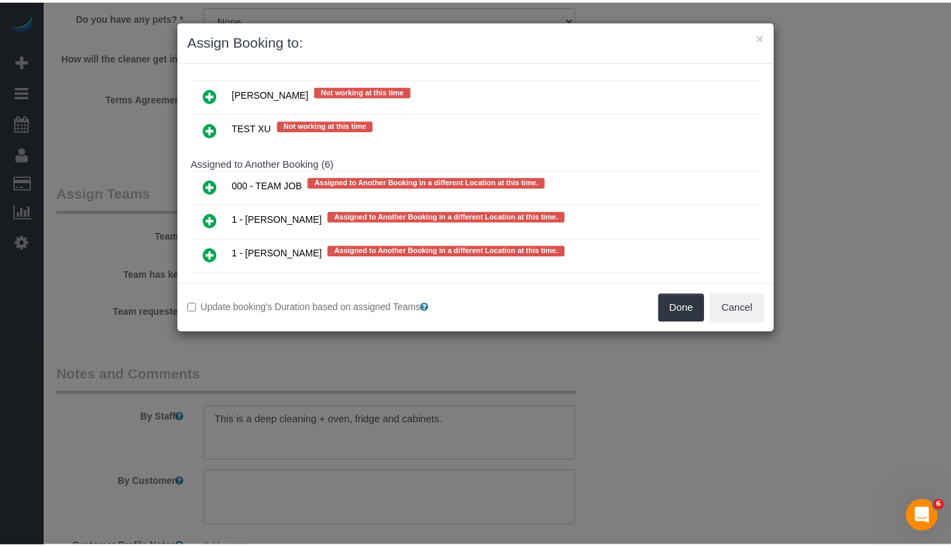
scroll to position [2320, 0]
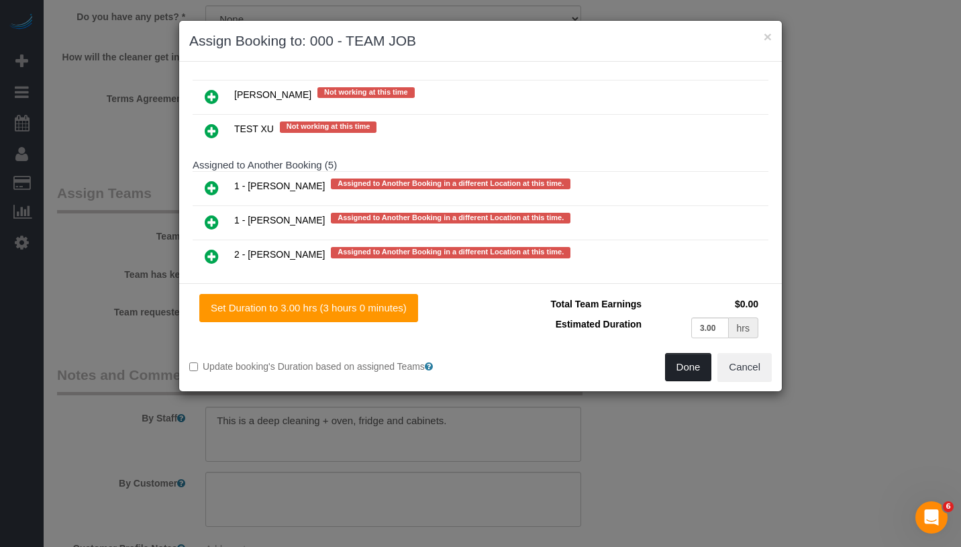
click at [700, 371] on button "Done" at bounding box center [688, 367] width 47 height 28
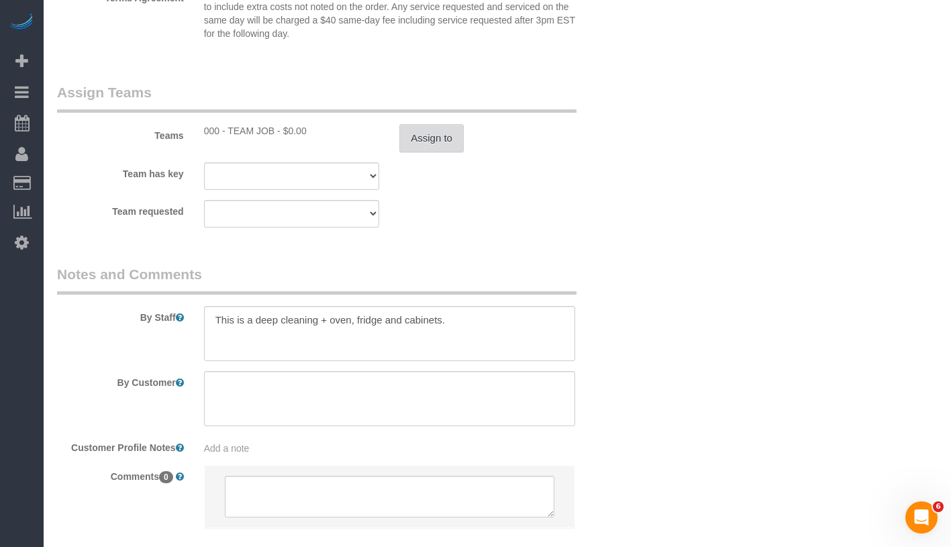
scroll to position [1560, 0]
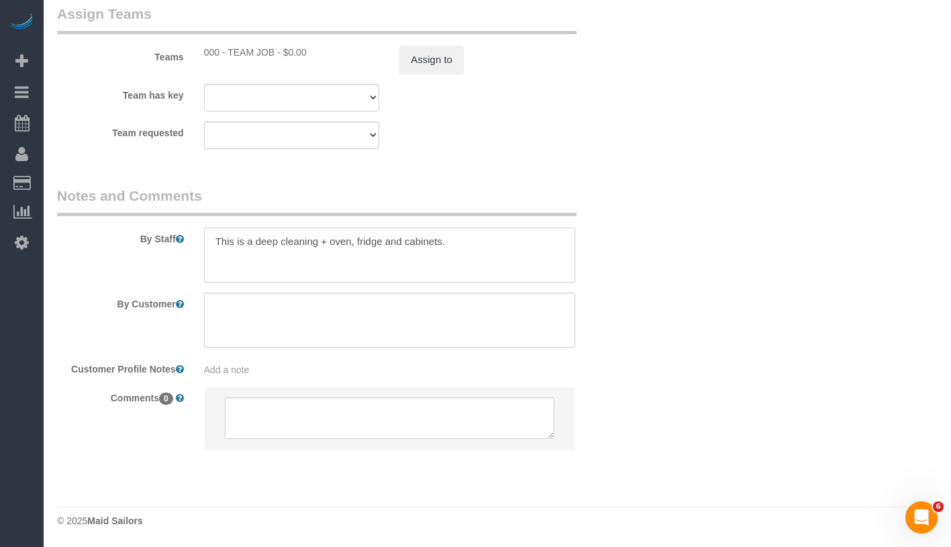
click at [215, 242] on textarea at bounding box center [389, 255] width 371 height 55
drag, startPoint x: 332, startPoint y: 242, endPoint x: 346, endPoint y: 237, distance: 14.9
click at [332, 242] on textarea at bounding box center [389, 255] width 371 height 55
click at [564, 243] on textarea at bounding box center [389, 255] width 371 height 55
click at [297, 243] on textarea at bounding box center [389, 255] width 371 height 55
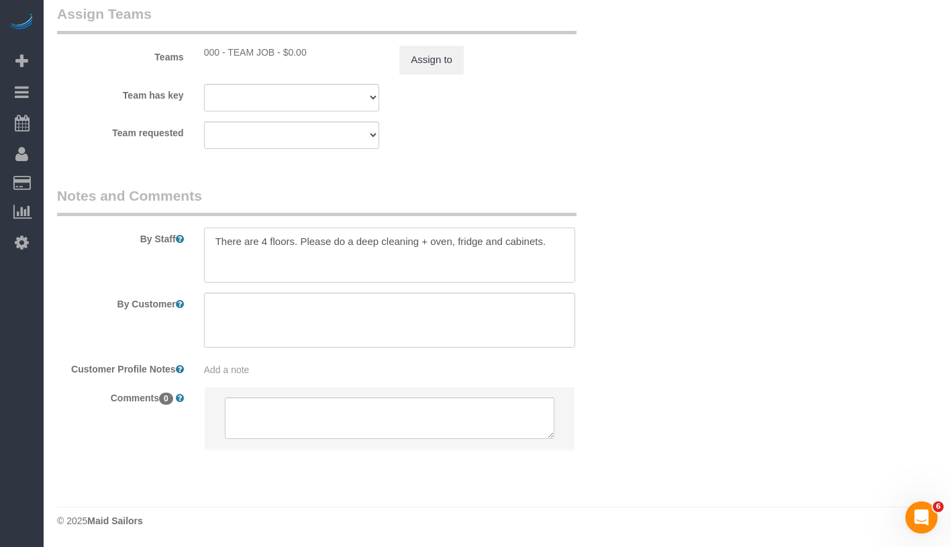
paste textarea "3 beds and 4 baths 3 floors"
click at [298, 245] on textarea at bounding box center [389, 255] width 371 height 55
click at [357, 241] on textarea at bounding box center [389, 255] width 371 height 55
click at [389, 240] on textarea at bounding box center [389, 255] width 371 height 55
drag, startPoint x: 487, startPoint y: 241, endPoint x: 523, endPoint y: 242, distance: 35.6
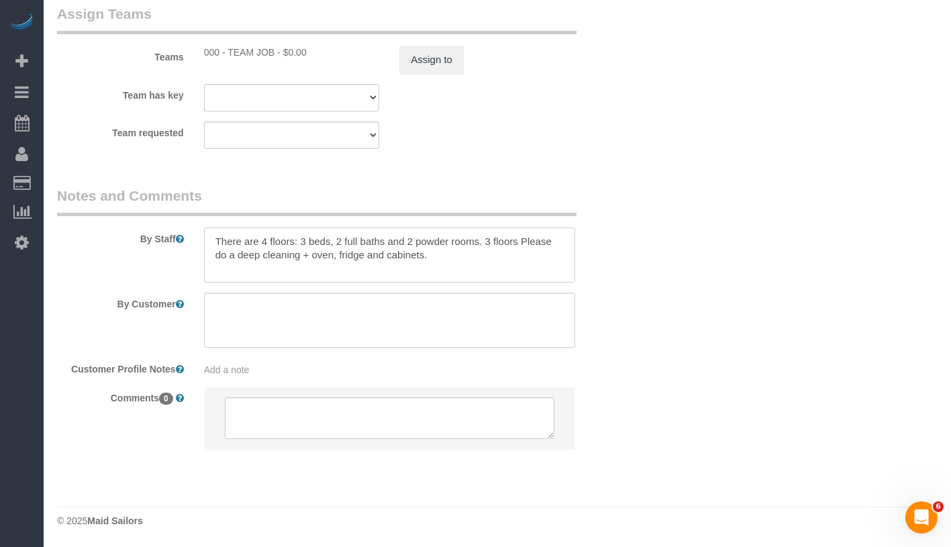
click at [523, 242] on textarea at bounding box center [389, 255] width 371 height 55
type textarea "There are 4 floors: 3 beds, 2 full baths and 2 powder rooms. Please do a deep c…"
click at [313, 365] on div "Add a note" at bounding box center [389, 369] width 371 height 13
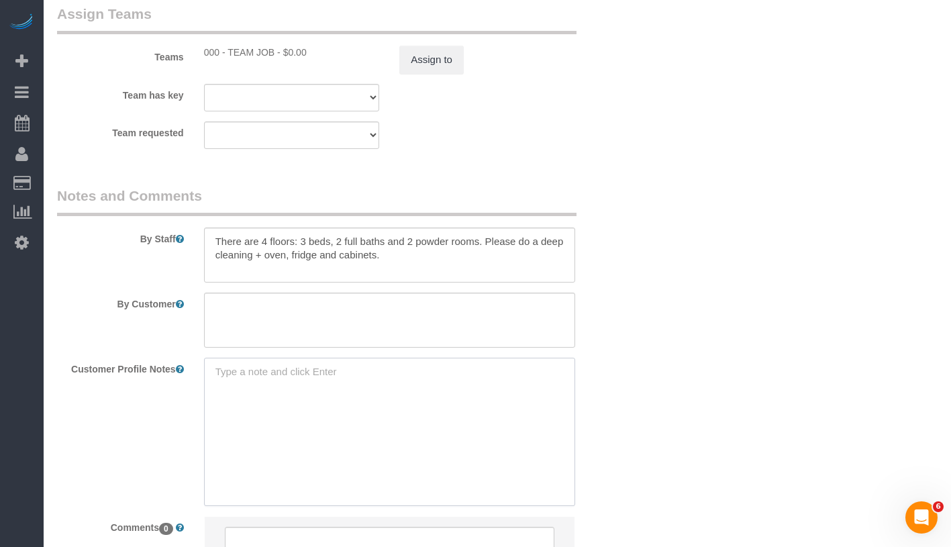
click at [296, 373] on textarea at bounding box center [389, 432] width 371 height 148
type textarea "around 2500 SF per cmr"
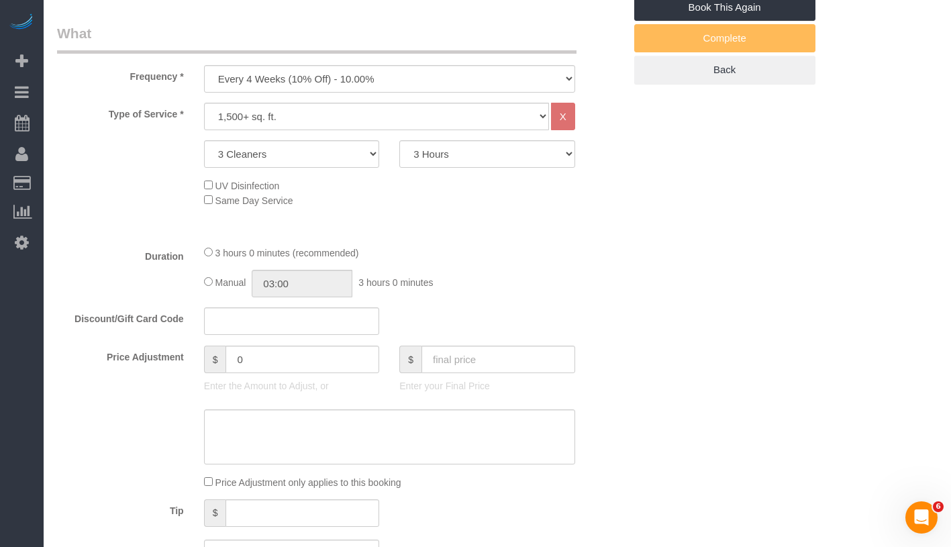
scroll to position [174, 0]
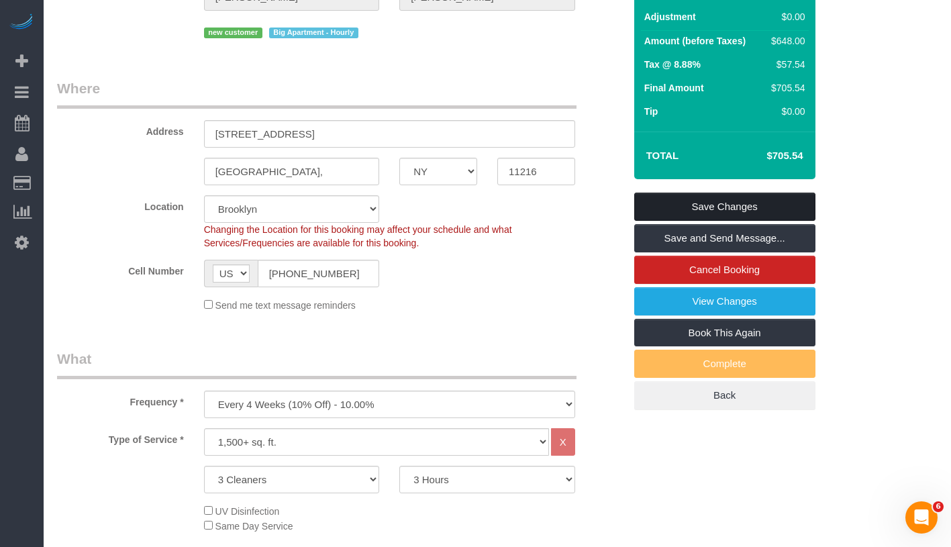
click at [801, 210] on link "Save Changes" at bounding box center [724, 207] width 181 height 28
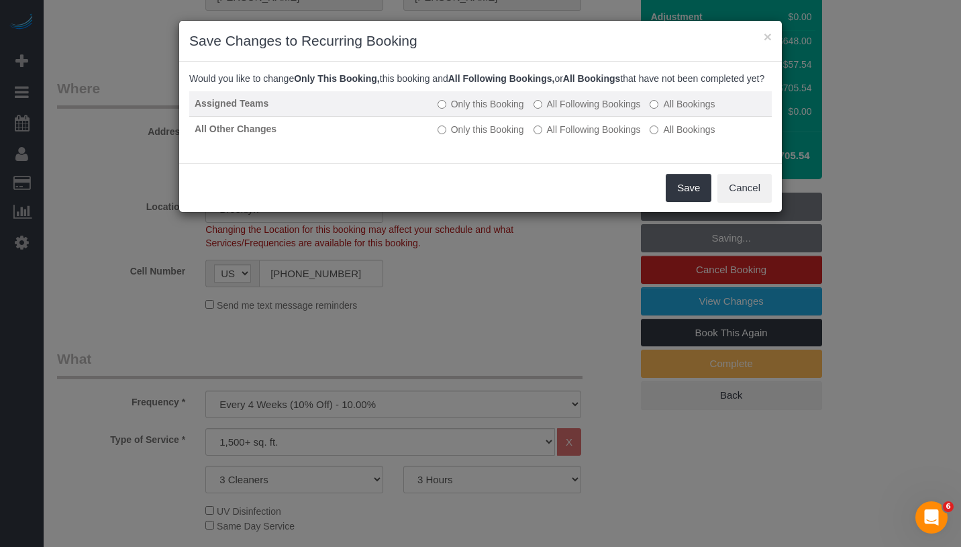
click at [572, 111] on label "All Following Bookings" at bounding box center [587, 103] width 107 height 13
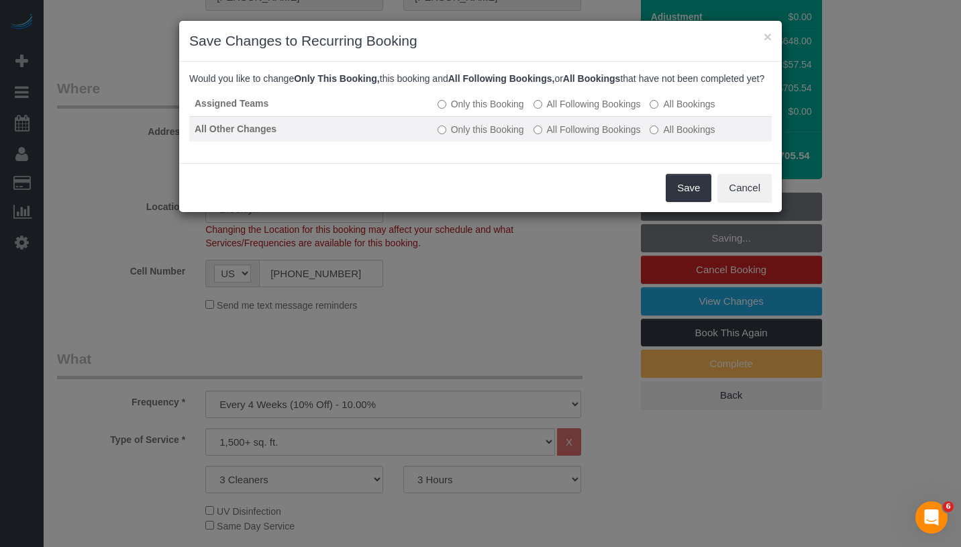
click at [568, 136] on label "All Following Bookings" at bounding box center [587, 129] width 107 height 13
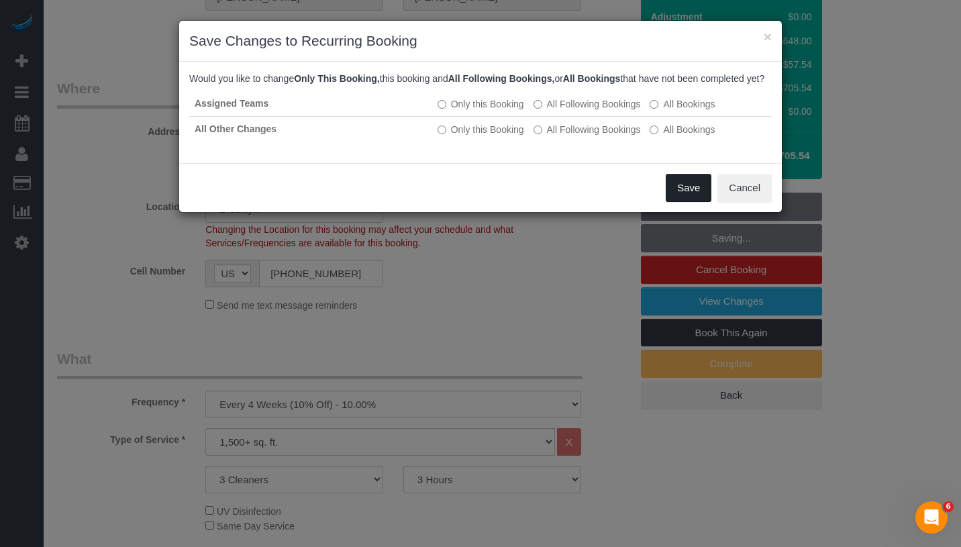
click at [669, 197] on button "Save" at bounding box center [689, 188] width 46 height 28
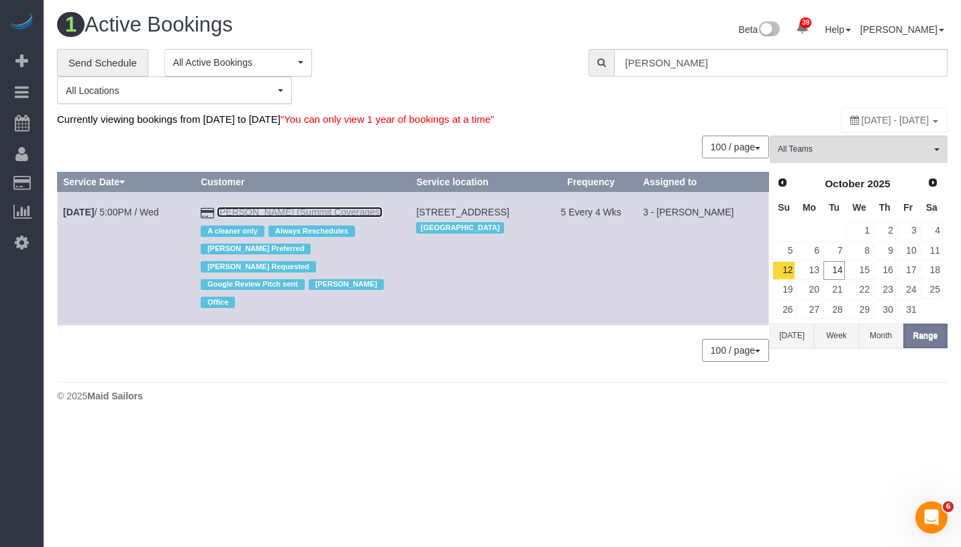
click at [237, 217] on link "Giovanna Pietanza (Summit Coverages)" at bounding box center [300, 212] width 166 height 11
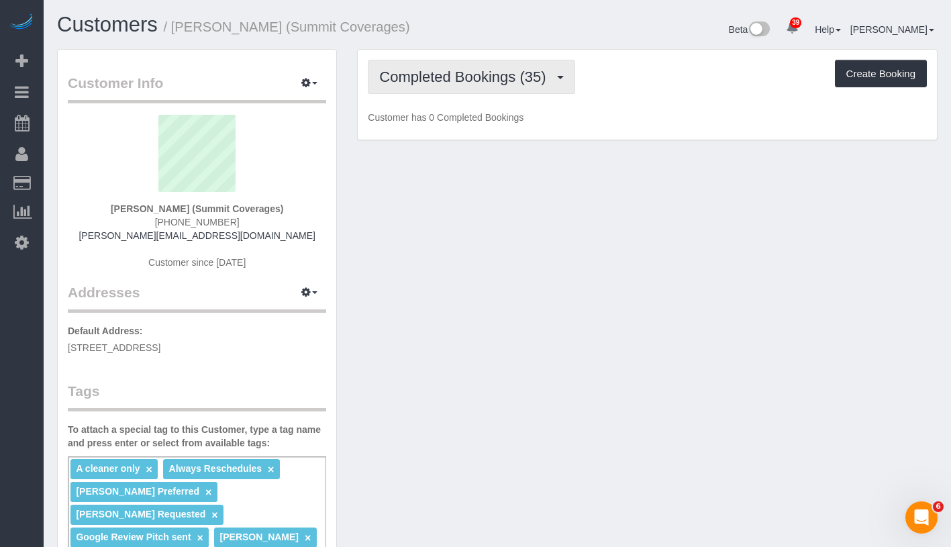
click at [474, 91] on button "Completed Bookings (35)" at bounding box center [471, 77] width 207 height 34
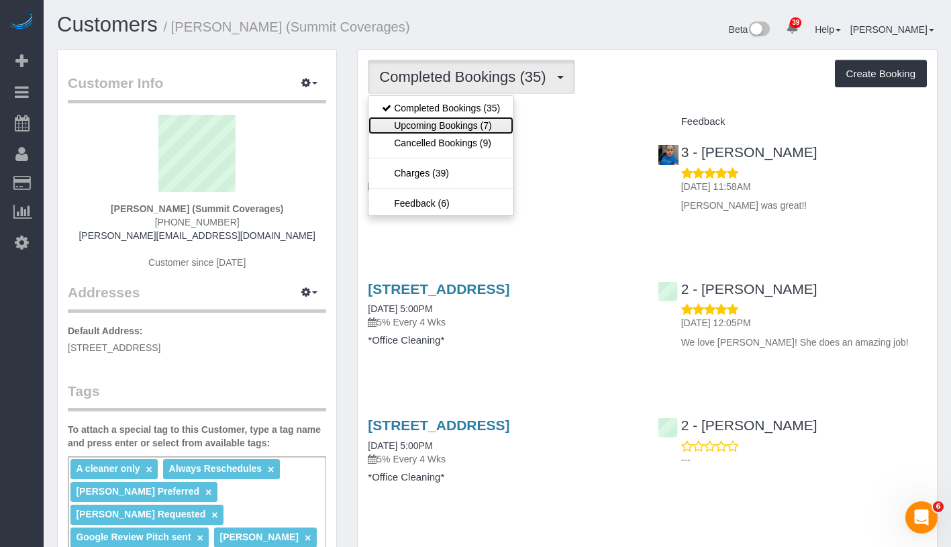
click at [464, 123] on link "Upcoming Bookings (7)" at bounding box center [440, 125] width 145 height 17
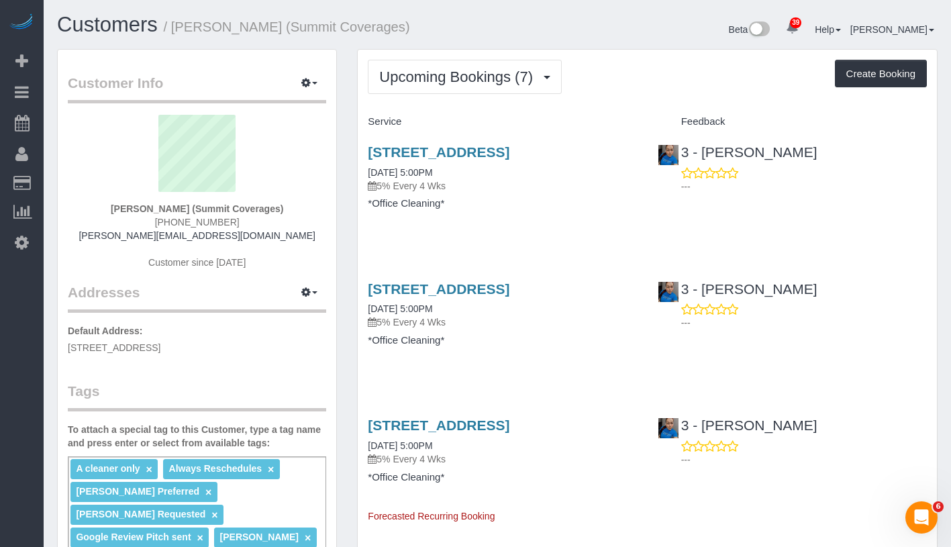
drag, startPoint x: 109, startPoint y: 208, endPoint x: 303, endPoint y: 213, distance: 194.0
click at [303, 213] on div "Giovanna Pietanza (Summit Coverages) (347) 446-6299 giovanna@sumcov.com Custome…" at bounding box center [197, 199] width 258 height 168
copy strong "Giovanna Pietanza (Summit Coverages)"
drag, startPoint x: 359, startPoint y: 191, endPoint x: 470, endPoint y: 189, distance: 110.8
click at [470, 189] on div "365 Bridge Street, Suite 9-Pro, Brooklyn, NY 11201 10/15/2025 5:00PM 5% Every 4…" at bounding box center [502, 184] width 289 height 103
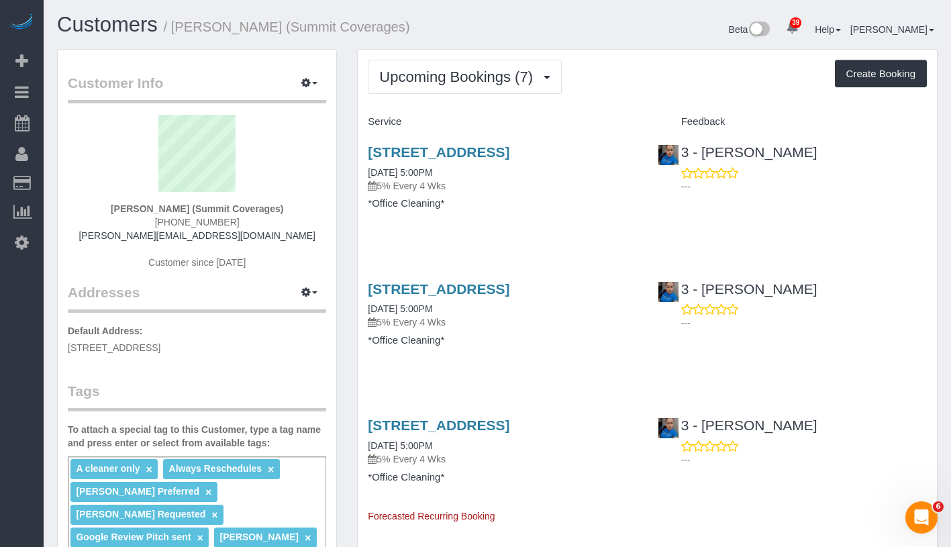
copy link "10/15/2025 5:00PM"
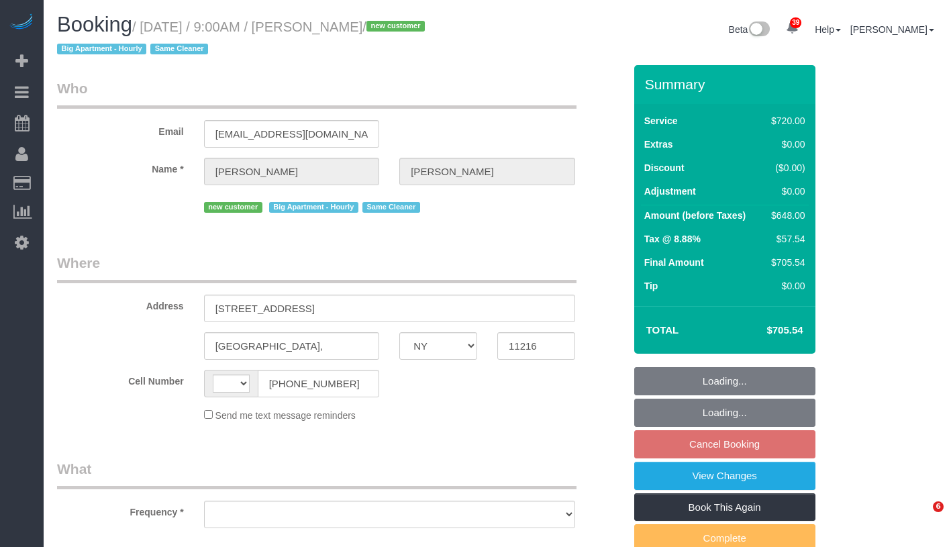
select select "NY"
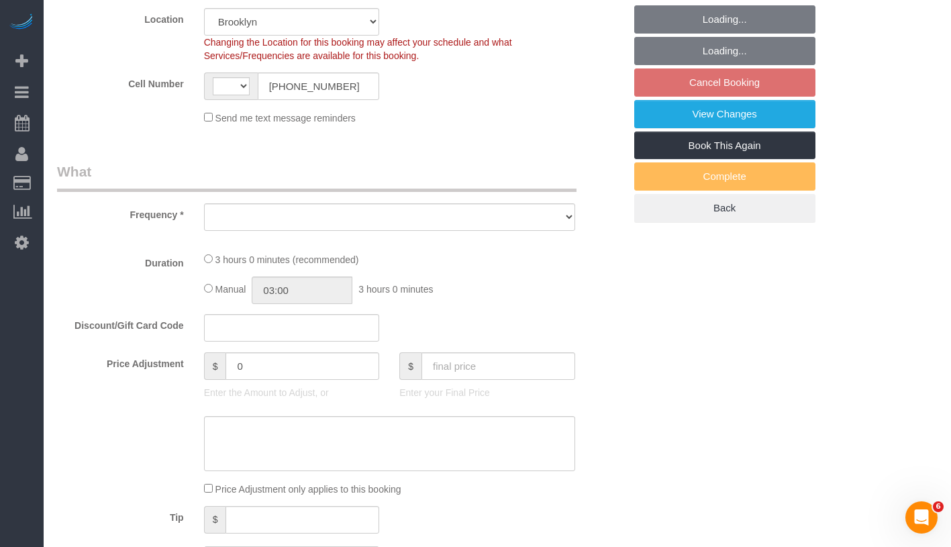
select select "string:[GEOGRAPHIC_DATA]"
select select "string:stripe-pm_1SIB204VGloSiKo7jHGONpcf"
select select "number:57"
select select "number:90"
select select "number:15"
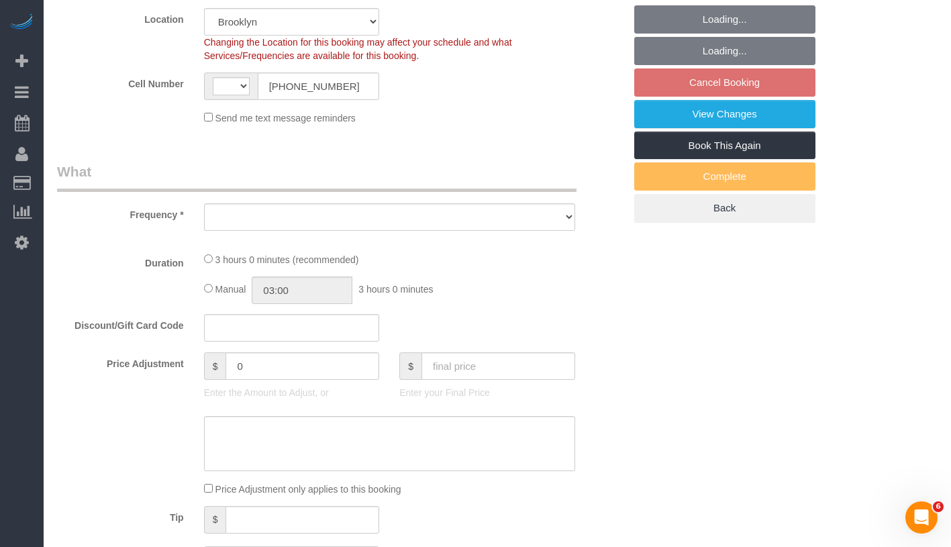
select select "number:5"
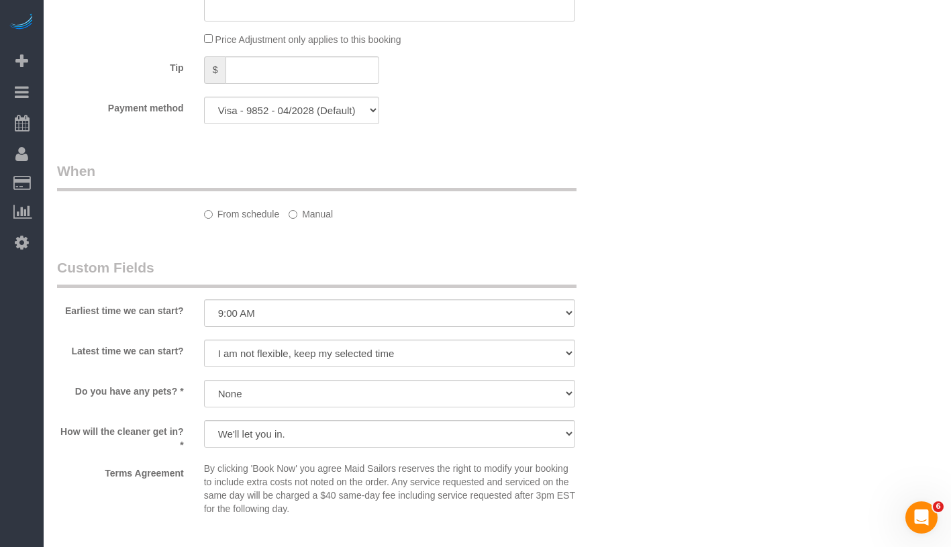
scroll to position [1567, 0]
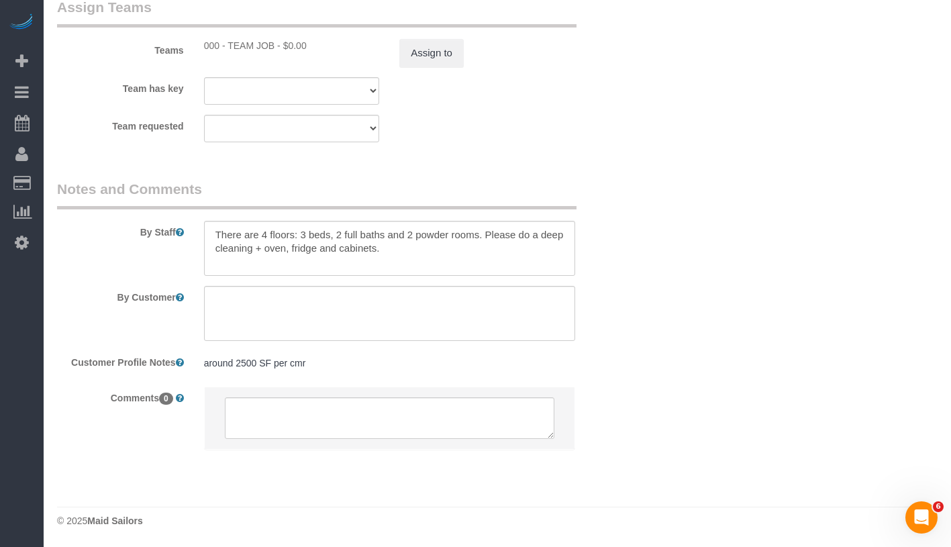
select select "object:1345"
select select "3"
select select "180"
select select "spot2"
click at [339, 392] on li at bounding box center [390, 418] width 370 height 62
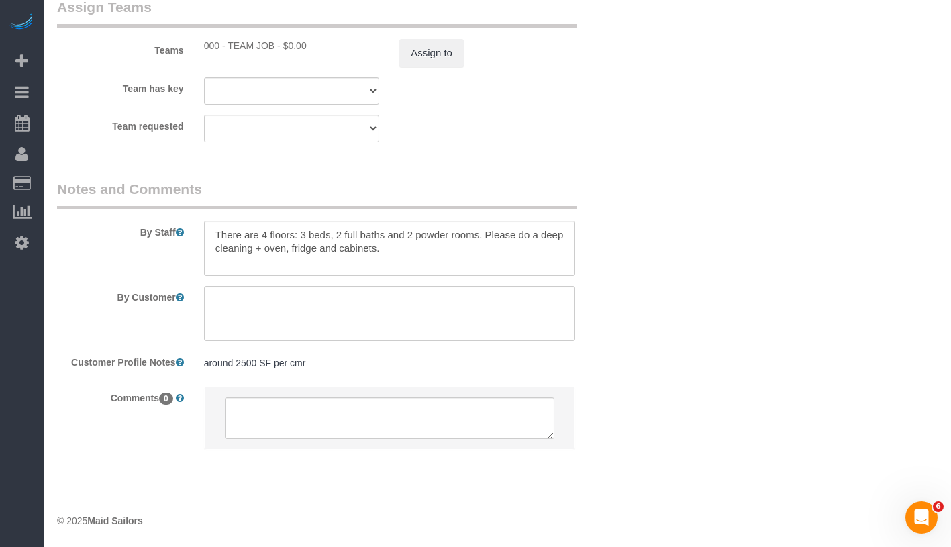
click at [389, 354] on div "around 2500 SF per cmr around 2500 SF per cmr" at bounding box center [389, 364] width 391 height 26
click at [391, 361] on pre "around 2500 SF per cmr" at bounding box center [389, 362] width 371 height 13
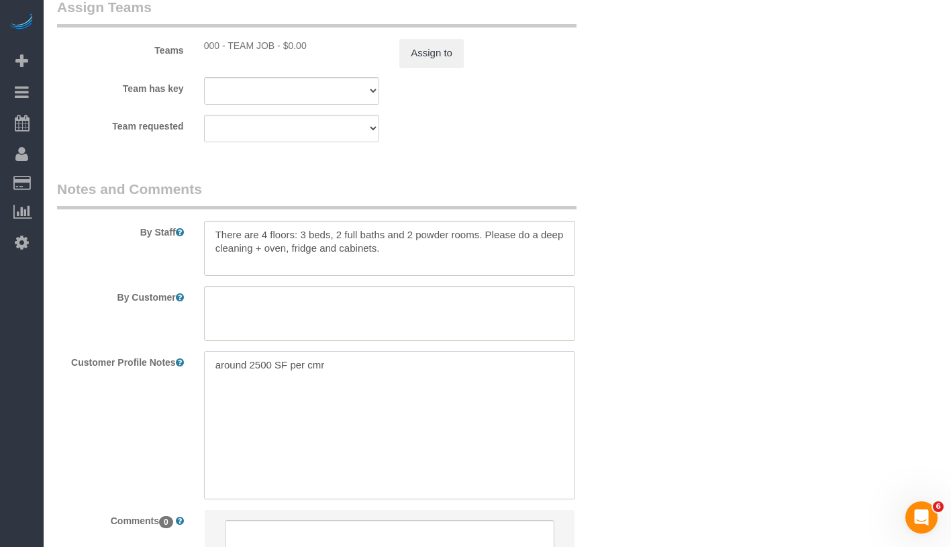
click at [414, 365] on textarea "around 2500 SF per cmr" at bounding box center [389, 425] width 371 height 148
type textarea "around 2500 SF per cmr At least 1 consistent cleaner every month"
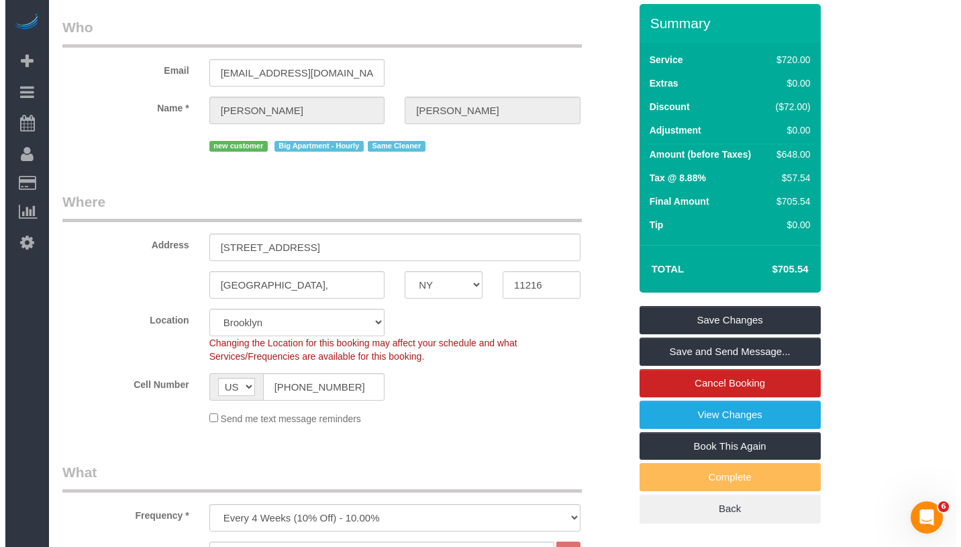
scroll to position [0, 0]
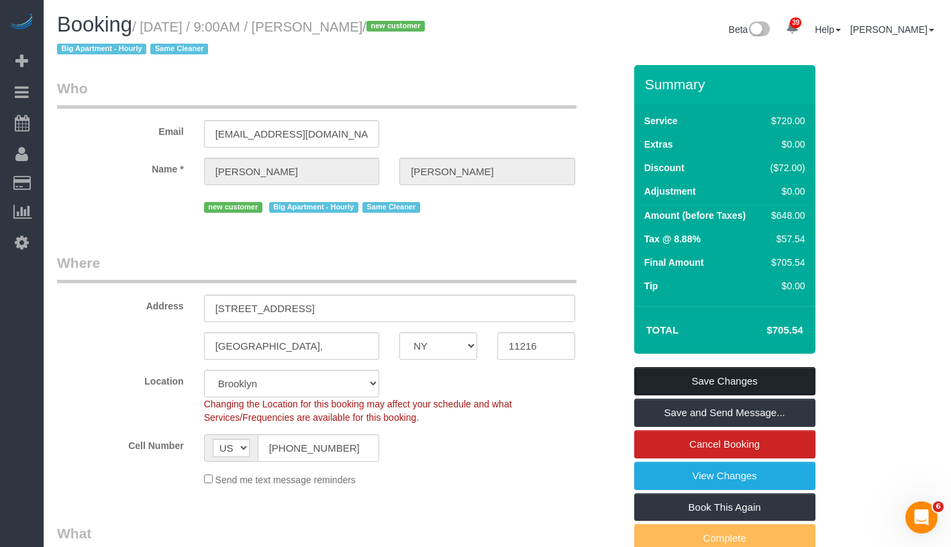
click at [782, 371] on link "Save Changes" at bounding box center [724, 381] width 181 height 28
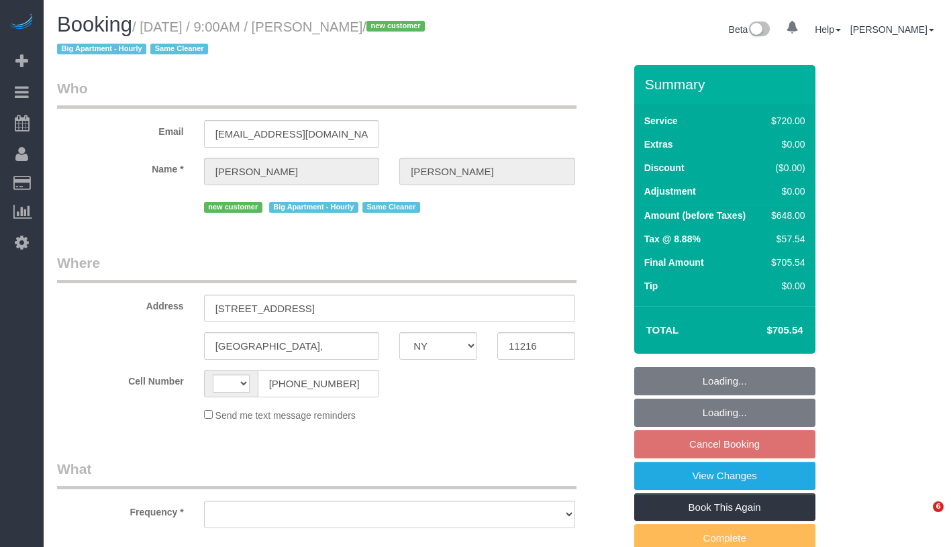
select select "NY"
select select "3"
select select "180"
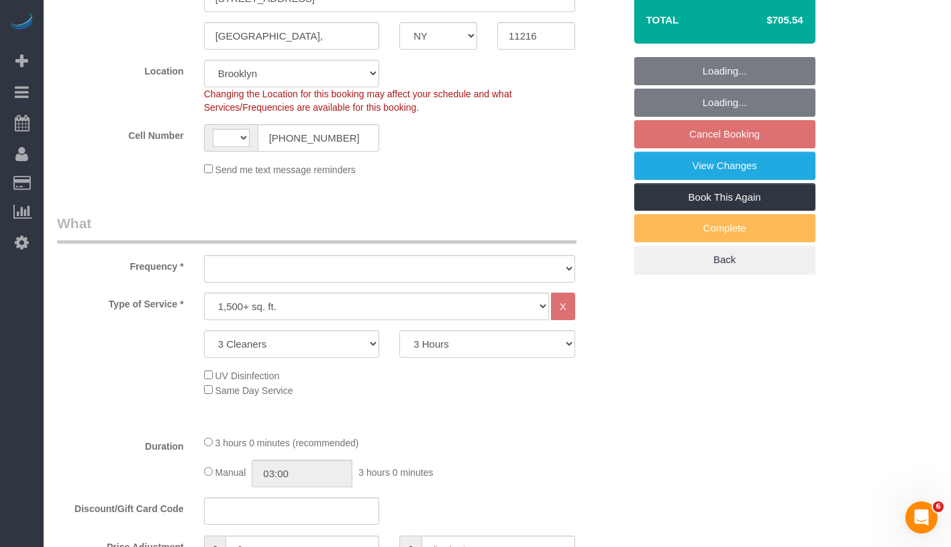
select select "string:[GEOGRAPHIC_DATA]"
select select "object:1065"
select select "string:stripe-pm_1SIB204VGloSiKo7jHGONpcf"
select select "number:57"
select select "number:90"
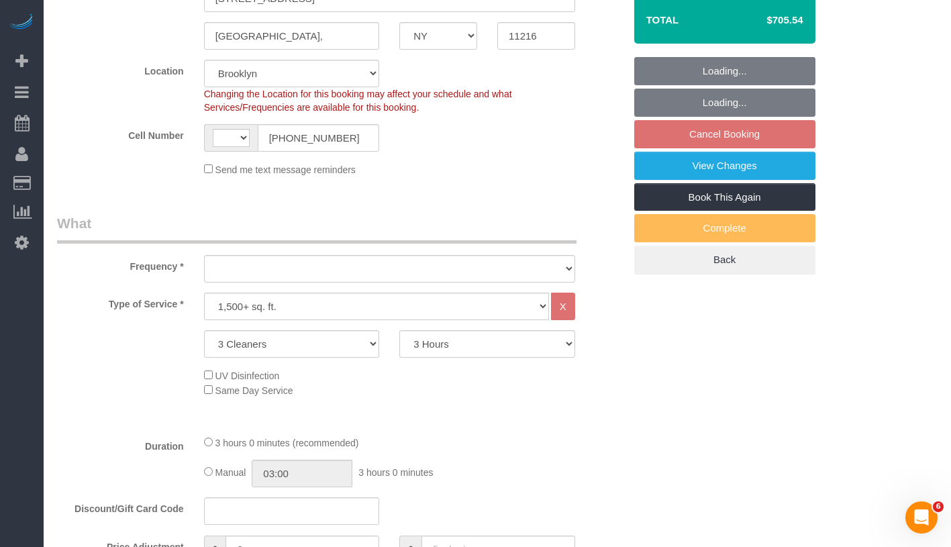
select select "number:15"
select select "number:5"
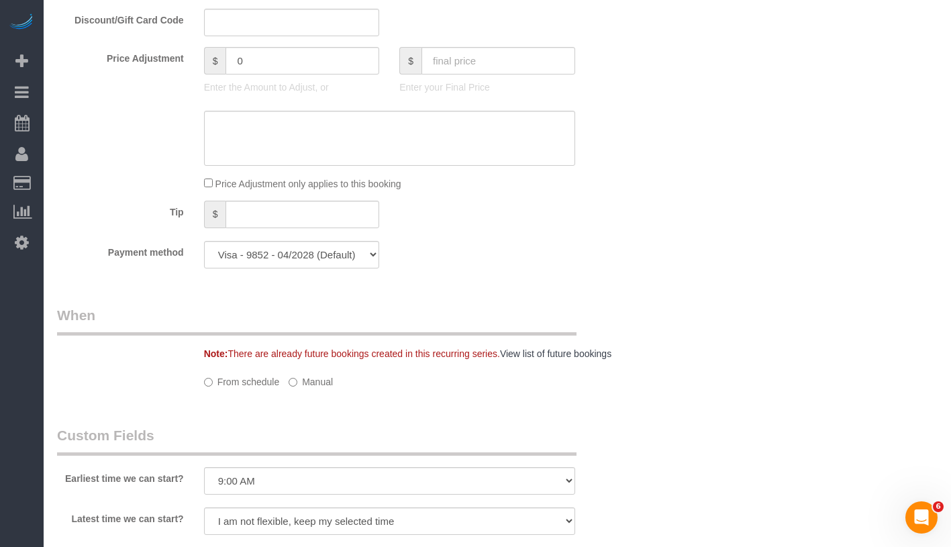
select select "spot2"
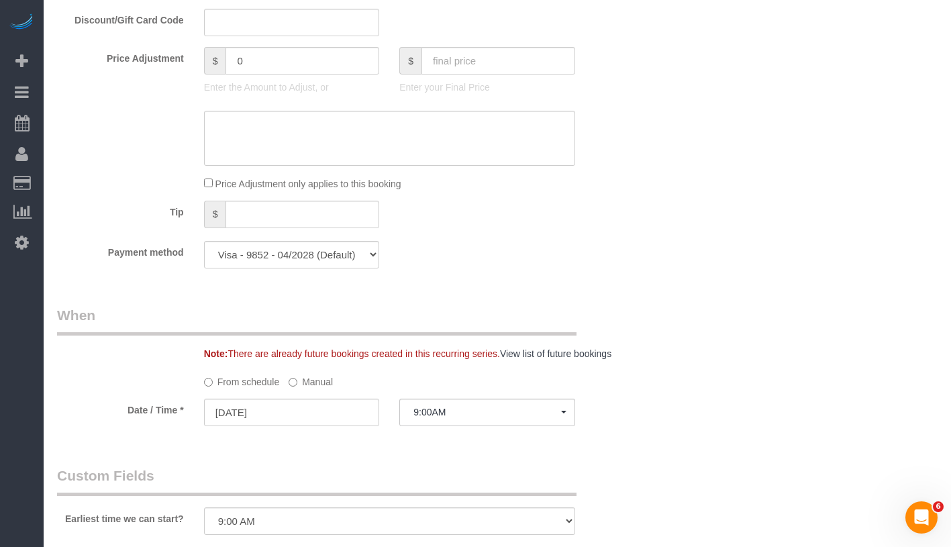
select select "object:1073"
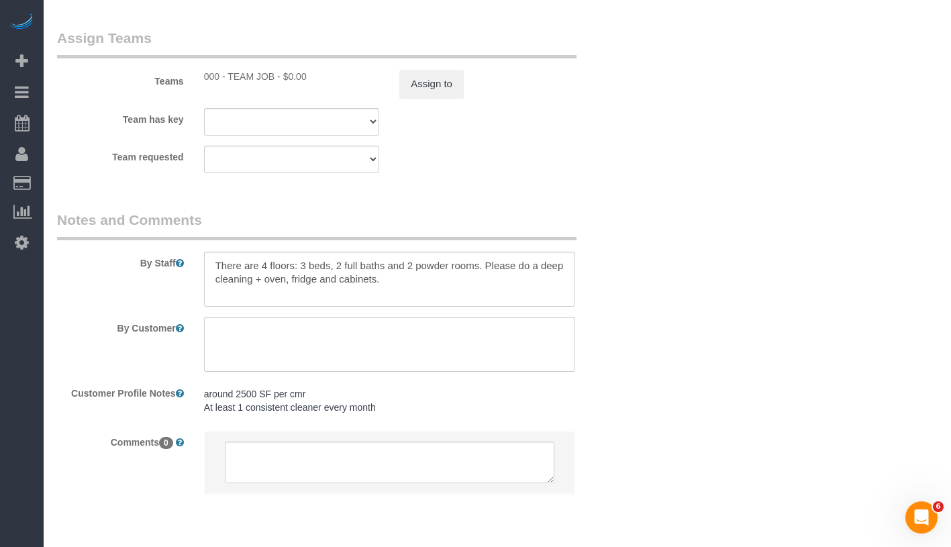
scroll to position [1580, 0]
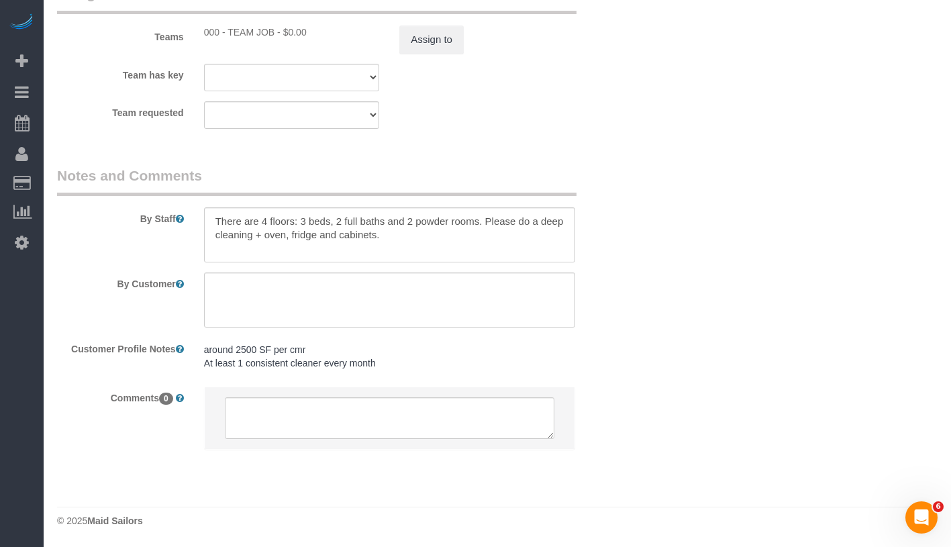
click at [221, 348] on pre "around 2500 SF per cmr At least 1 consistent cleaner every month" at bounding box center [389, 356] width 371 height 27
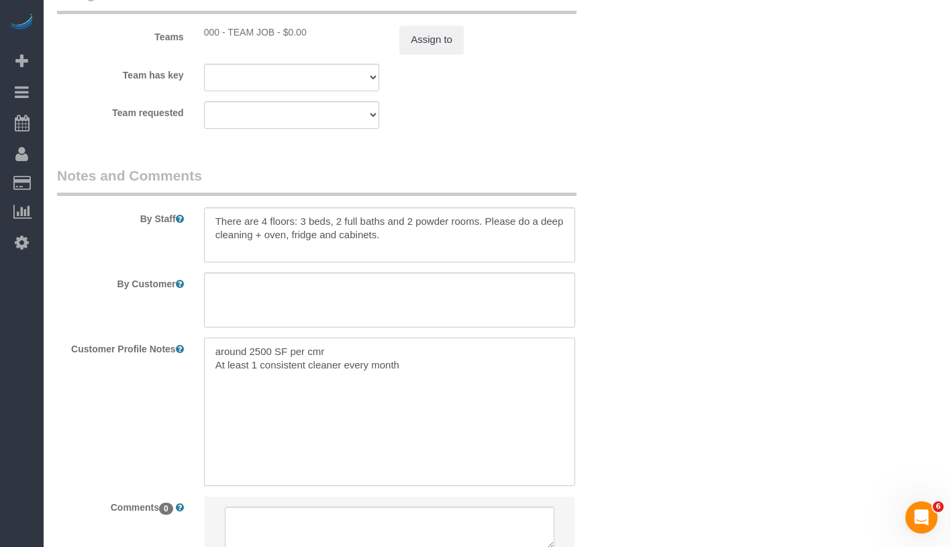
click at [207, 350] on textarea "around 2500 SF per cmr At least 1 consistent cleaner every month" at bounding box center [389, 412] width 371 height 148
click at [233, 352] on textarea "around 2500 SF per cmr At least 1 consistent cleaner every month" at bounding box center [389, 412] width 371 height 148
paste textarea "[URL][DOMAIN_NAME]"
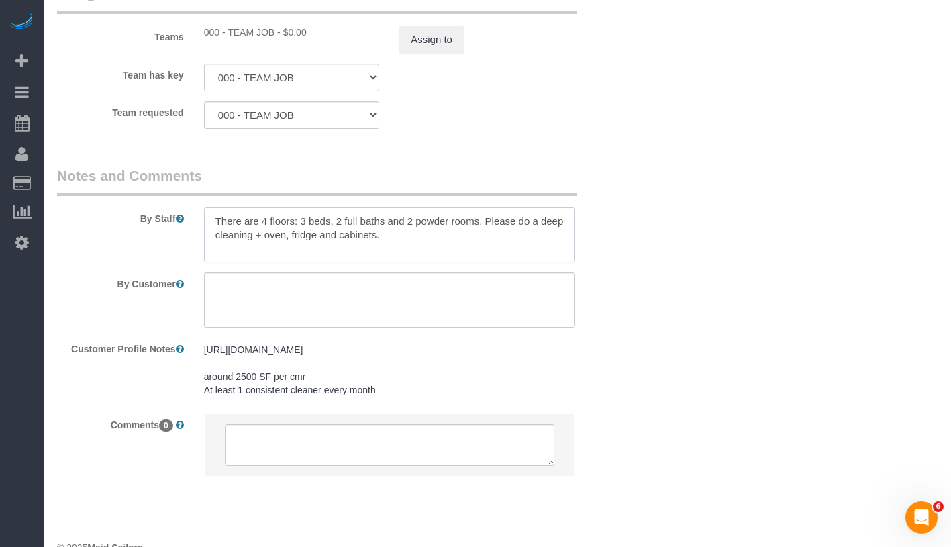
drag, startPoint x: 216, startPoint y: 220, endPoint x: 487, endPoint y: 222, distance: 271.1
click at [487, 222] on textarea at bounding box center [389, 234] width 371 height 55
click at [281, 358] on pre "[URL][DOMAIN_NAME] around 2500 SF per cmr At least 1 consistent cleaner every m…" at bounding box center [389, 370] width 371 height 54
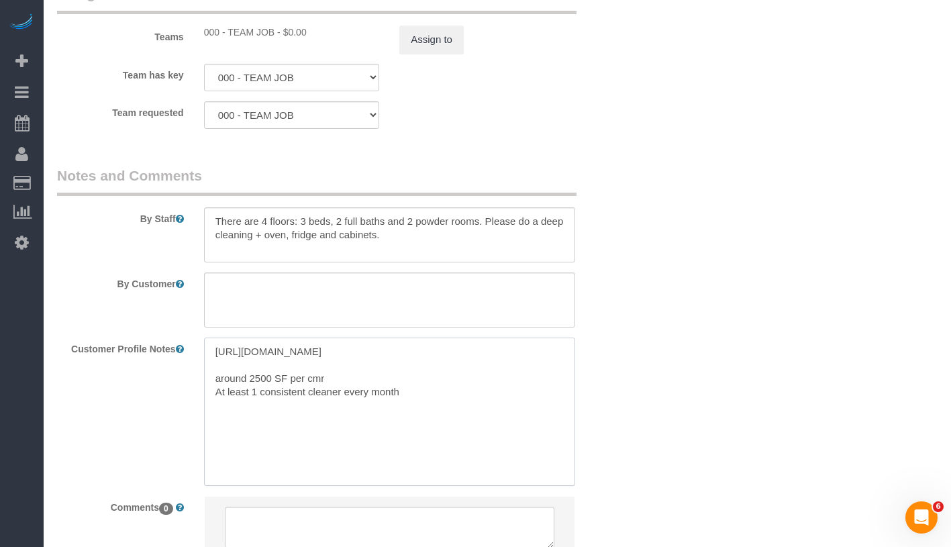
click at [272, 362] on textarea "[URL][DOMAIN_NAME] around 2500 SF per cmr At least 1 consistent cleaner every m…" at bounding box center [389, 412] width 371 height 148
paste textarea "There are 4 floors: 3 beds, 2 full baths and 2 powder rooms."
type textarea "[URL][DOMAIN_NAME] There are 4 floors: 3 beds, 2 full baths and 2 powder rooms.…"
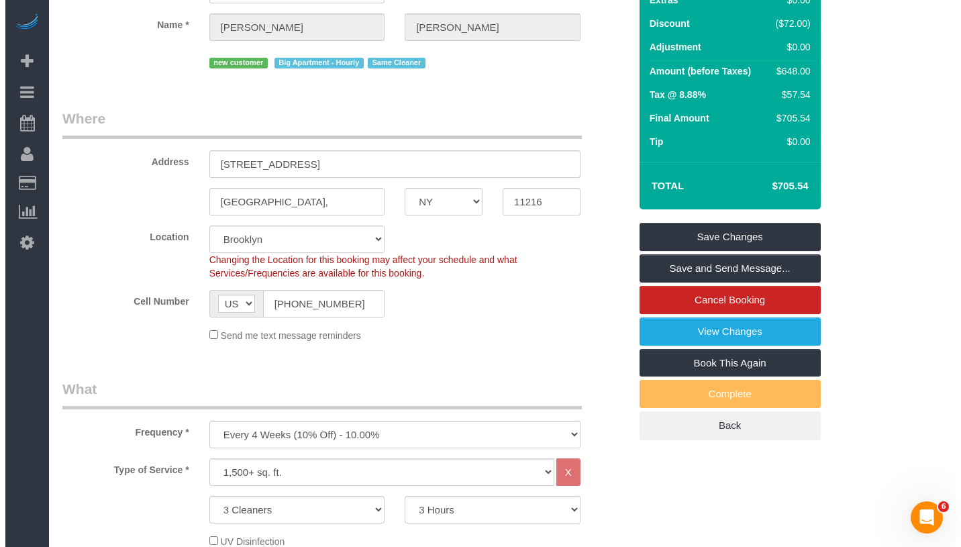
scroll to position [0, 0]
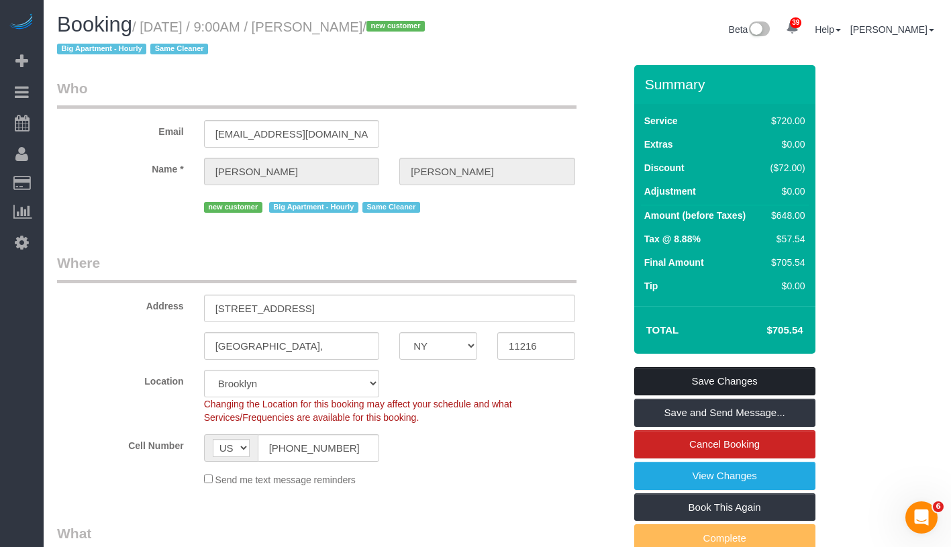
click at [784, 376] on link "Save Changes" at bounding box center [724, 381] width 181 height 28
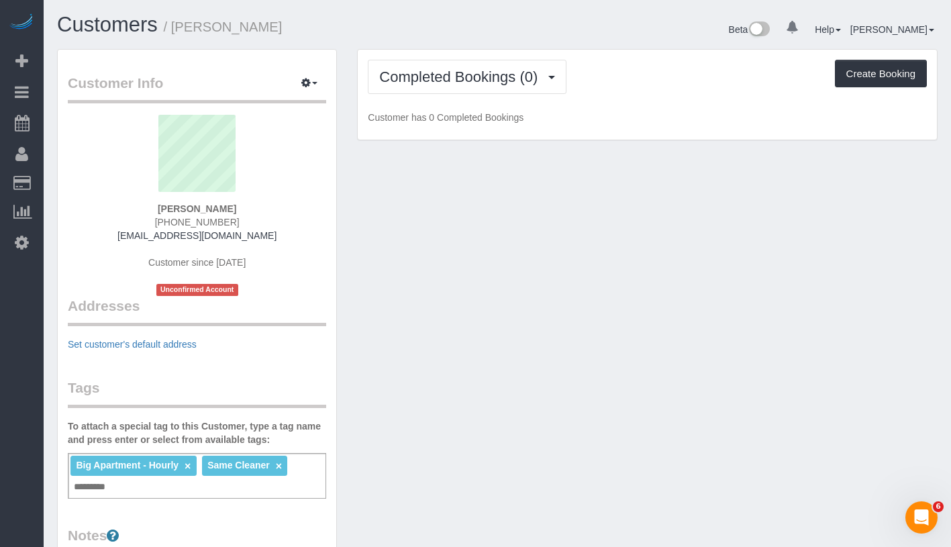
click at [428, 95] on div "Completed Bookings (0) Completed Bookings (0) Upcoming Bookings (7) Cancelled B…" at bounding box center [647, 95] width 579 height 91
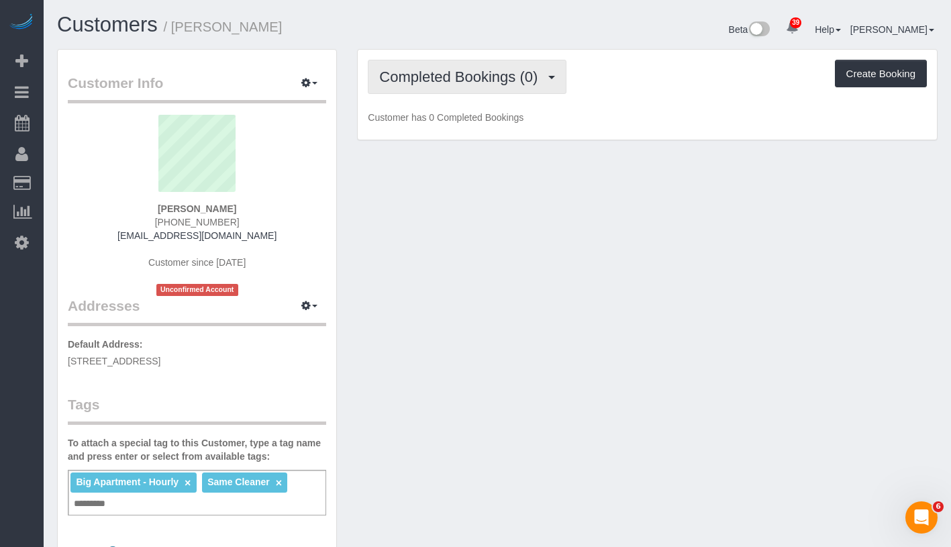
click at [451, 79] on span "Completed Bookings (0)" at bounding box center [461, 76] width 165 height 17
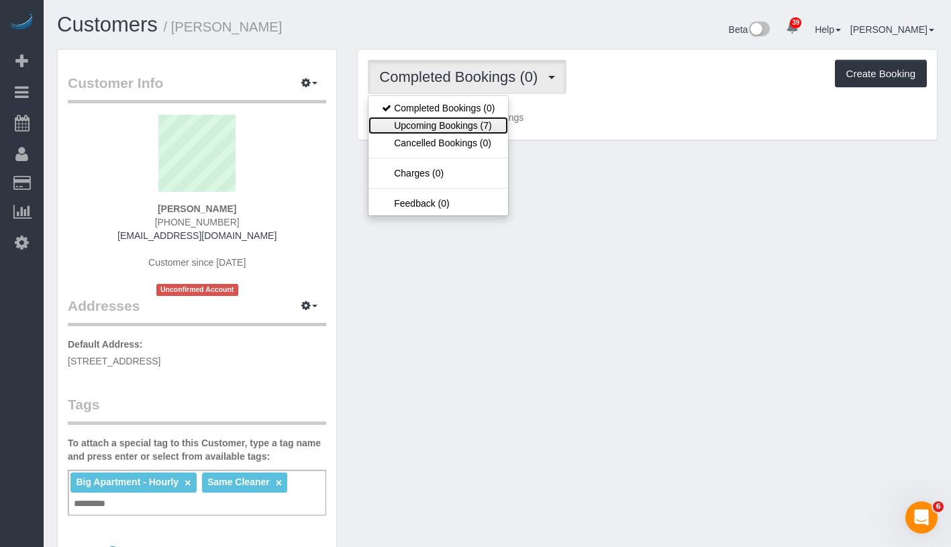
click at [438, 123] on link "Upcoming Bookings (7)" at bounding box center [438, 125] width 140 height 17
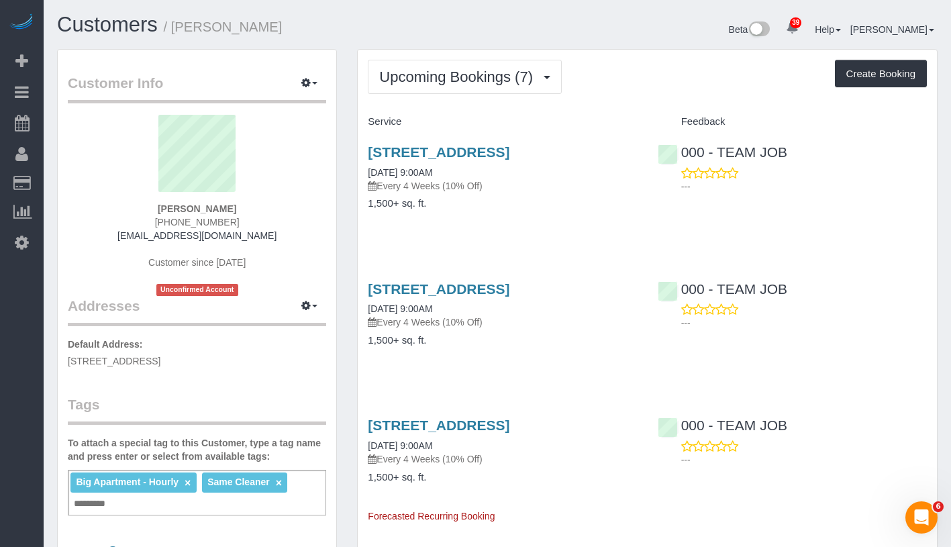
click at [634, 225] on div "192 Madison Street, Brooklyn,, NY 11216 11/03/2025 9:00AM Every 4 Weeks (10% Of…" at bounding box center [502, 184] width 289 height 103
click at [413, 314] on link "12/01/2025 9:00AM" at bounding box center [400, 308] width 64 height 11
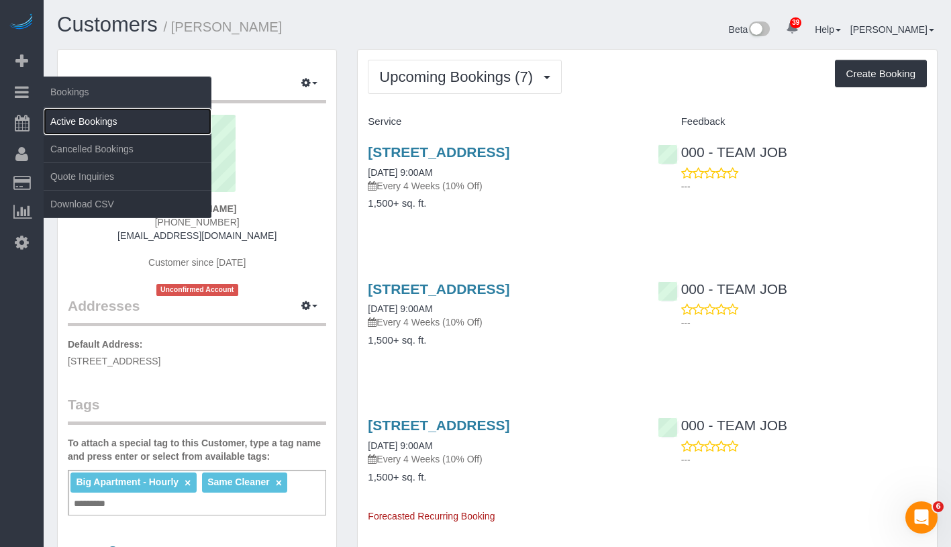
click at [107, 115] on link "Active Bookings" at bounding box center [128, 121] width 168 height 27
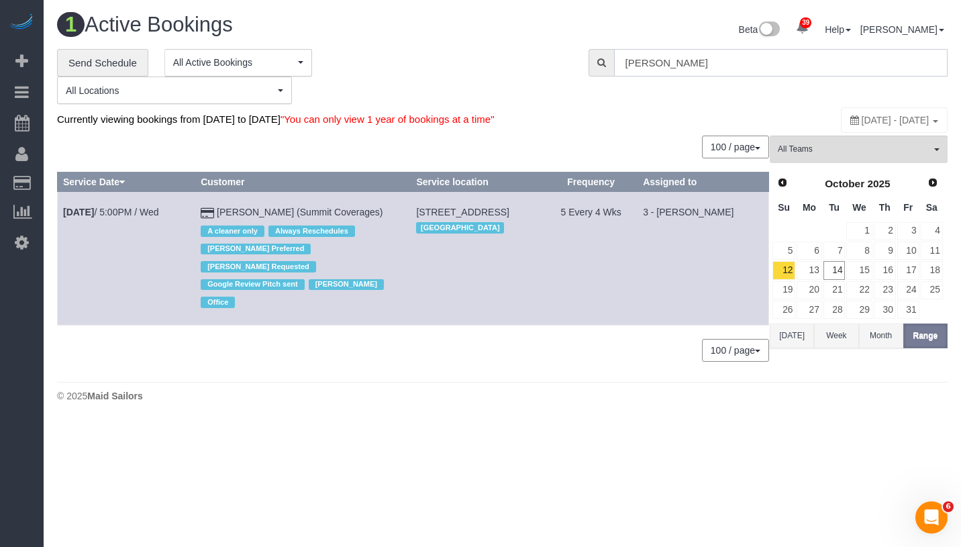
click at [707, 74] on input "[PERSON_NAME]" at bounding box center [781, 63] width 334 height 28
paste input "Jennifer Alpert"
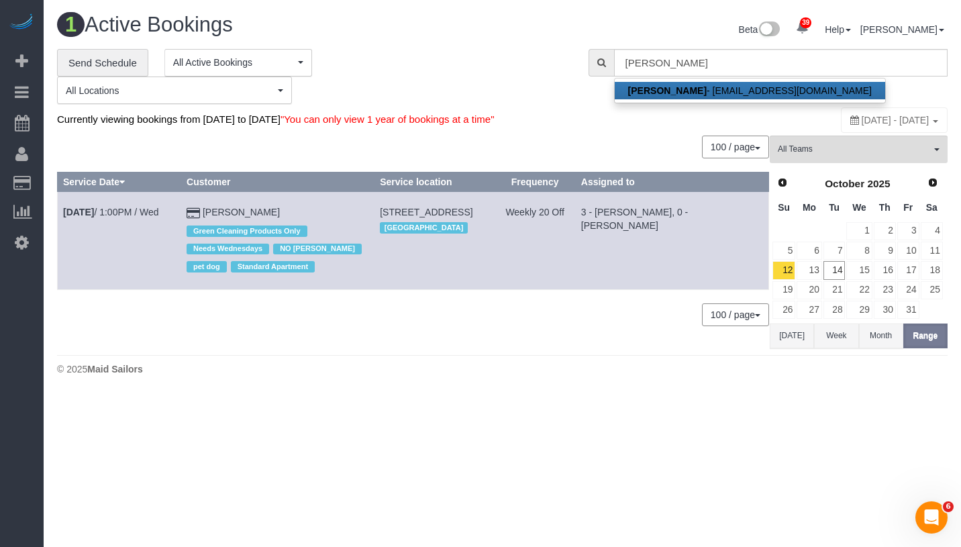
click at [709, 93] on link "Jennifer Alpert - jennyalpert9@gmail.com" at bounding box center [750, 90] width 270 height 17
type input "jennyalpert9@gmail.com"
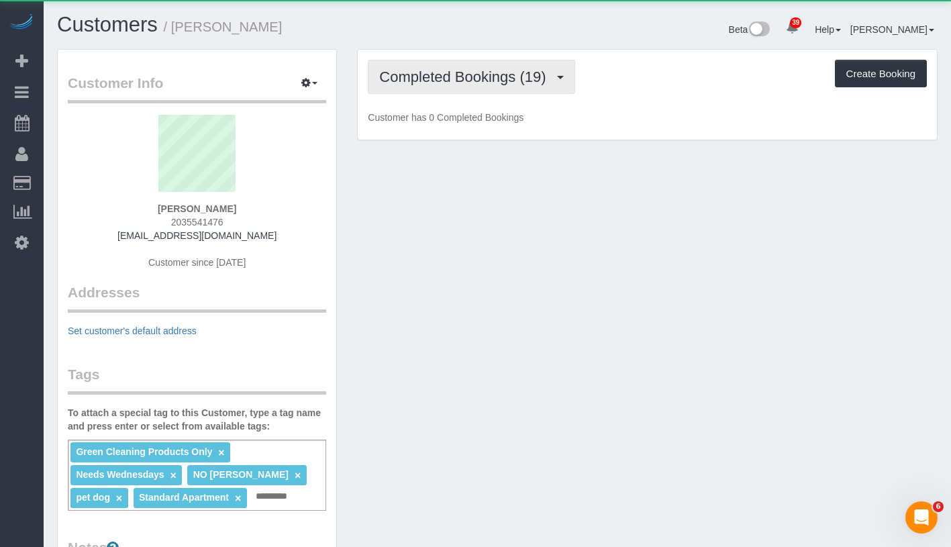
click at [419, 83] on span "Completed Bookings (19)" at bounding box center [465, 76] width 173 height 17
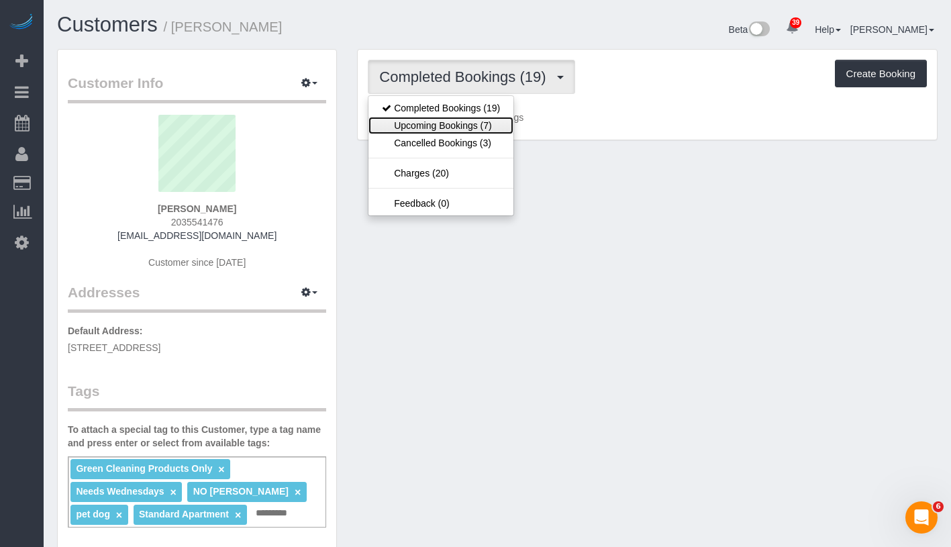
click at [412, 125] on link "Upcoming Bookings (7)" at bounding box center [440, 125] width 145 height 17
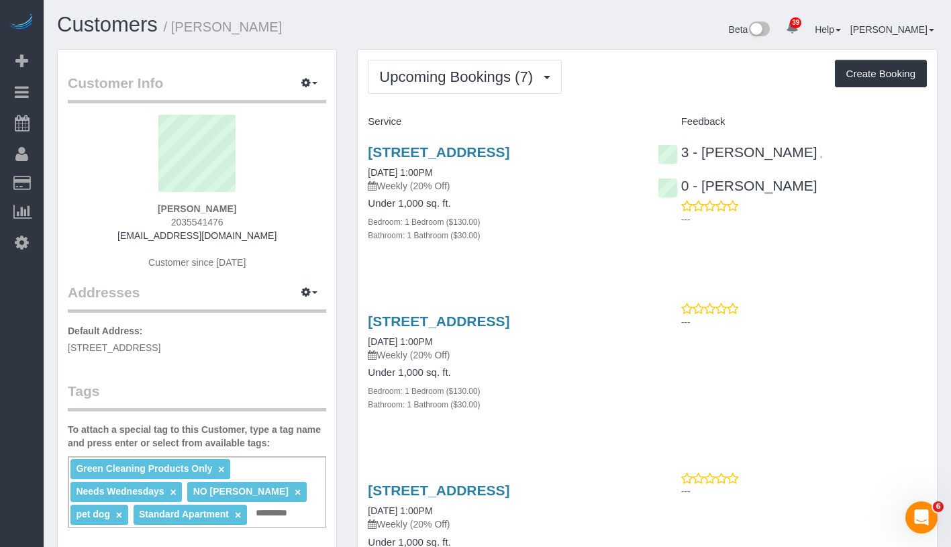
drag, startPoint x: 146, startPoint y: 211, endPoint x: 243, endPoint y: 206, distance: 96.8
click at [243, 206] on div "Jennifer Alpert 2035541476 jennyalpert9@gmail.com Customer since 2025" at bounding box center [197, 199] width 258 height 168
copy strong "Jennifer Alpert"
click at [432, 178] on link "10/15/2025 1:00PM" at bounding box center [400, 172] width 64 height 11
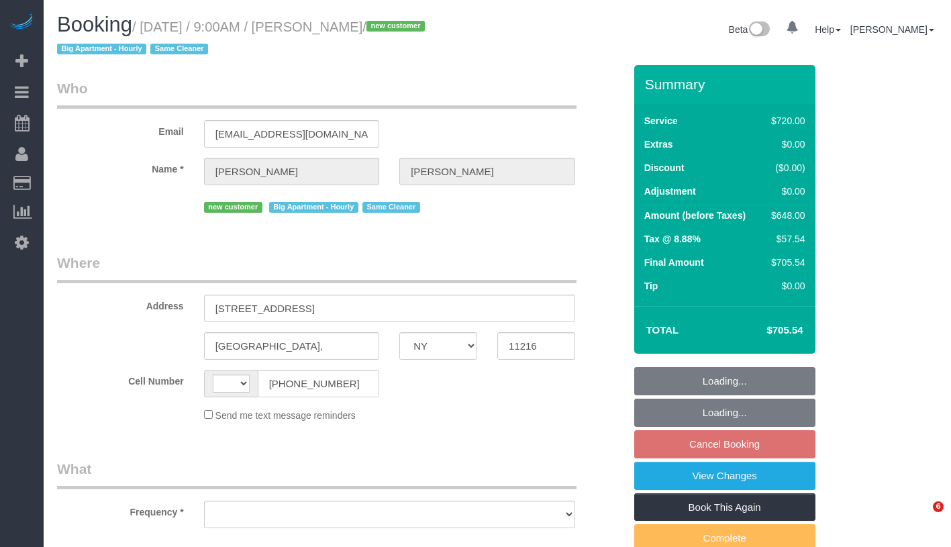
select select "NY"
select select "string:[GEOGRAPHIC_DATA]"
select select "spot2"
select select "object:828"
select select "string:stripe-pm_1SIB204VGloSiKo7jHGONpcf"
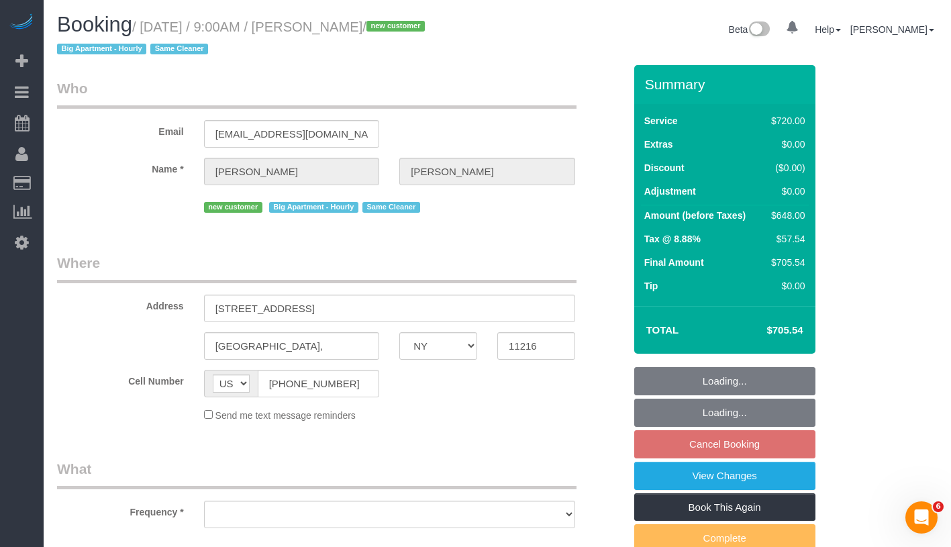
select select "number:57"
select select "number:90"
select select "number:15"
select select "number:5"
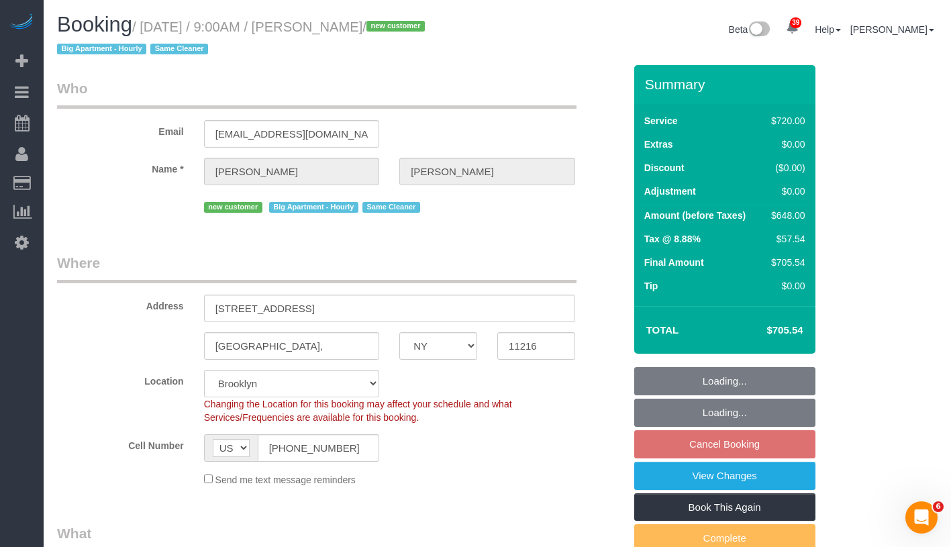
select select "3"
select select "180"
select select "object:1433"
select select "spot62"
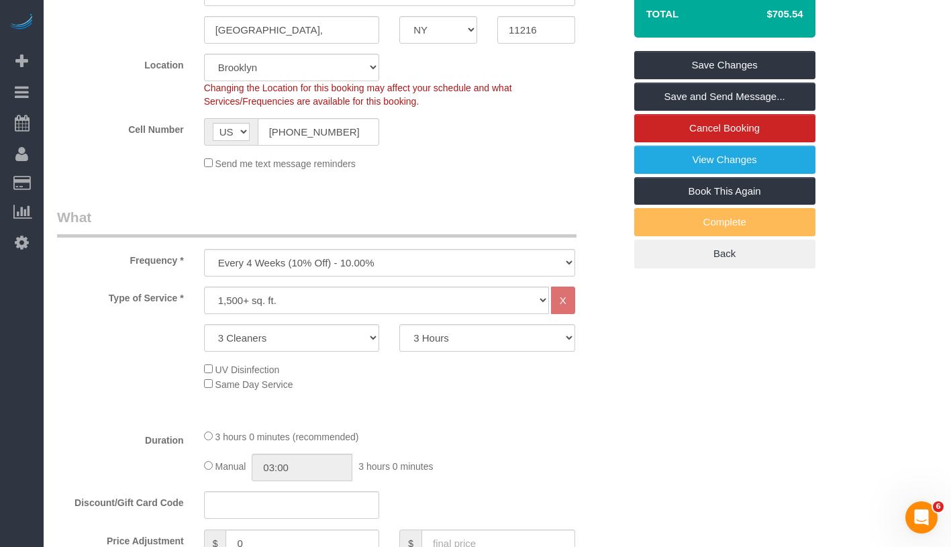
scroll to position [354, 0]
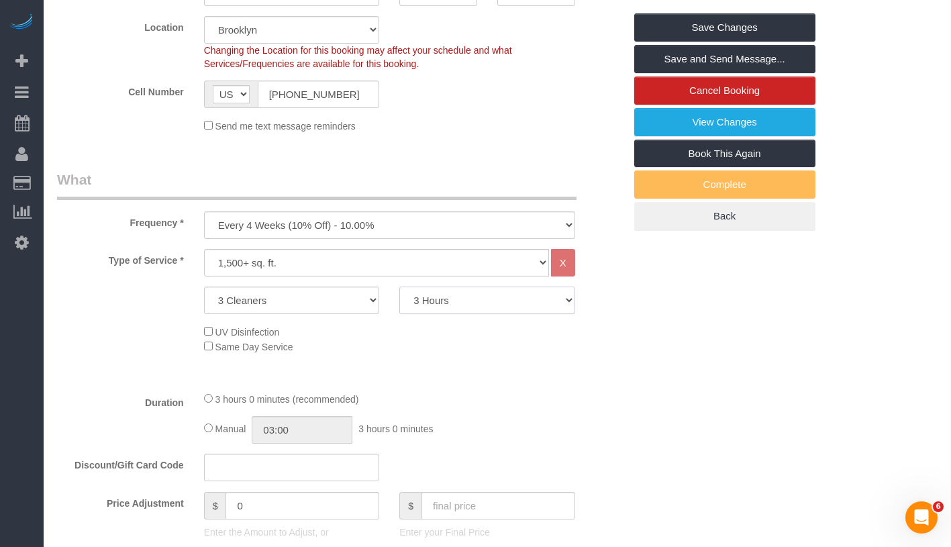
click at [509, 303] on select "2 Hours 2.5 Hours 3 Hours 3.5 Hours 4 Hours 4.5 Hours 5 Hours 5.5 Hours 6 Hours…" at bounding box center [487, 301] width 176 height 28
select select "120"
click at [399, 287] on select "2 Hours 2.5 Hours 3 Hours 3.5 Hours 4 Hours 4.5 Hours 5 Hours 5.5 Hours 6 Hours…" at bounding box center [487, 301] width 176 height 28
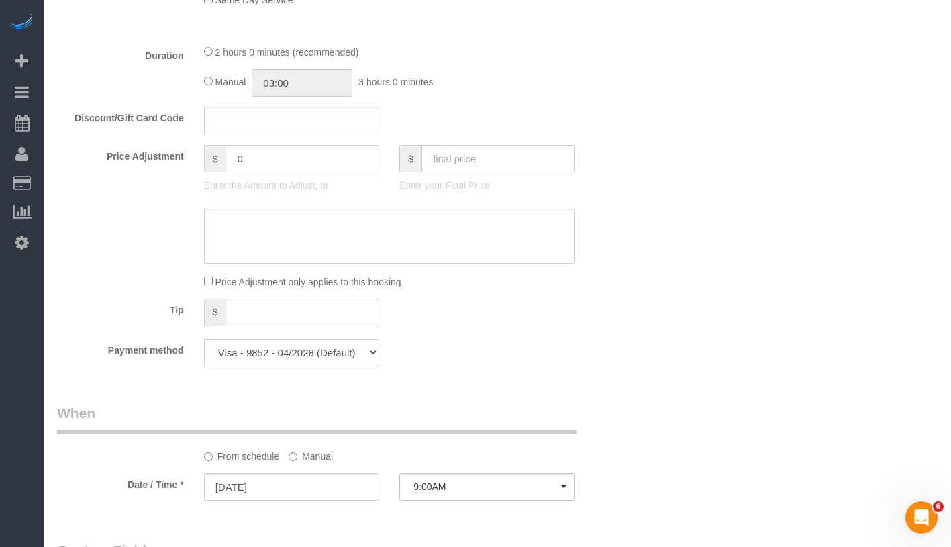
select select "spot122"
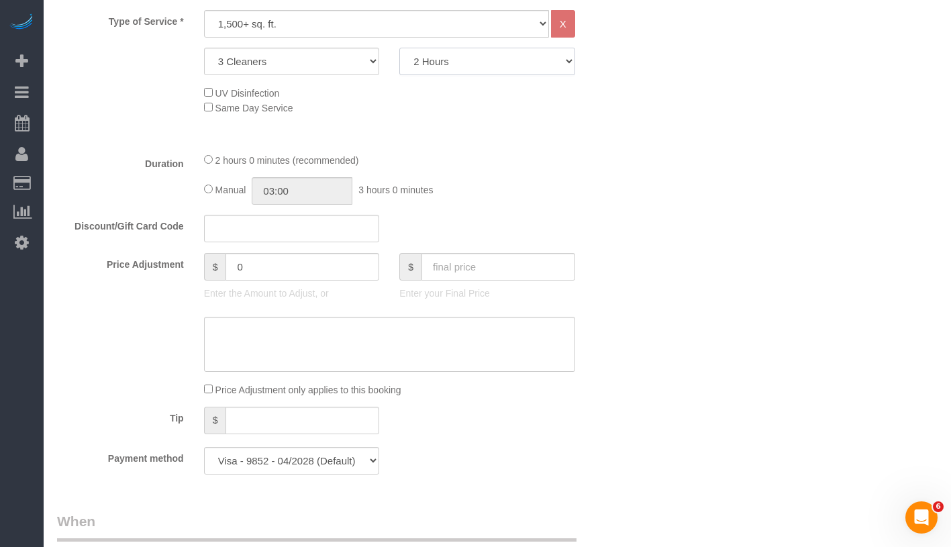
scroll to position [564, 0]
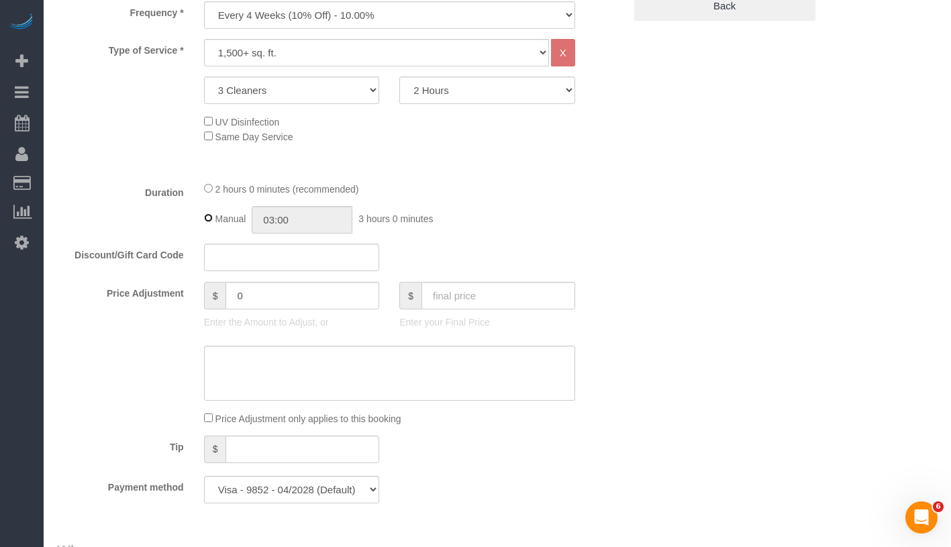
type input "02:00"
click at [209, 223] on div "Manual 02:00 2 hours 0 minutes" at bounding box center [389, 220] width 371 height 28
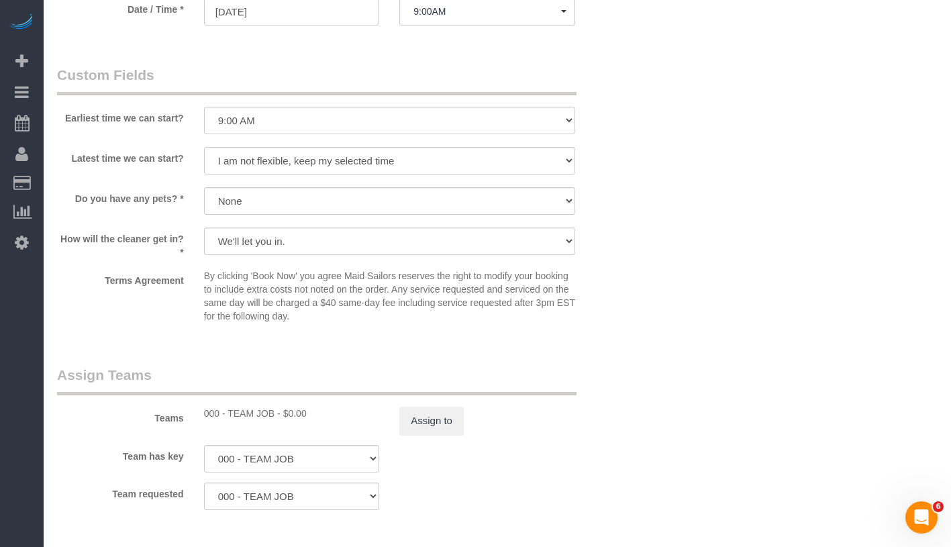
scroll to position [1597, 0]
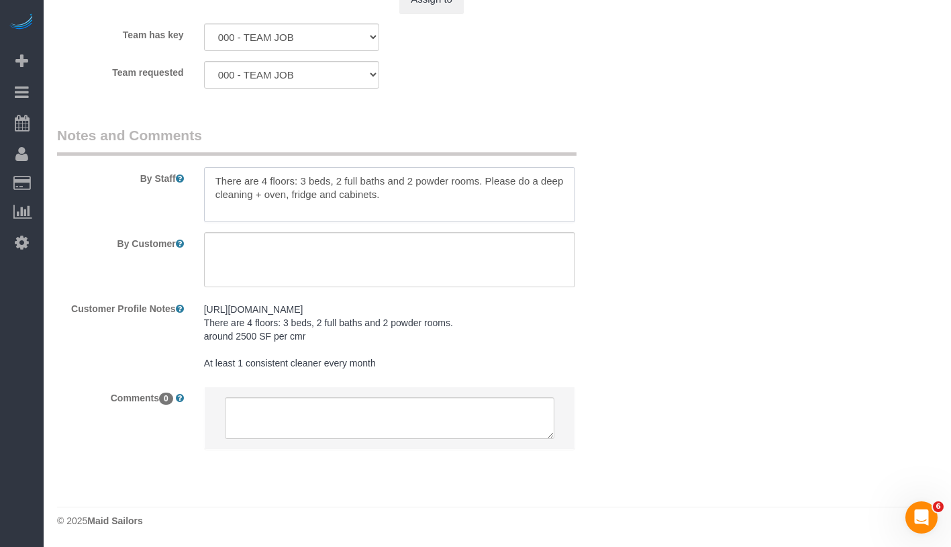
drag, startPoint x: 489, startPoint y: 181, endPoint x: 511, endPoint y: 202, distance: 30.8
click at [511, 202] on textarea at bounding box center [389, 194] width 371 height 55
type textarea "There are 4 floors: 3 beds, 2 full baths and 2 powder rooms. This is a regular …"
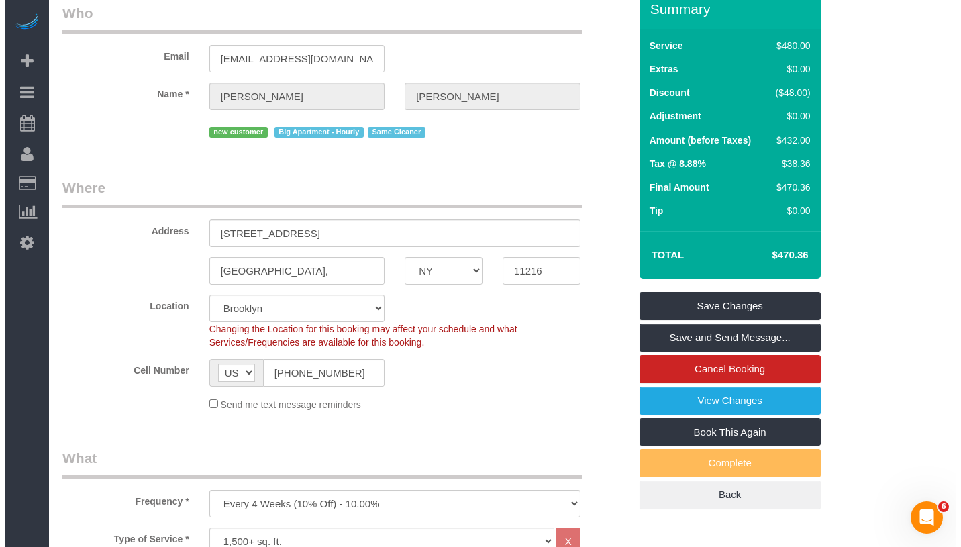
scroll to position [0, 0]
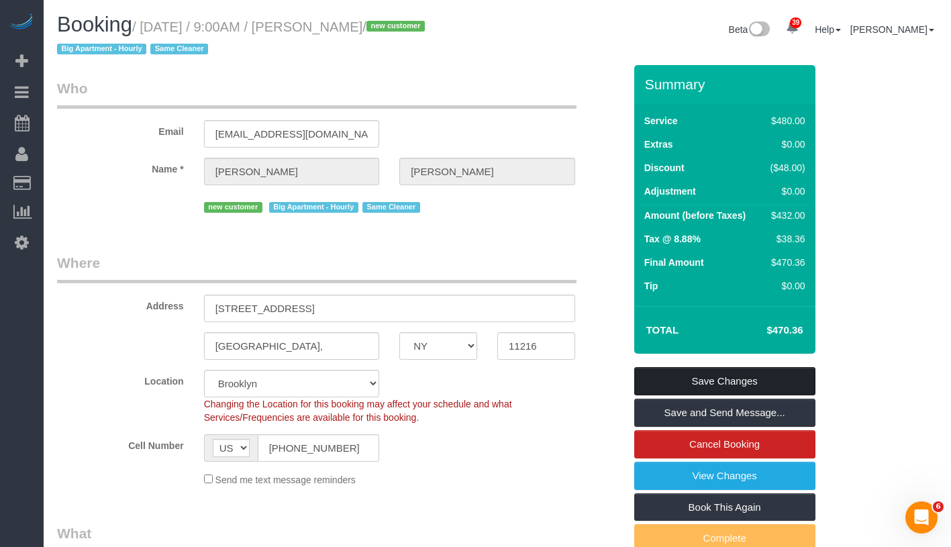
click at [781, 381] on link "Save Changes" at bounding box center [724, 381] width 181 height 28
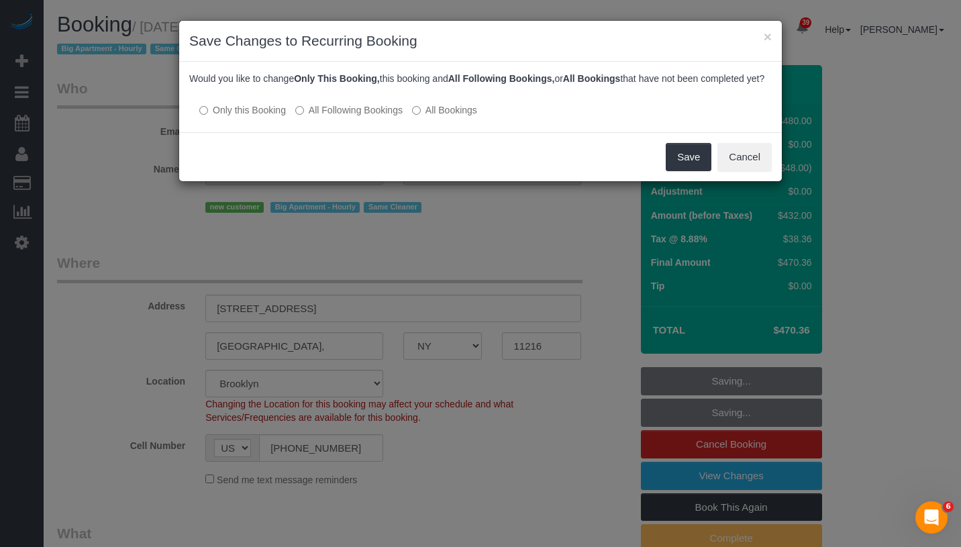
click at [376, 117] on label "All Following Bookings" at bounding box center [348, 109] width 107 height 13
click at [690, 171] on button "Save" at bounding box center [689, 157] width 46 height 28
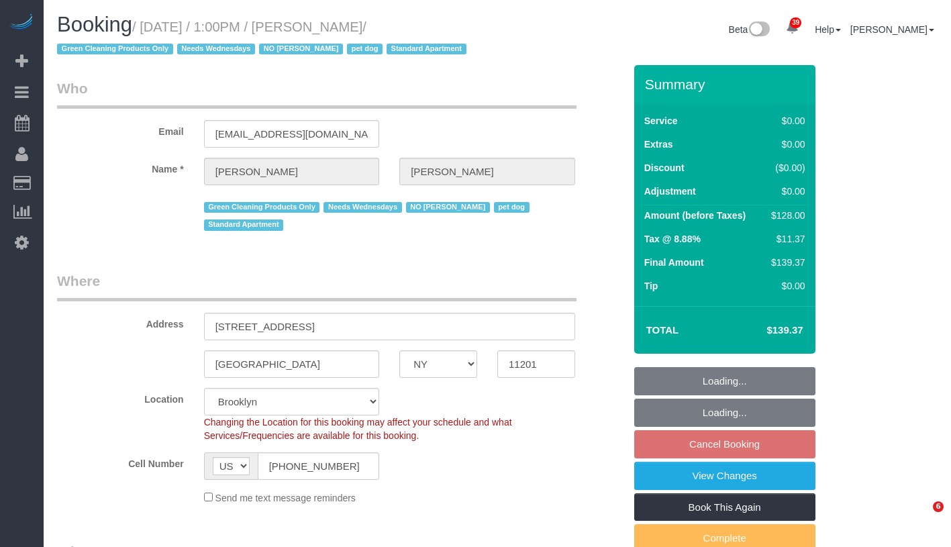
select select "NY"
select select "1"
select select "spot1"
select select "number:57"
select select "number:74"
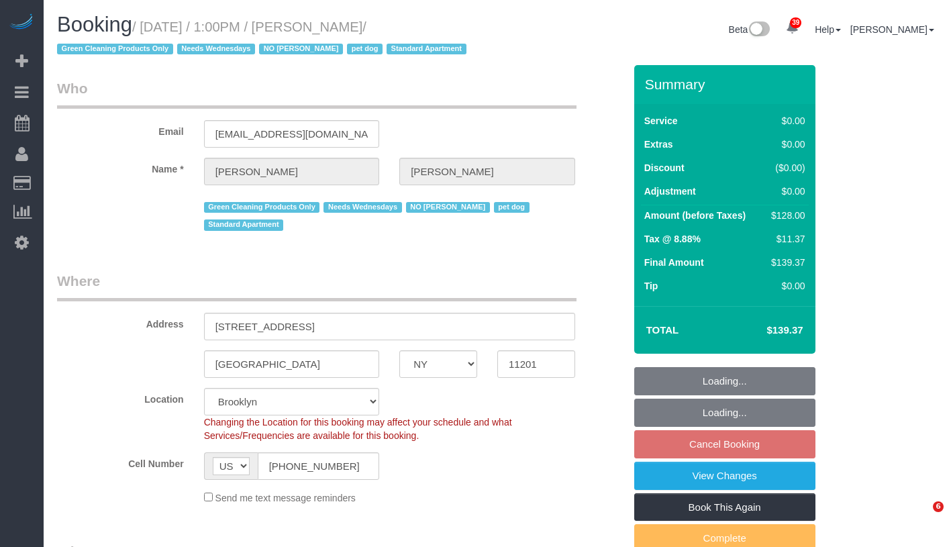
select select "number:13"
select select "number:7"
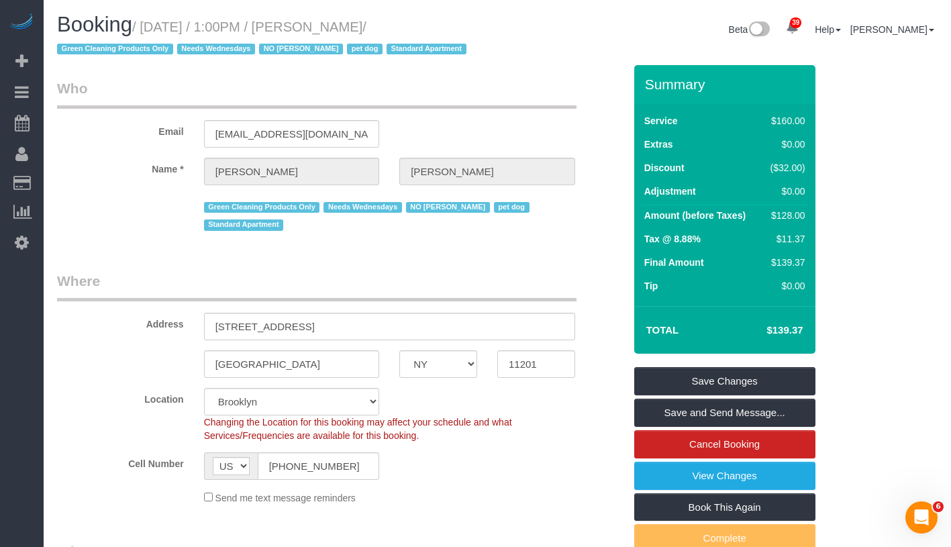
drag, startPoint x: 149, startPoint y: 28, endPoint x: 427, endPoint y: 28, distance: 278.5
click at [427, 28] on h1 "Booking / October 15, 2025 / 1:00PM / Jennifer Alpert / Green Cleaning Products…" at bounding box center [272, 36] width 430 height 46
copy small "October 15, 2025 / 1:00PM / Jennifer Alpert /"
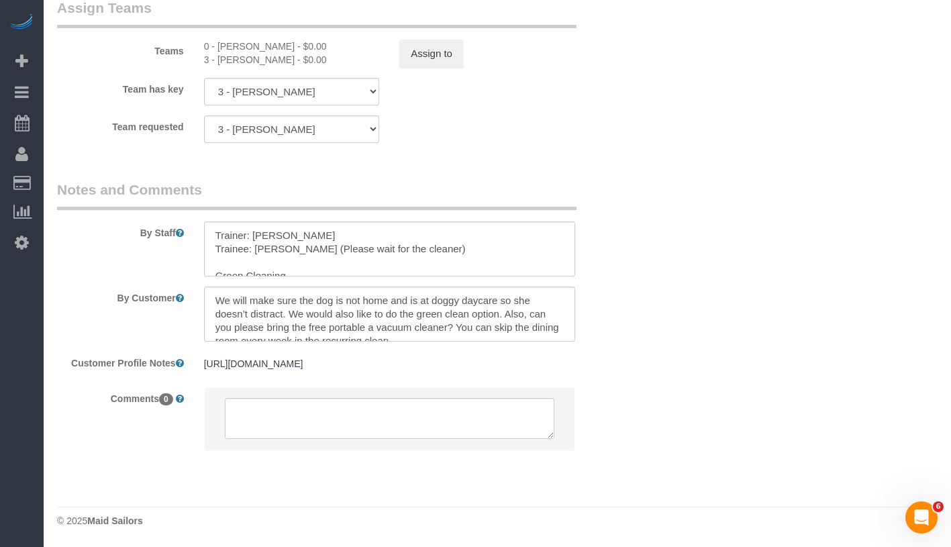
scroll to position [1884, 0]
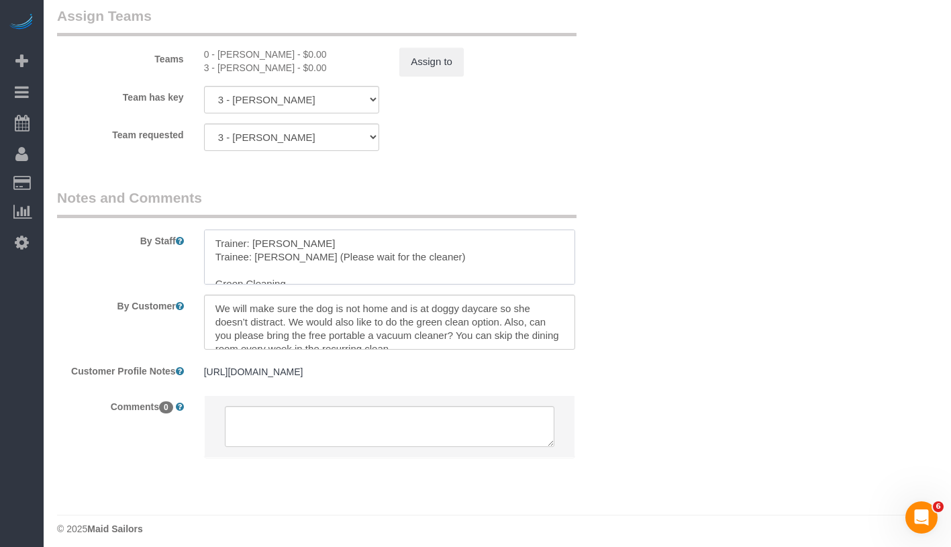
drag, startPoint x: 214, startPoint y: 239, endPoint x: 350, endPoint y: 253, distance: 136.3
click at [350, 253] on textarea at bounding box center [389, 257] width 371 height 55
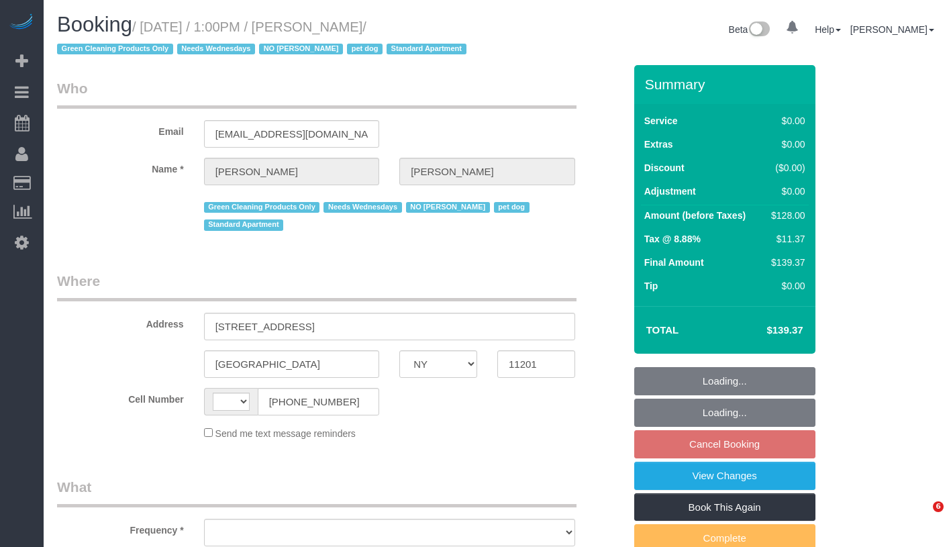
select select "NY"
select select "number:57"
select select "number:74"
select select "number:13"
select select "number:7"
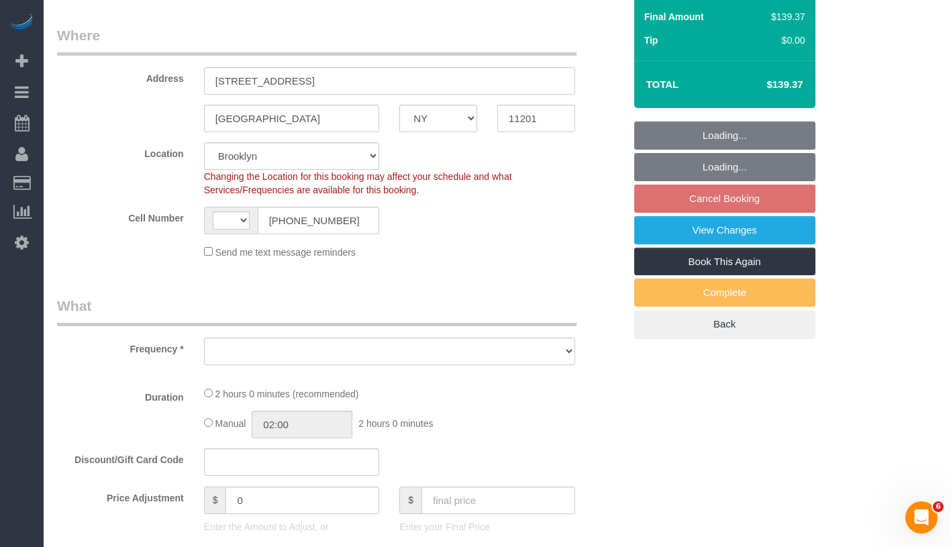
select select "string:[GEOGRAPHIC_DATA]"
select select "object:986"
select select "string:stripe-pm_1RN3sH4VGloSiKo7cD90aCm4"
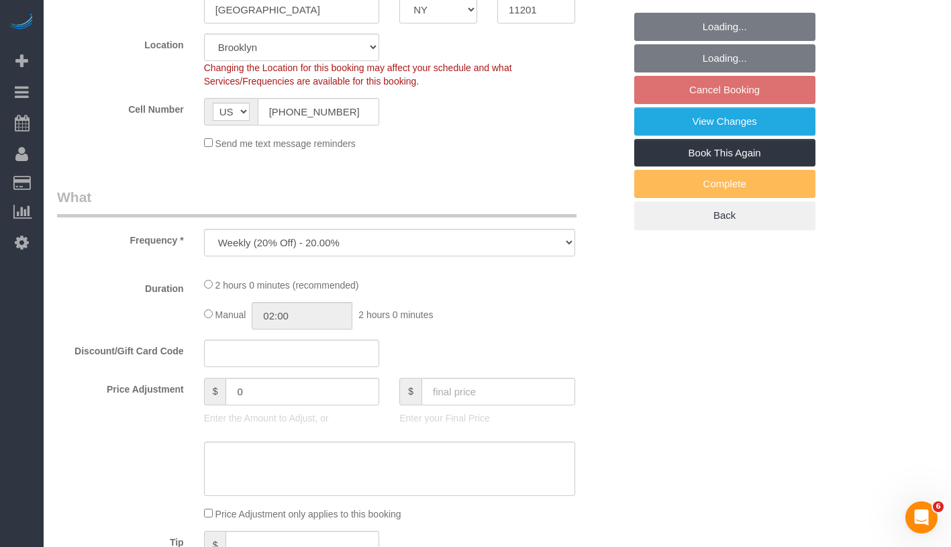
select select "spot1"
select select "object:1462"
select select "1"
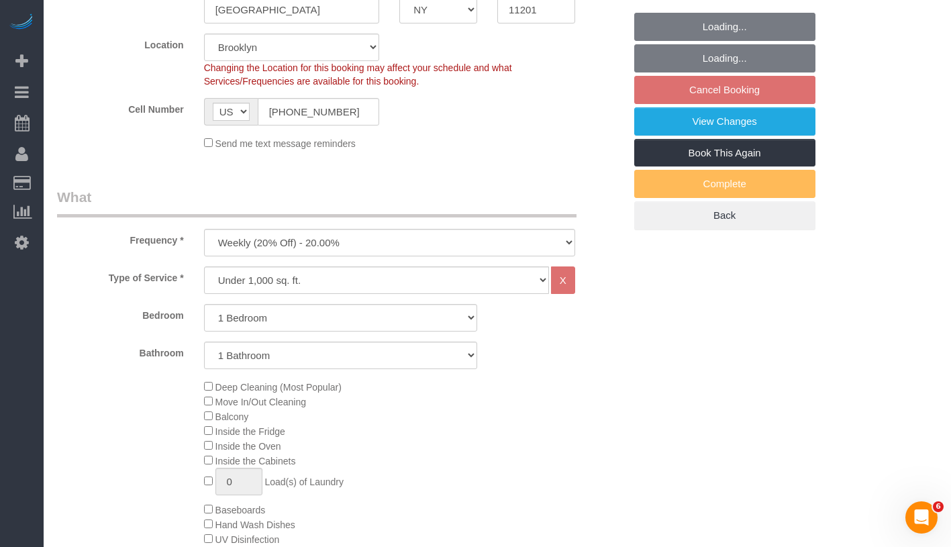
select select "1"
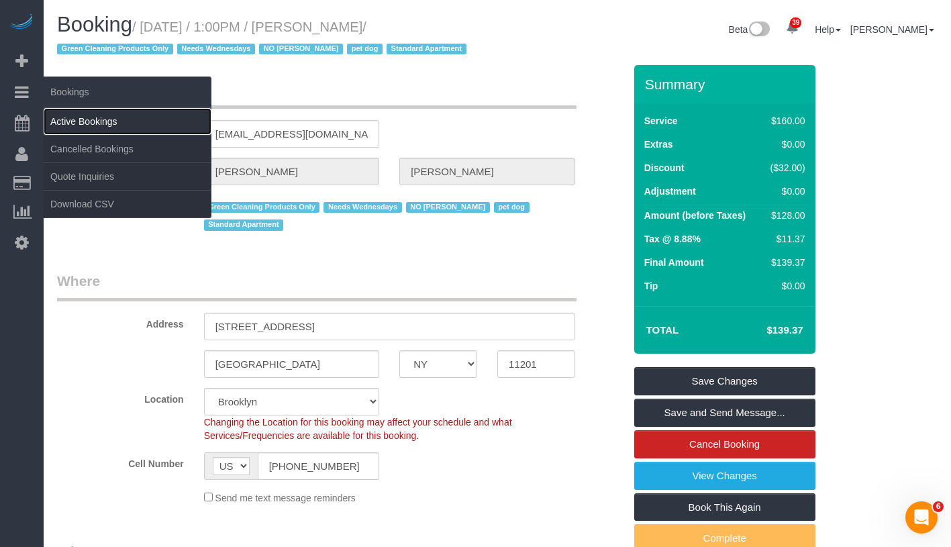
click at [93, 121] on link "Active Bookings" at bounding box center [128, 121] width 168 height 27
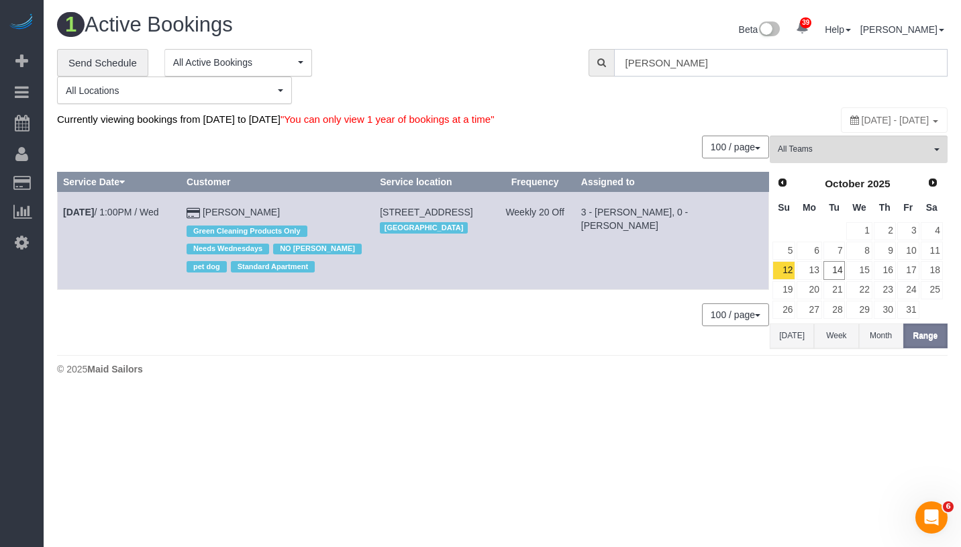
click at [771, 66] on input "Jennifer Alpert" at bounding box center [781, 63] width 334 height 28
paste input "[PERSON_NAME]"
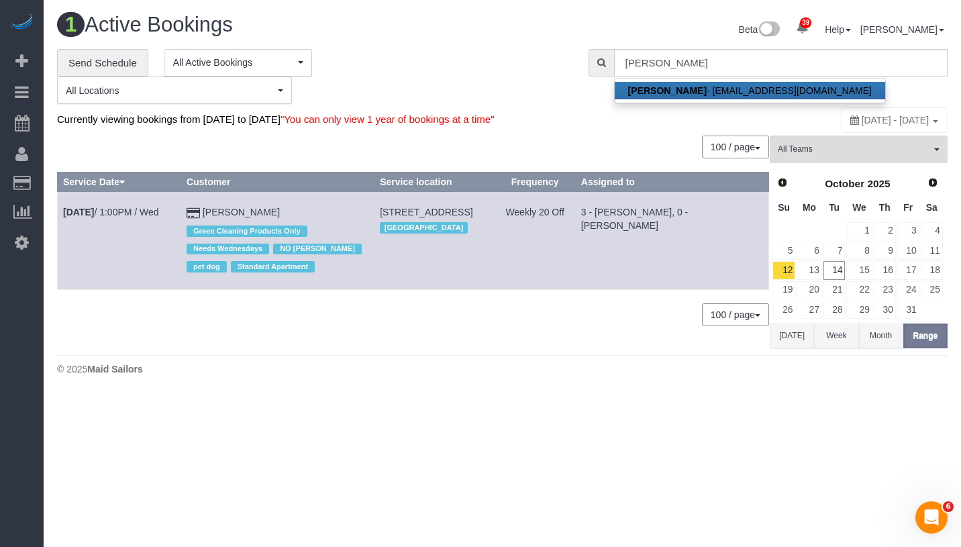
click at [751, 97] on link "Daniel Rivera - dannyhc3@gmail.com" at bounding box center [750, 90] width 270 height 17
type input "dannyhc3@gmail.com"
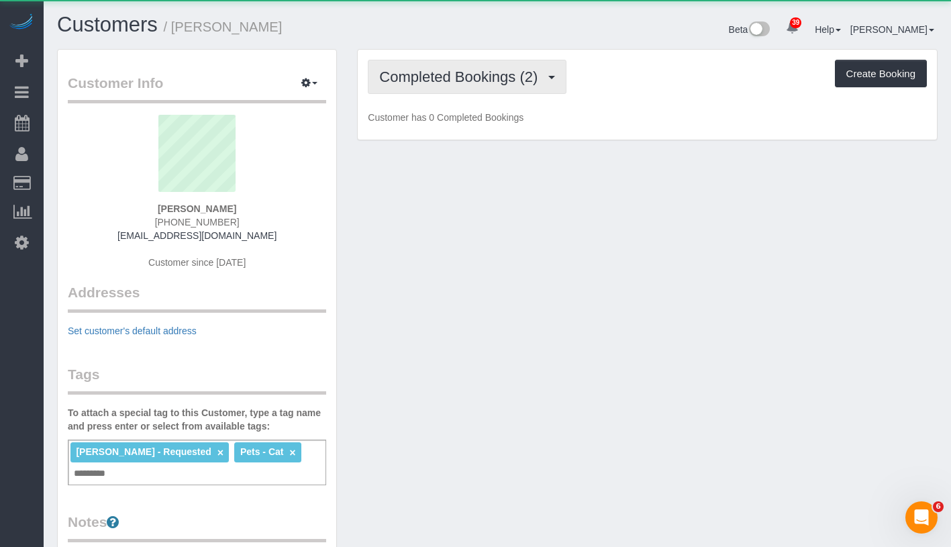
click at [424, 78] on span "Completed Bookings (2)" at bounding box center [461, 76] width 165 height 17
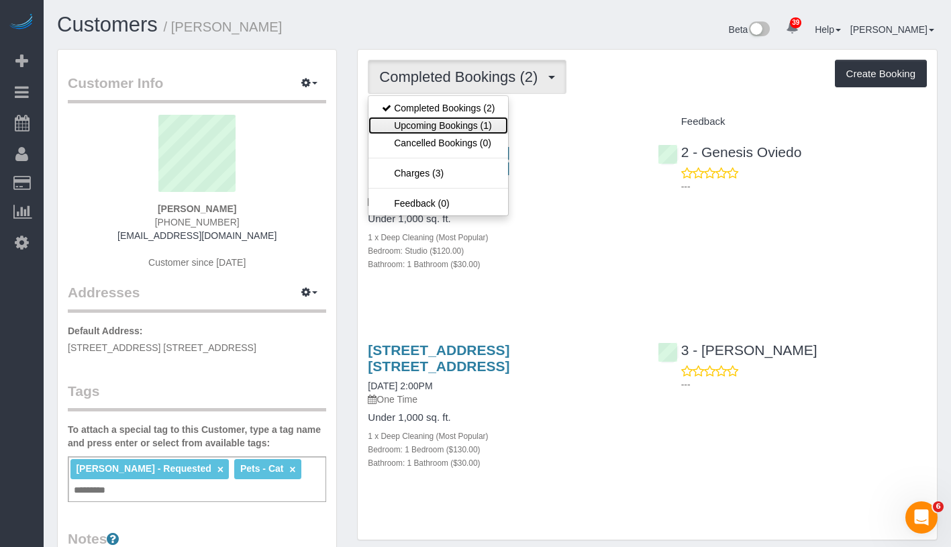
click at [430, 127] on link "Upcoming Bookings (1)" at bounding box center [438, 125] width 140 height 17
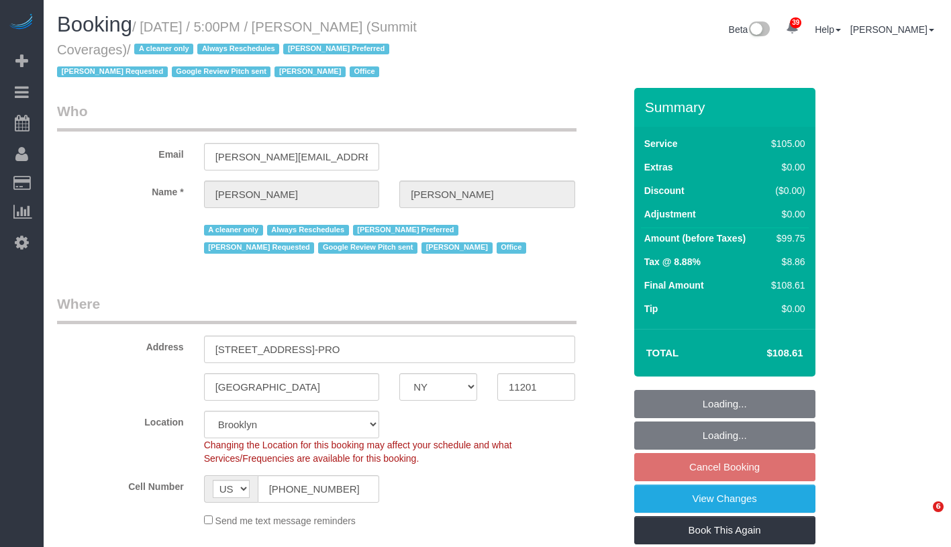
select select "NY"
select select "90"
select select "spot5"
select select "number:89"
select select "number:90"
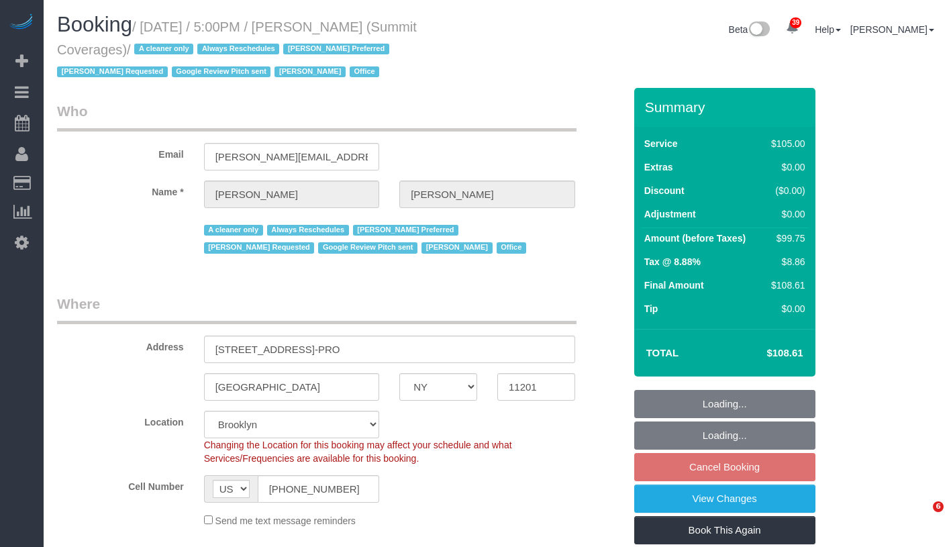
select select "number:15"
select select "number:5"
select select "number:21"
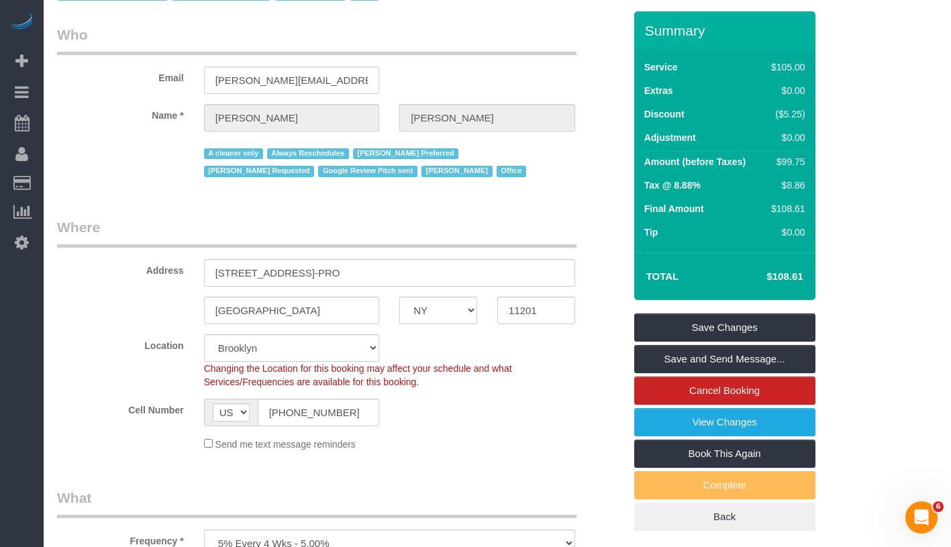
scroll to position [74, 0]
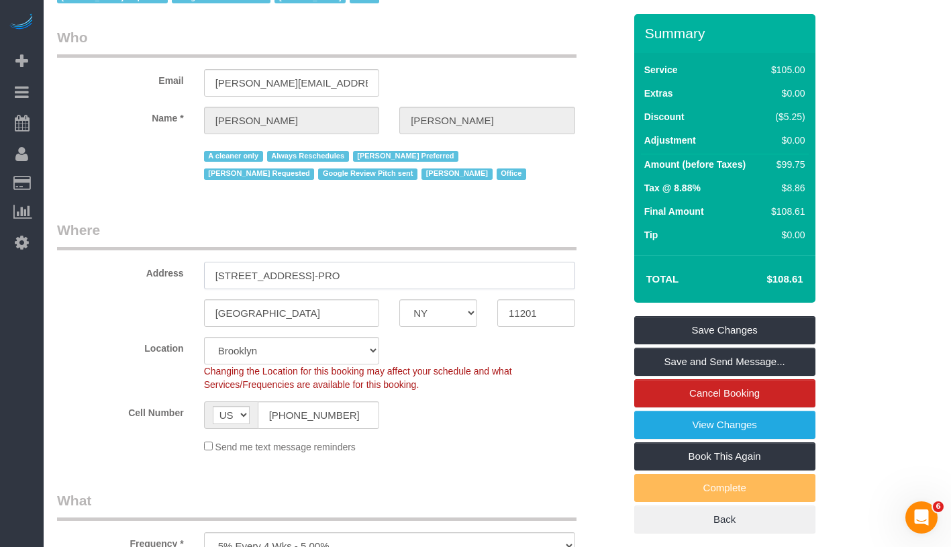
drag, startPoint x: 210, startPoint y: 276, endPoint x: 396, endPoint y: 287, distance: 186.2
click at [396, 287] on input "365 Bridge Street, Suite 9-PRO" at bounding box center [389, 276] width 371 height 28
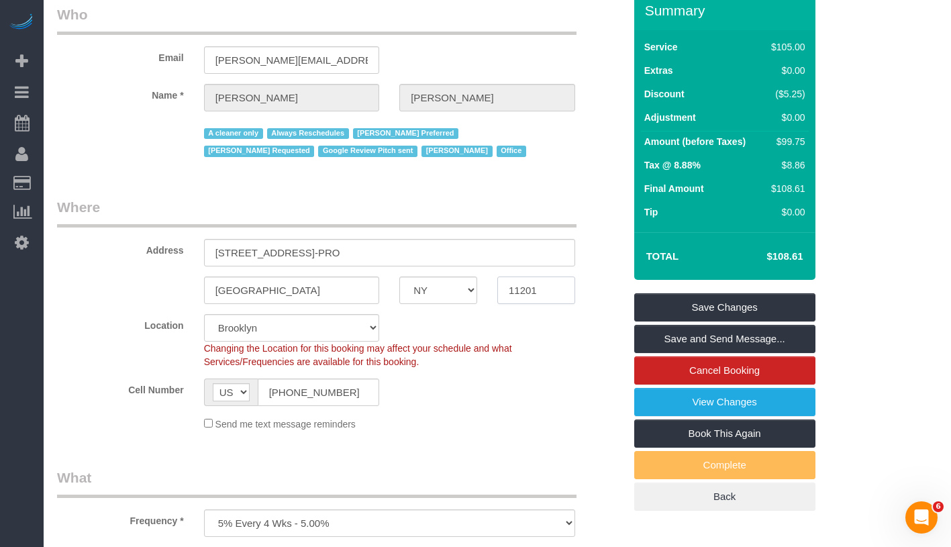
drag, startPoint x: 509, startPoint y: 293, endPoint x: 579, endPoint y: 293, distance: 69.8
click at [579, 293] on div "11201" at bounding box center [536, 290] width 98 height 28
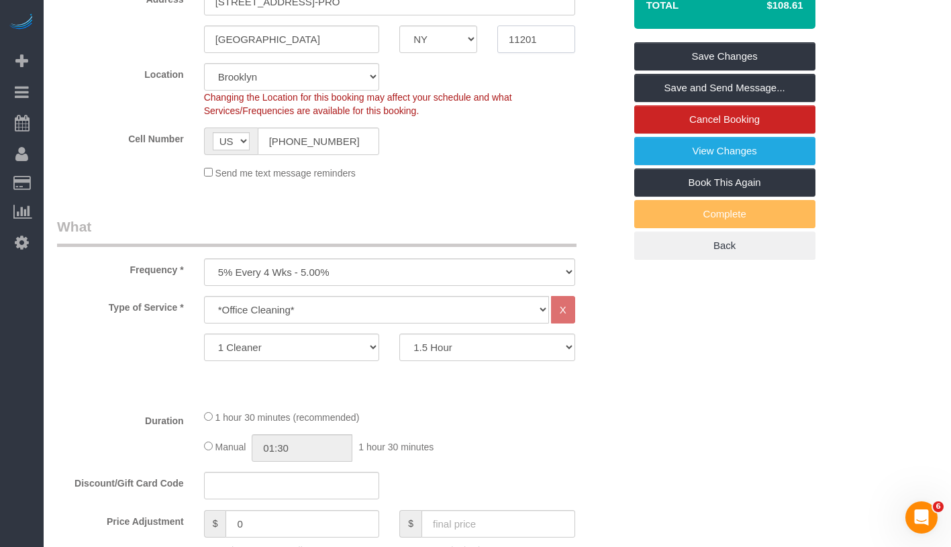
scroll to position [0, 0]
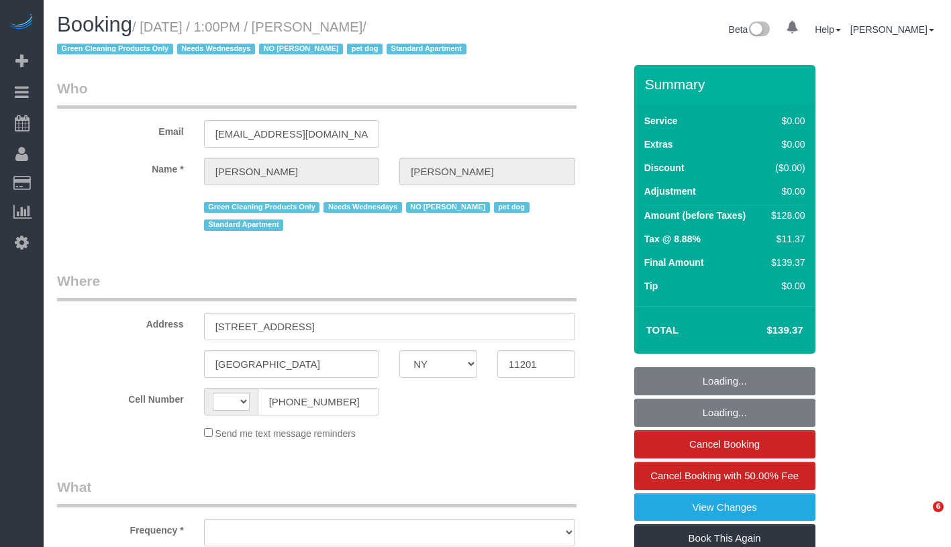
select select "NY"
select select "number:57"
select select "number:74"
select select "number:13"
select select "number:7"
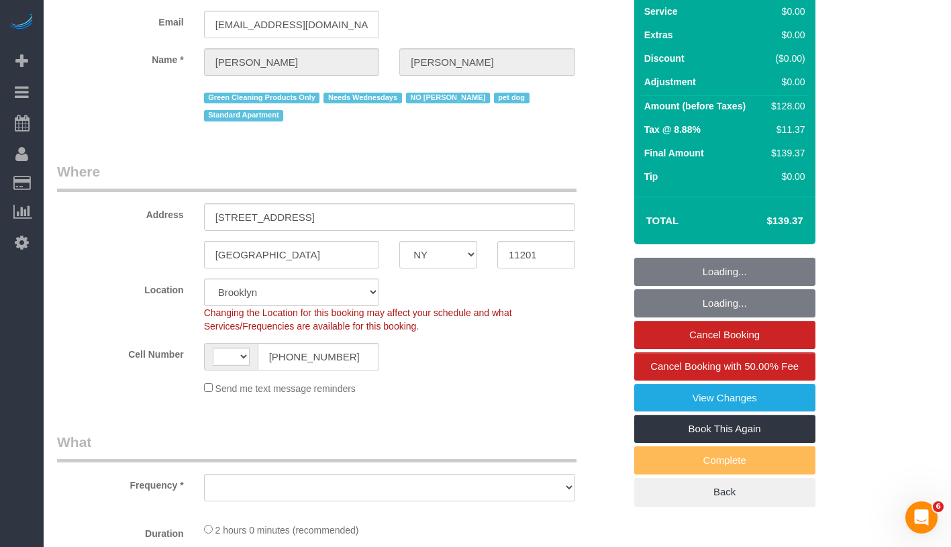
select select "string:[GEOGRAPHIC_DATA]"
select select "string:stripe-pm_1RN3sH4VGloSiKo7cD90aCm4"
select select "1"
select select "spot1"
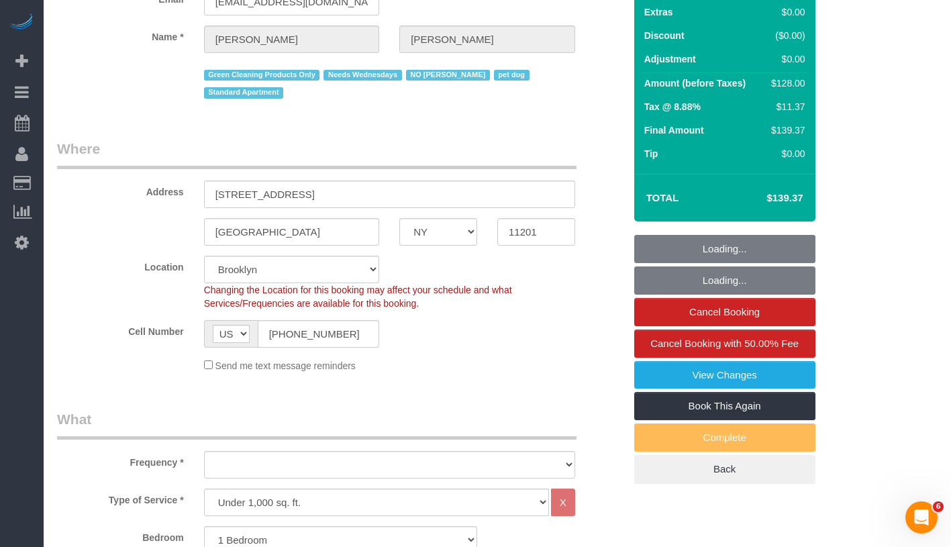
select select "object:1094"
select select "1"
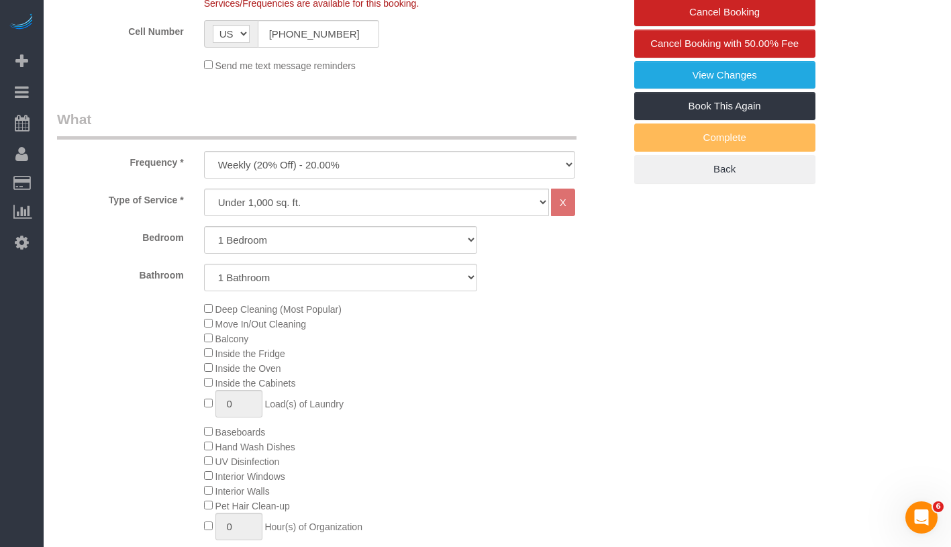
select select "object:1507"
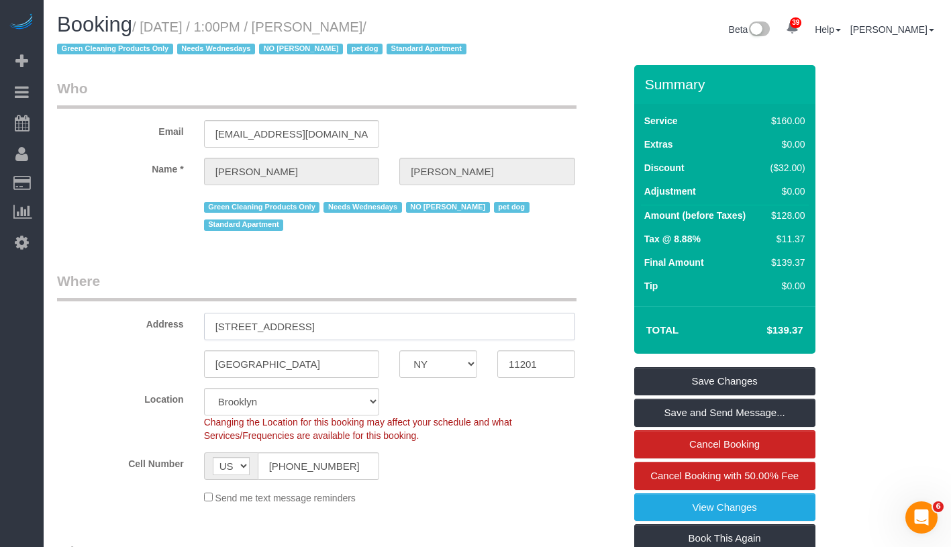
drag, startPoint x: 211, startPoint y: 328, endPoint x: 322, endPoint y: 326, distance: 111.4
click at [322, 326] on input "90 State Street, Apt 3" at bounding box center [389, 327] width 371 height 28
click at [257, 326] on input "90 State Street, Apt 3" at bounding box center [389, 327] width 371 height 28
drag, startPoint x: 205, startPoint y: 325, endPoint x: 342, endPoint y: 324, distance: 137.6
click at [342, 324] on input "90 State Street, Apt 3" at bounding box center [389, 327] width 371 height 28
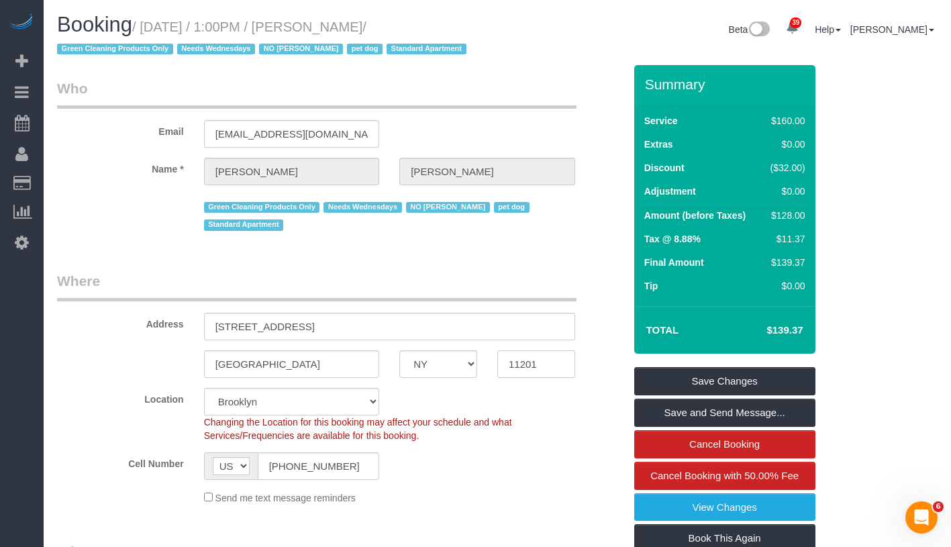
drag, startPoint x: 509, startPoint y: 362, endPoint x: 584, endPoint y: 361, distance: 74.5
click at [584, 361] on div "11201" at bounding box center [536, 364] width 98 height 28
drag, startPoint x: 208, startPoint y: 330, endPoint x: 360, endPoint y: 331, distance: 151.7
click at [360, 331] on input "90 State Street, Apt 3" at bounding box center [389, 327] width 371 height 28
drag, startPoint x: 504, startPoint y: 369, endPoint x: 586, endPoint y: 369, distance: 81.9
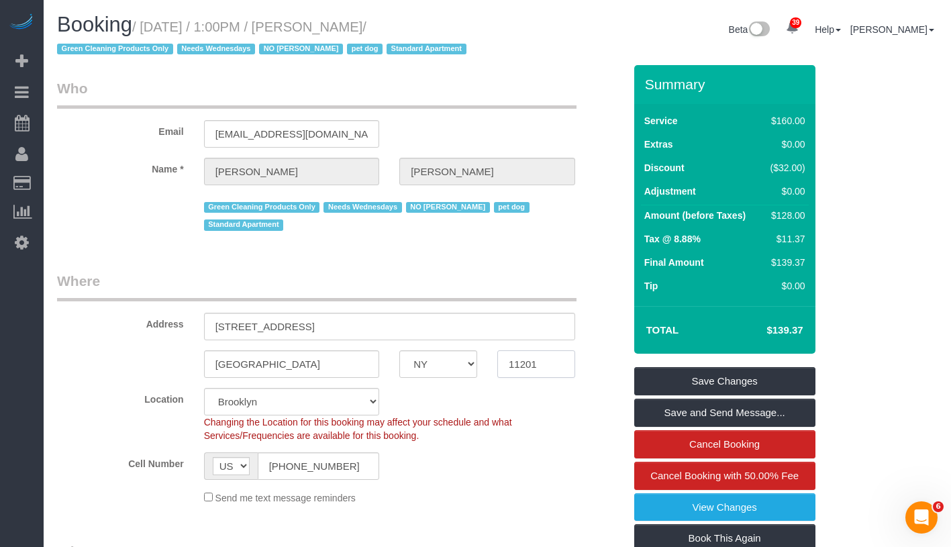
click at [586, 369] on div "Brooklyn AK AL AR AZ CA CO CT DC DE FL GA HI IA ID IL IN KS KY LA MA MD ME MI M…" at bounding box center [340, 364] width 587 height 28
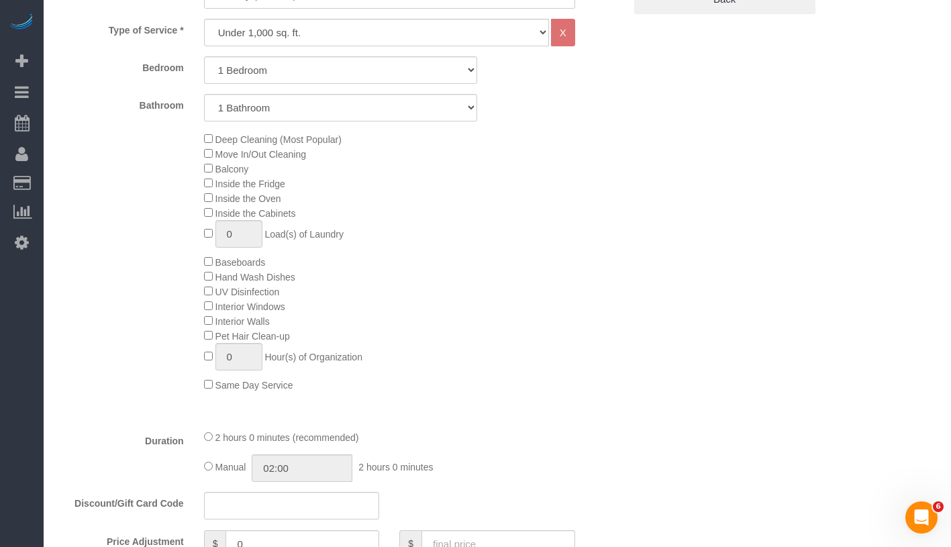
scroll to position [505, 0]
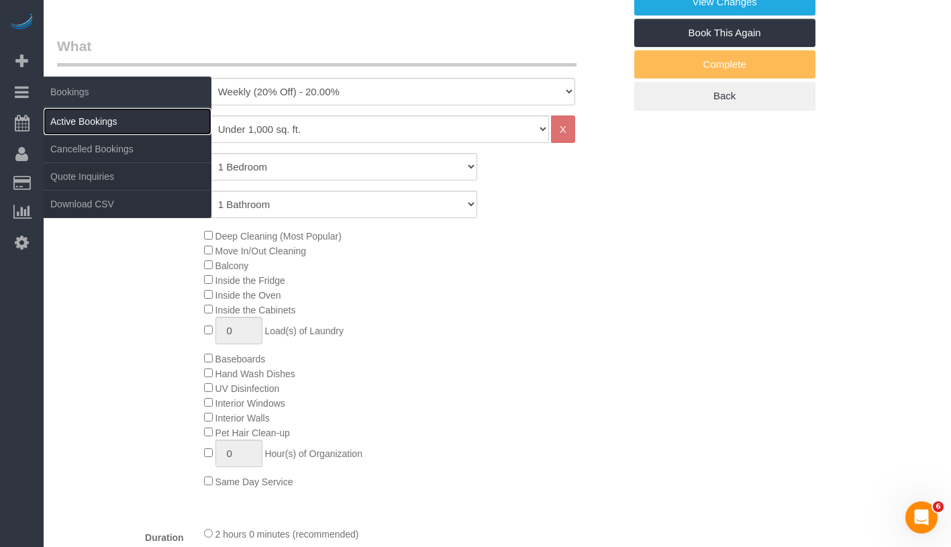
click at [77, 119] on link "Active Bookings" at bounding box center [128, 121] width 168 height 27
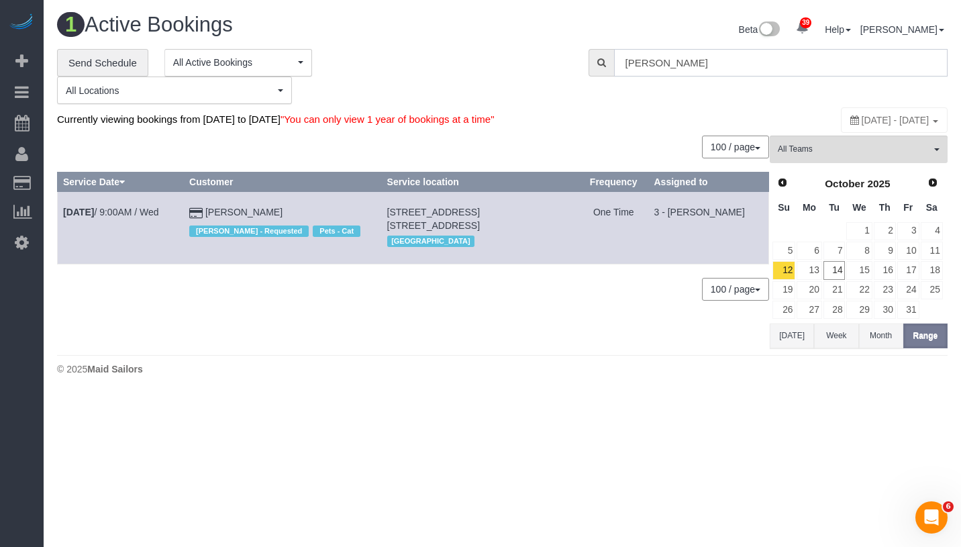
click at [770, 67] on input "Daniel Rivera" at bounding box center [781, 63] width 334 height 28
paste input "90 State Street, Apt 3 BK 11201 1 bed/ 1 bath 2 hours"
click at [770, 67] on input "90 State Street, Apt 3 BK 11201 1 bed/ 1 bath 2 hours" at bounding box center [781, 63] width 334 height 28
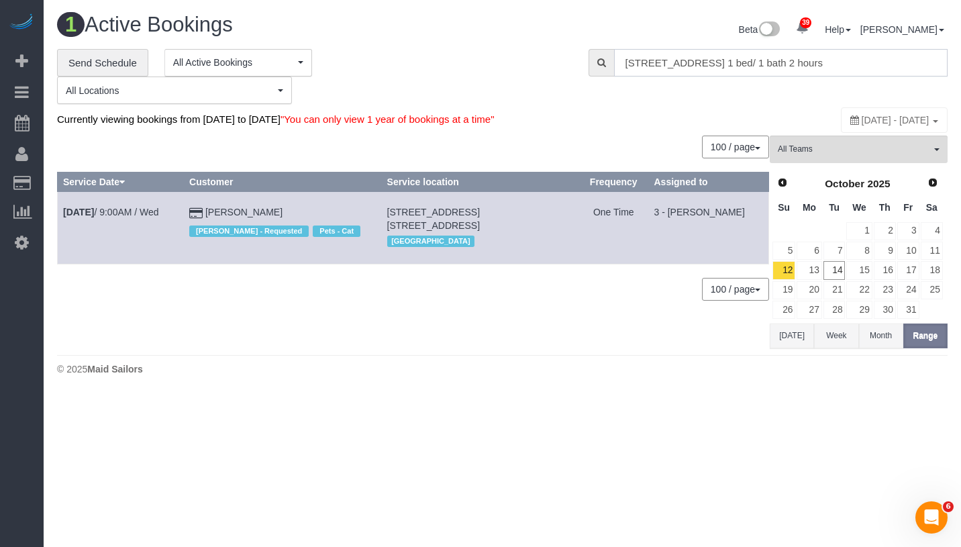
click at [770, 67] on input "90 State Street, Apt 3 BK 11201 1 bed/ 1 bath 2 hours" at bounding box center [781, 63] width 334 height 28
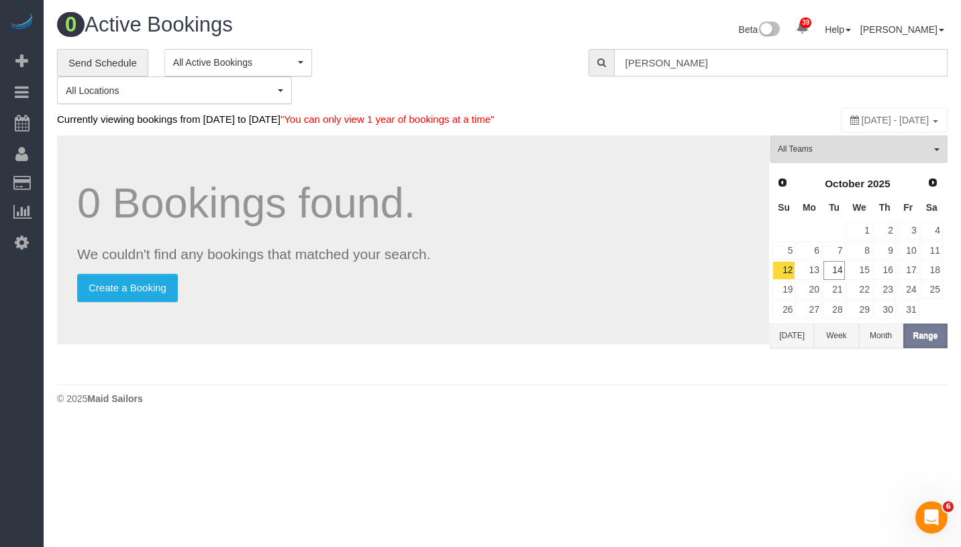
click at [646, 62] on input "Rachel Sheeter" at bounding box center [781, 63] width 334 height 28
click at [650, 62] on input "Rachel Sheeter" at bounding box center [781, 63] width 334 height 28
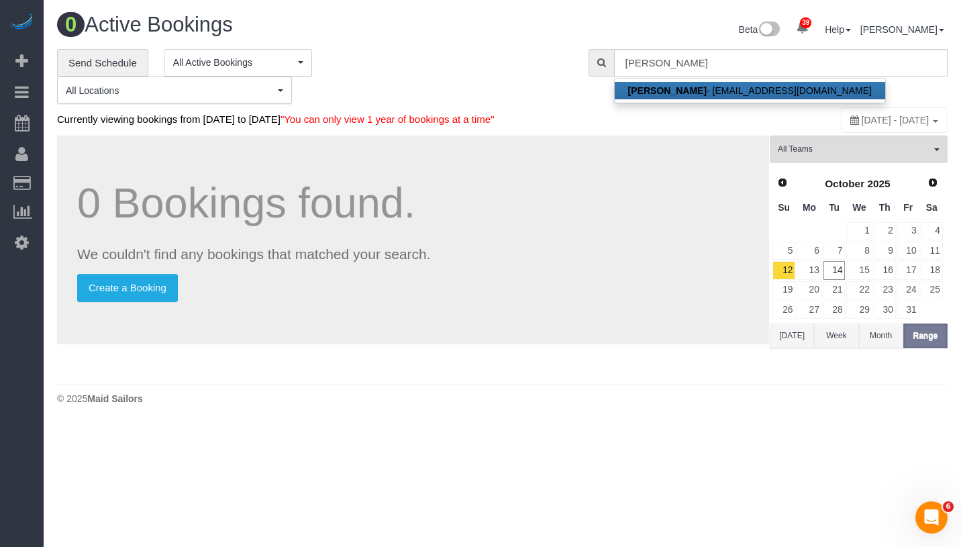
click at [743, 86] on link "Rachael Sheeter - rachael.sheeter@gmail.com" at bounding box center [750, 90] width 270 height 17
type input "[EMAIL_ADDRESS][DOMAIN_NAME]"
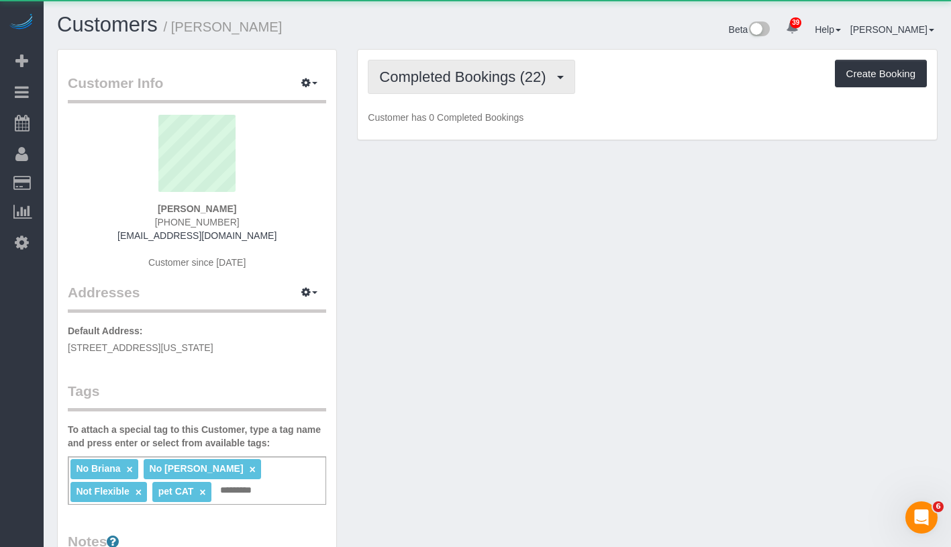
click at [456, 75] on span "Completed Bookings (22)" at bounding box center [465, 76] width 173 height 17
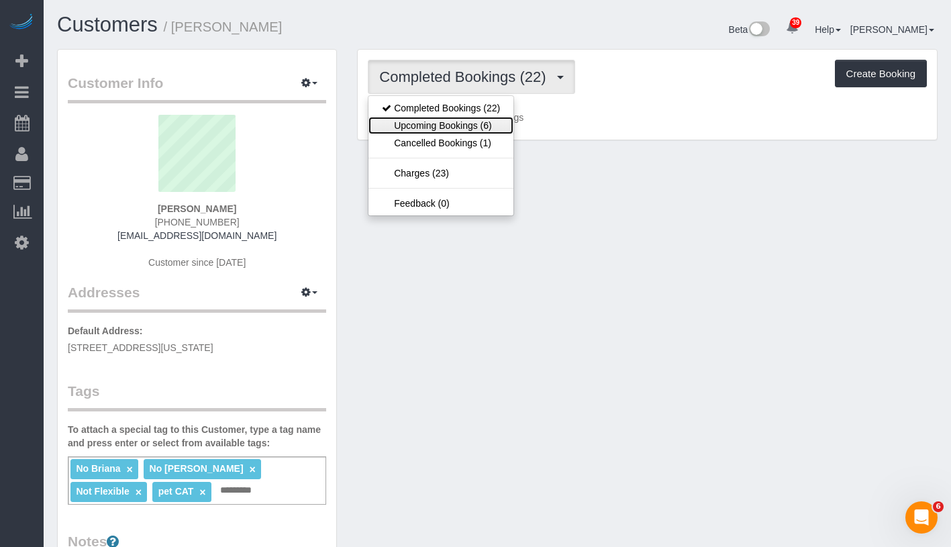
click at [453, 123] on link "Upcoming Bookings (6)" at bounding box center [440, 125] width 145 height 17
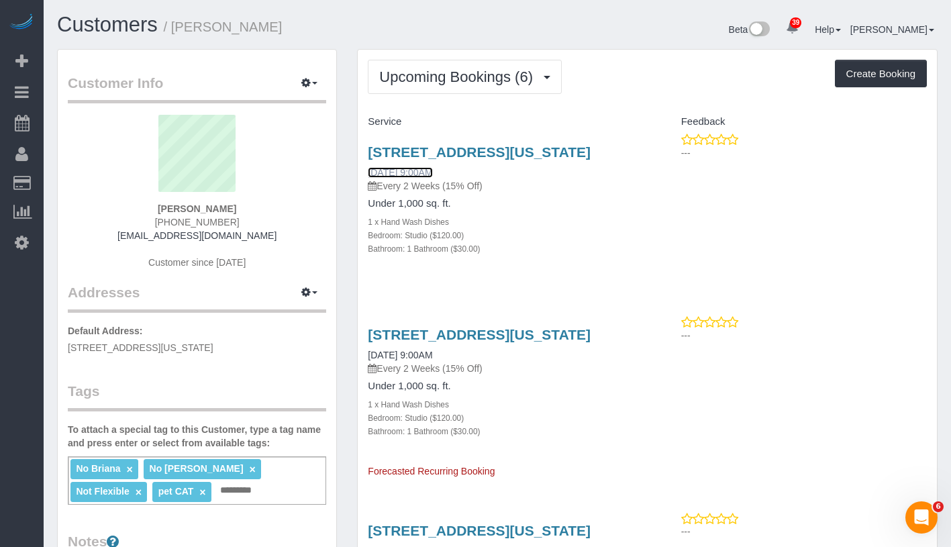
click at [419, 178] on link "[DATE] 9:00AM" at bounding box center [400, 172] width 64 height 11
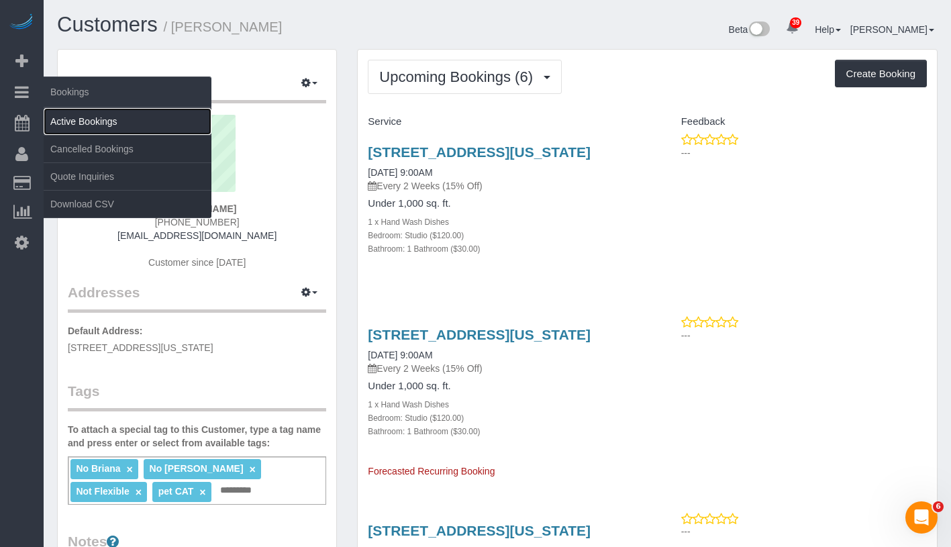
click at [106, 119] on link "Active Bookings" at bounding box center [128, 121] width 168 height 27
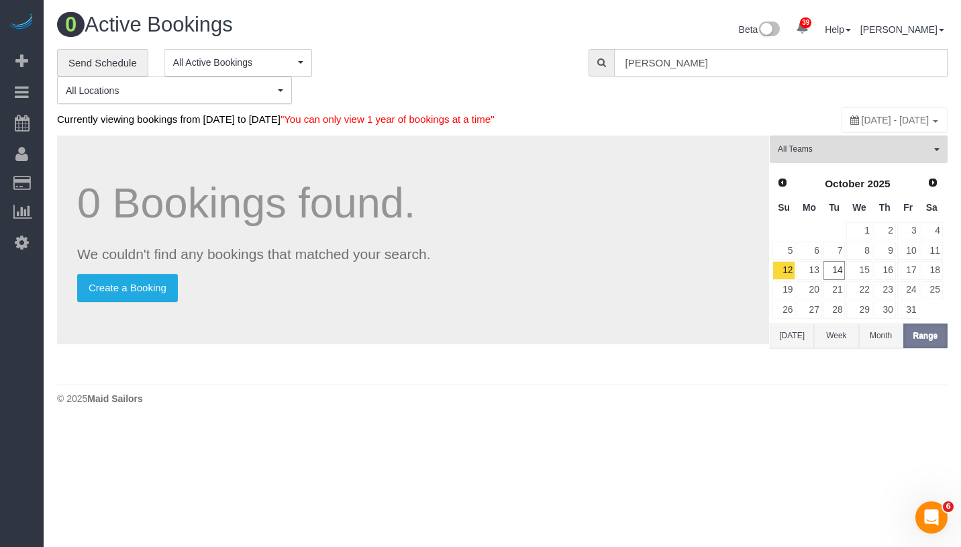
click at [757, 73] on input "[PERSON_NAME]" at bounding box center [781, 63] width 334 height 28
paste input "Jack Baughman"
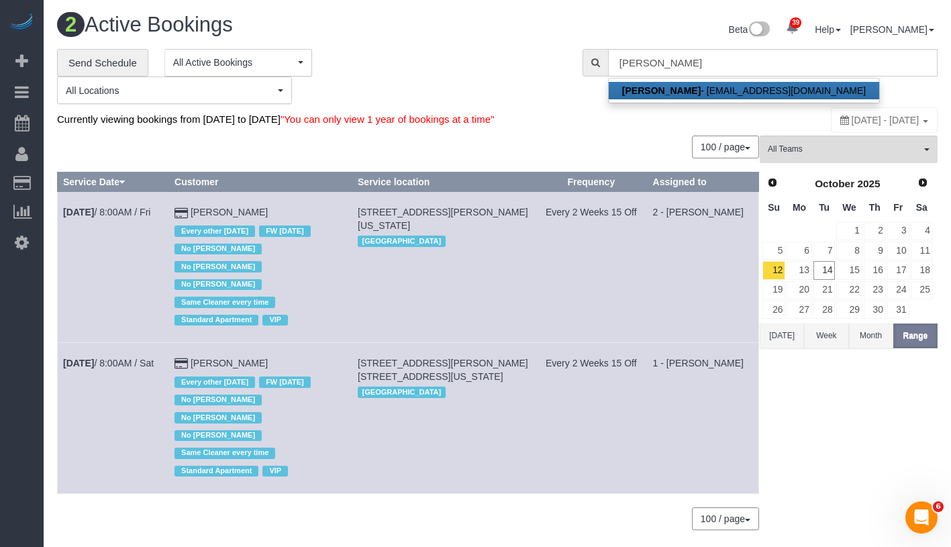
click at [696, 88] on link "Jack Baughman - jfbaughman@gmail.com" at bounding box center [744, 90] width 270 height 17
type input "jfbaughman@gmail.com"
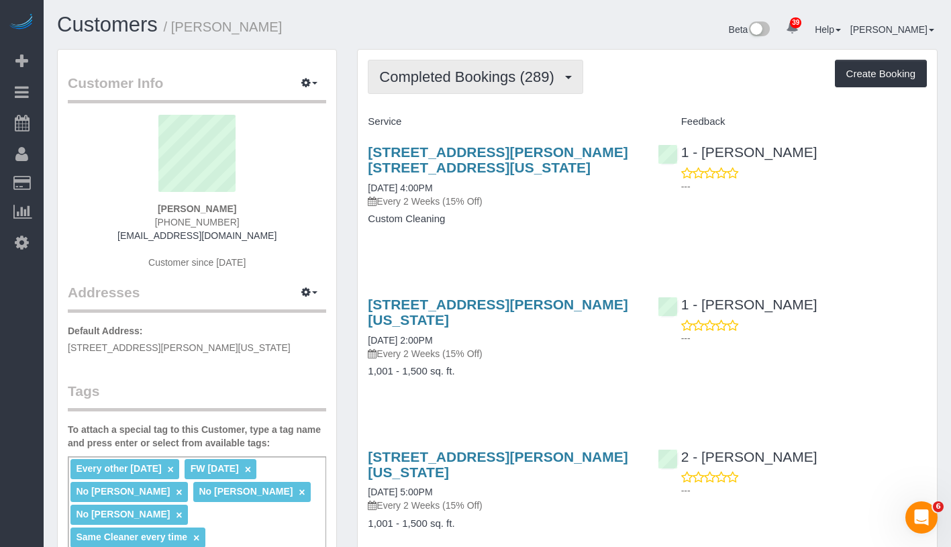
click at [462, 81] on span "Completed Bookings (289)" at bounding box center [469, 76] width 181 height 17
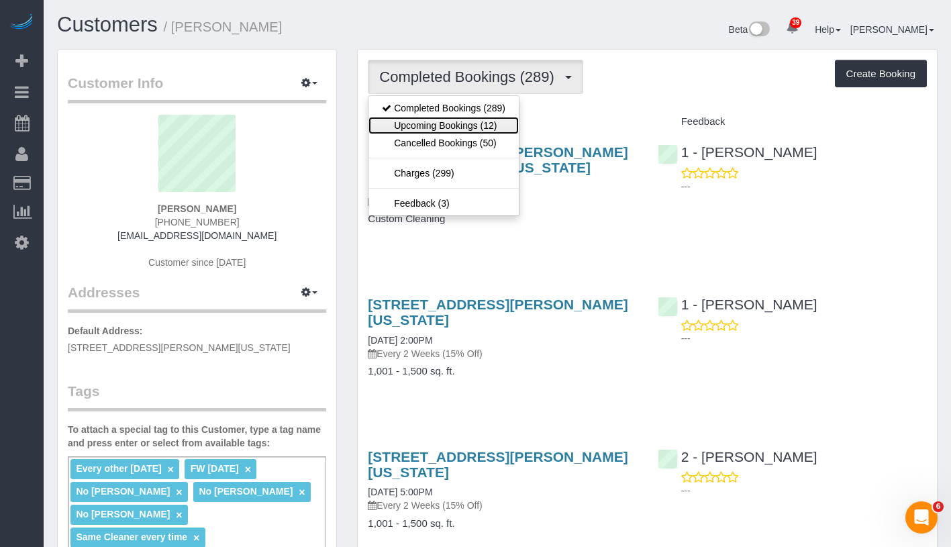
click at [447, 128] on link "Upcoming Bookings (12)" at bounding box center [443, 125] width 150 height 17
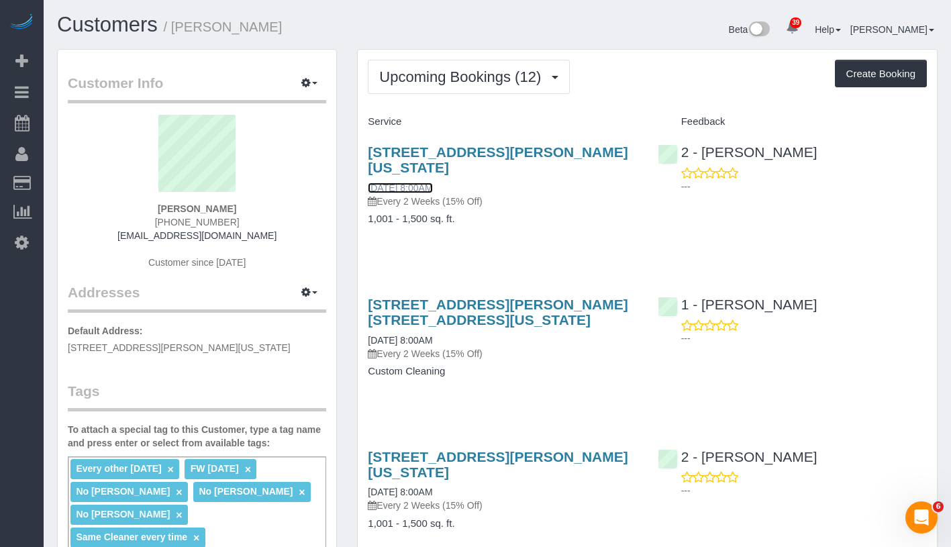
click at [432, 183] on link "10/17/2025 8:00AM" at bounding box center [400, 188] width 64 height 11
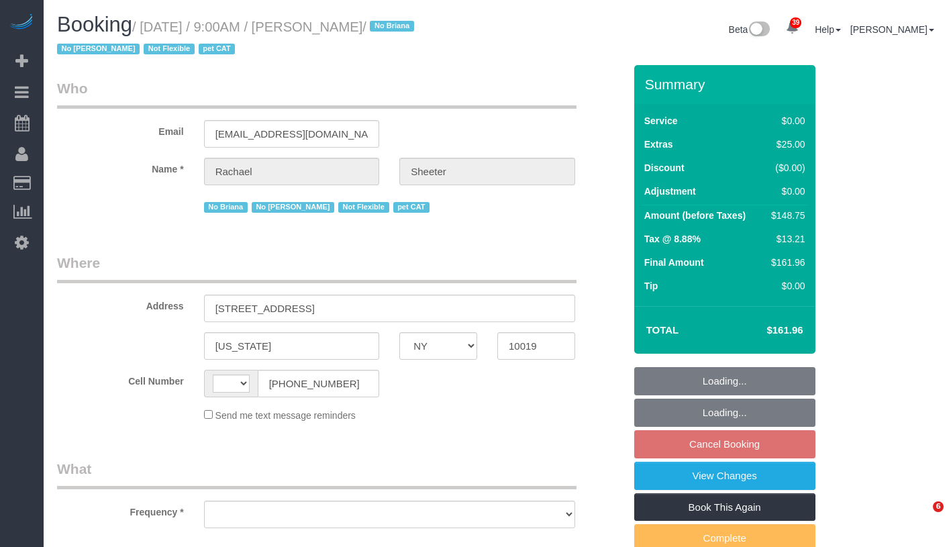
select select "NY"
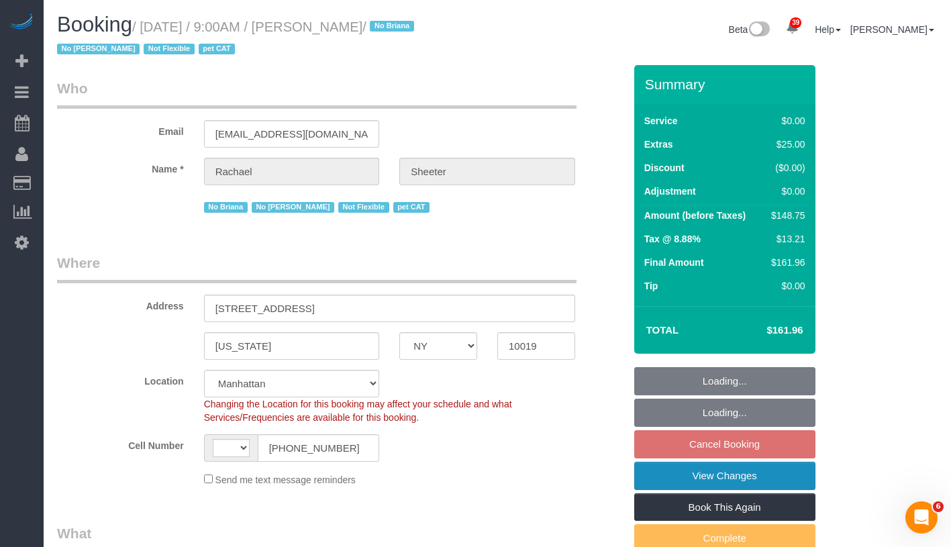
select select "string:[GEOGRAPHIC_DATA]"
select select "object:968"
select select "string:stripe-pm_1QK3hf4VGloSiKo7kYRCOq91"
select select "number:89"
select select "number:90"
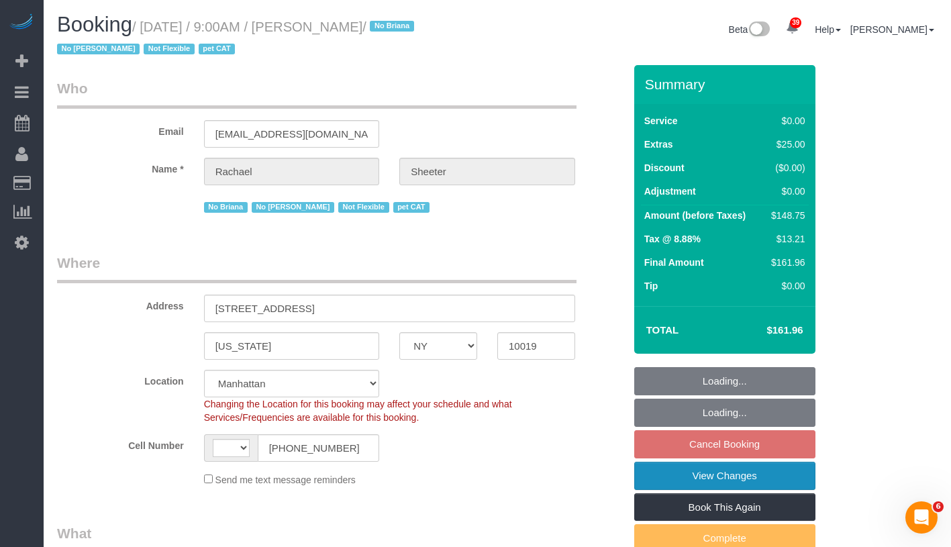
select select "number:14"
select select "number:5"
click at [762, 483] on link "View Changes" at bounding box center [724, 476] width 181 height 28
select select "object:1099"
select select "spot2"
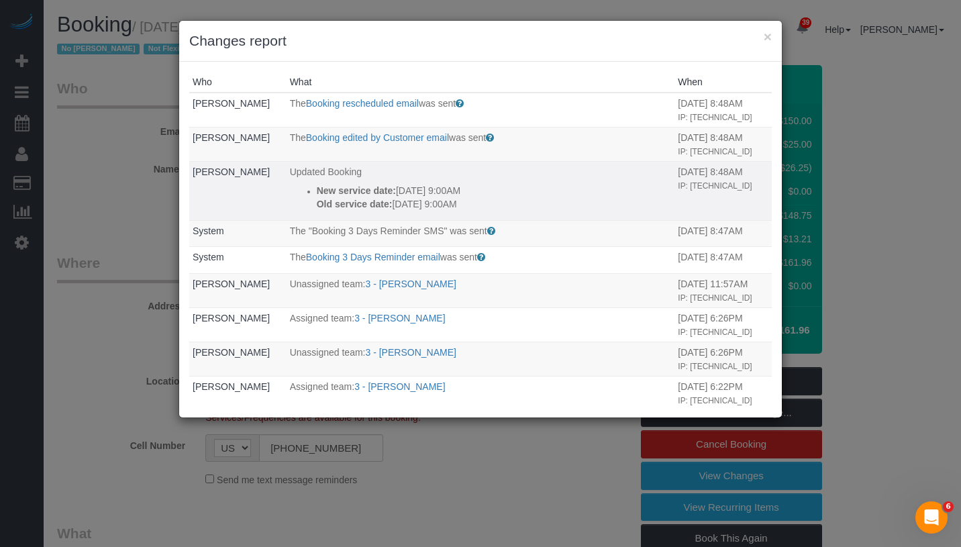
drag, startPoint x: 295, startPoint y: 214, endPoint x: 498, endPoint y: 244, distance: 204.9
click at [498, 220] on td "Updated Booking New service date: [DATE] 9:00AM Old service date: [DATE] 9:00AM" at bounding box center [481, 190] width 389 height 59
copy div "New service date: [DATE] 9:00AM Old service date: [DATE] 9:00AM"
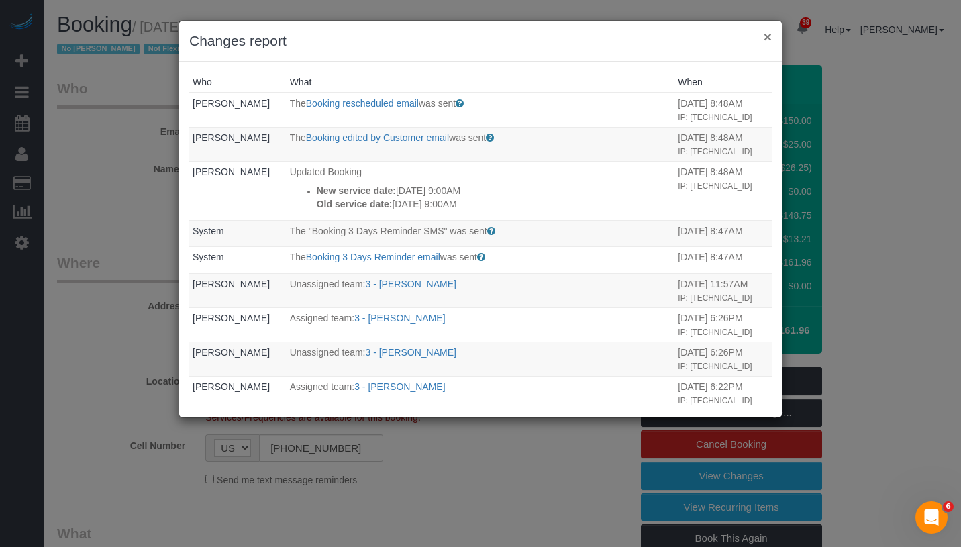
click at [768, 40] on button "×" at bounding box center [768, 37] width 8 height 14
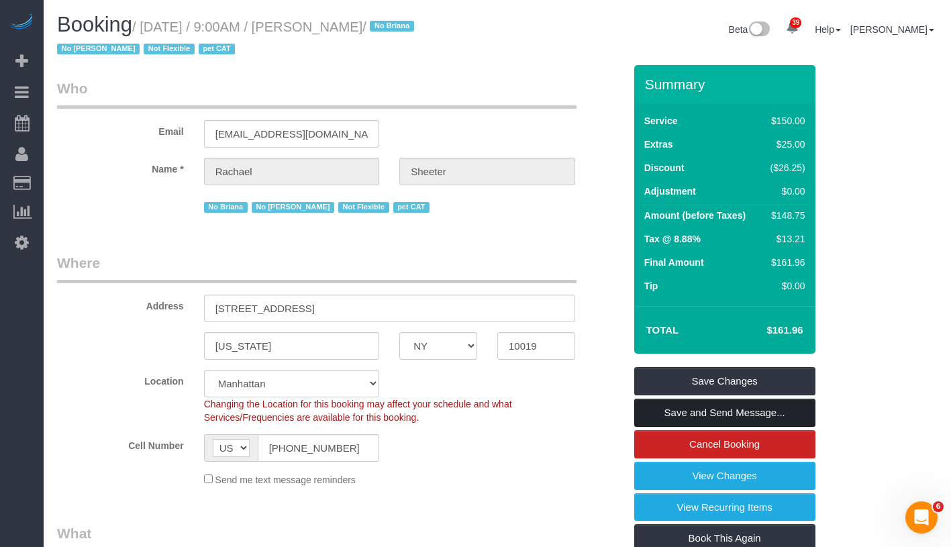
click at [745, 414] on link "Save and Send Message..." at bounding box center [724, 413] width 181 height 28
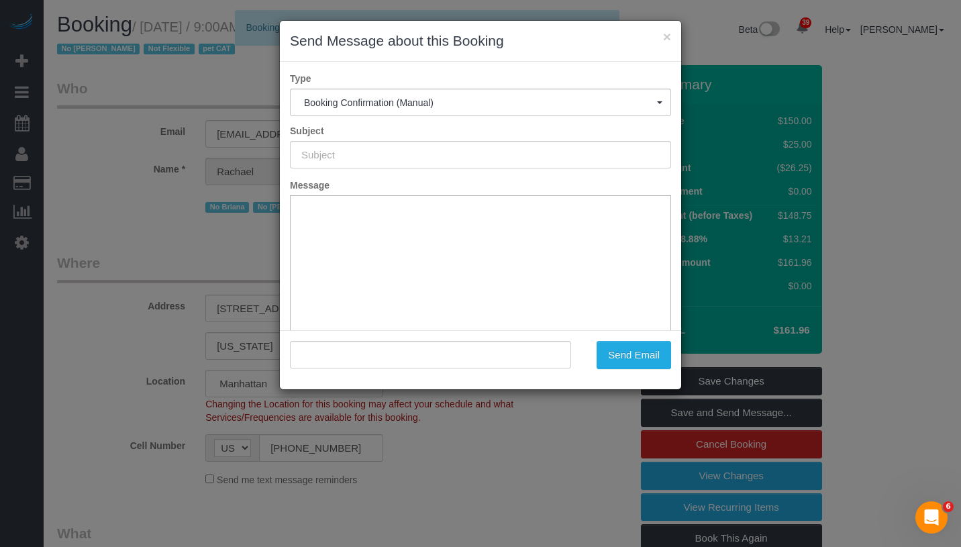
type input "Cleaning Confirmed for [DATE] 9:00am"
type input ""[PERSON_NAME]" <[PERSON_NAME][EMAIL_ADDRESS][DOMAIN_NAME]>"
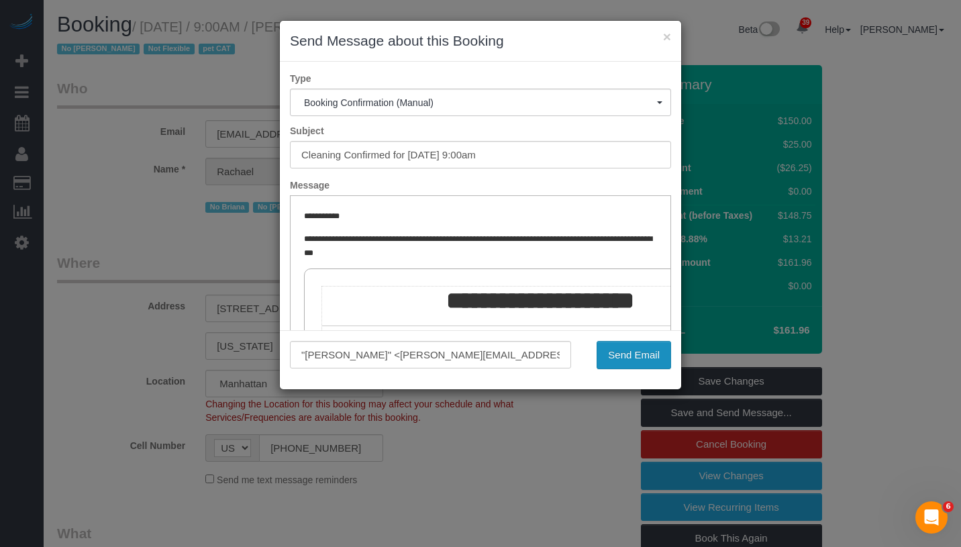
click at [646, 358] on button "Send Email" at bounding box center [634, 355] width 74 height 28
